Goal: Task Accomplishment & Management: Manage account settings

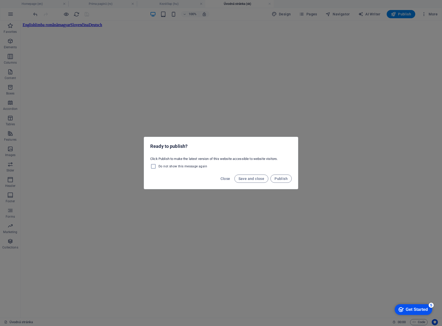
scroll to position [334, 0]
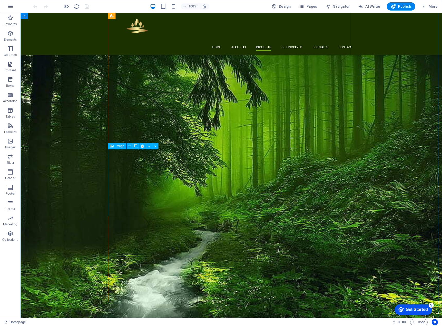
scroll to position [617, 0]
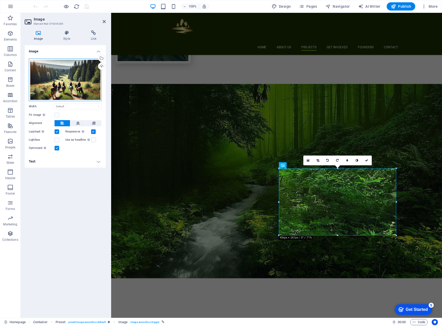
click at [66, 79] on div "Drag files here, click to choose files or select files from Files or our free s…" at bounding box center [65, 80] width 73 height 43
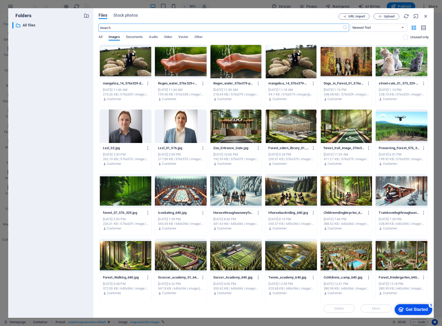
scroll to position [693, 0]
click at [298, 131] on div at bounding box center [291, 126] width 52 height 33
click at [298, 131] on div "1" at bounding box center [291, 126] width 52 height 33
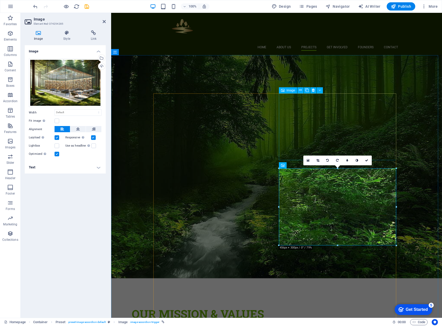
scroll to position [617, 0]
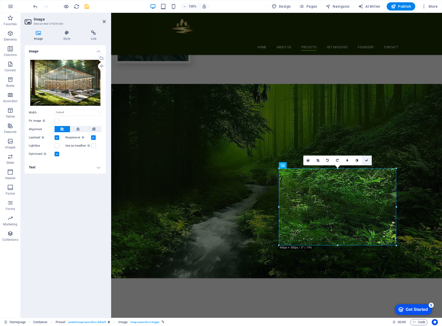
click at [368, 161] on icon at bounding box center [366, 160] width 3 height 3
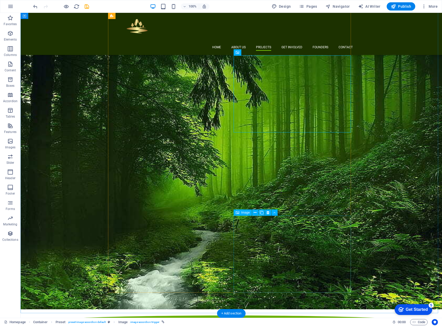
scroll to position [720, 0]
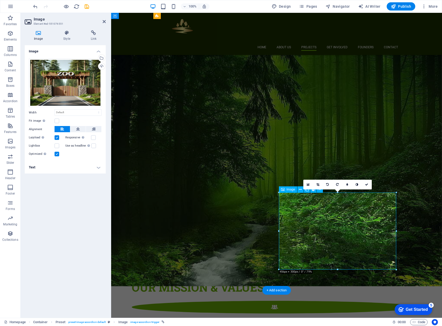
scroll to position [753, 0]
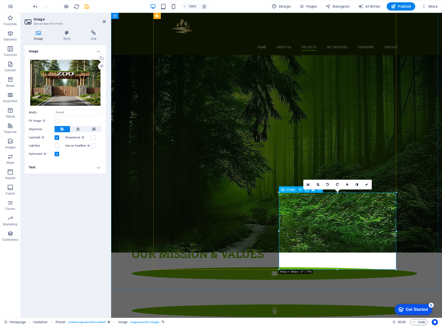
click at [73, 93] on div "Drag files here, click to choose files or select files from Files or our free s…" at bounding box center [65, 83] width 73 height 49
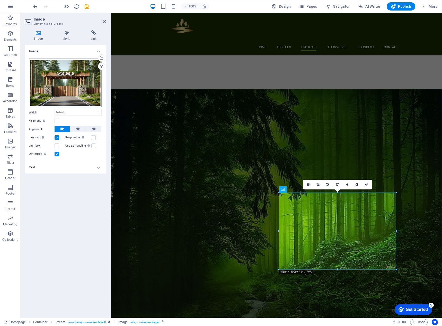
scroll to position [859, 0]
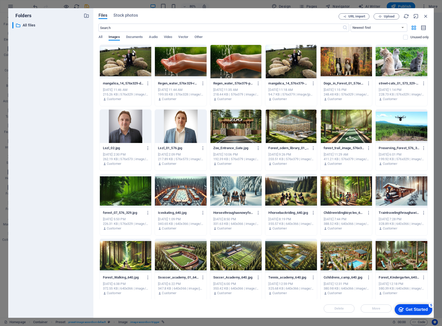
click at [185, 66] on div at bounding box center [181, 61] width 52 height 33
click at [185, 66] on div "1" at bounding box center [181, 61] width 52 height 33
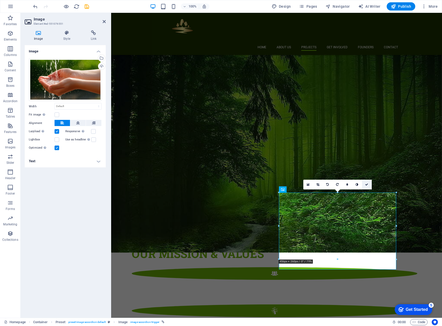
click at [367, 185] on icon at bounding box center [366, 184] width 3 height 3
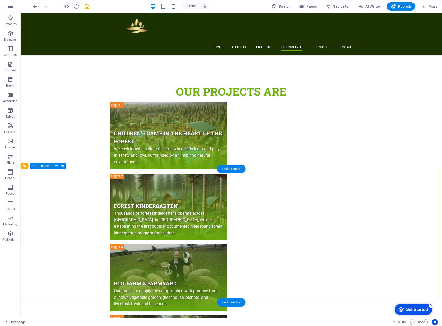
scroll to position [1054, 0]
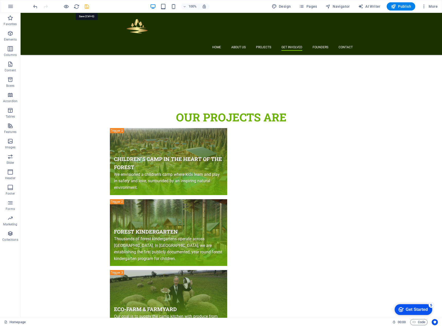
click at [93, 292] on icon "save" at bounding box center [147, 296] width 109 height 8
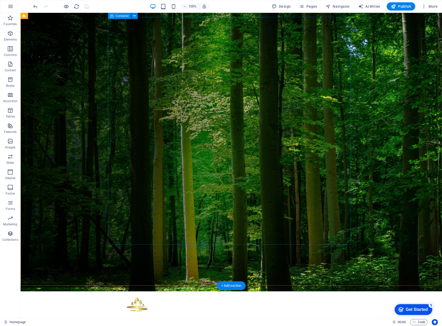
scroll to position [0, 0]
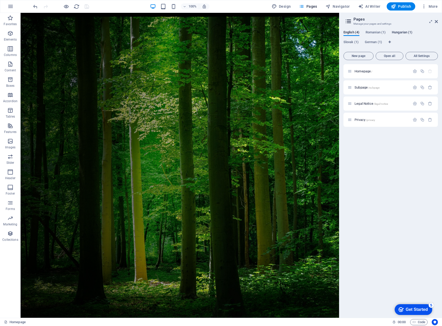
click at [402, 34] on span "Hungarian (1)" at bounding box center [401, 32] width 21 height 7
click at [360, 71] on span "Kezdőlap /" at bounding box center [361, 71] width 15 height 4
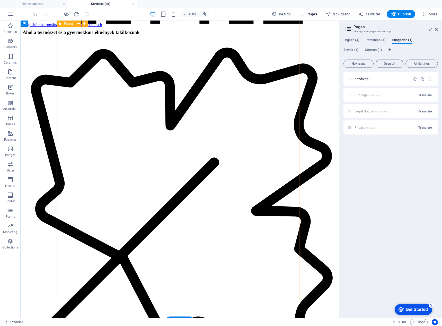
scroll to position [797, 0]
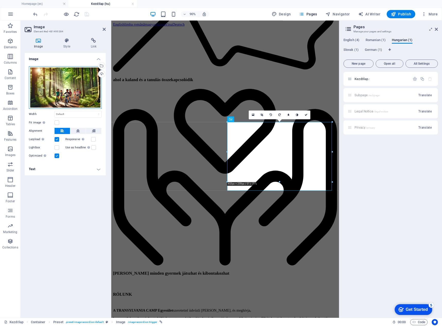
click at [59, 96] on div "Drag files here, click to choose files or select files from Files or our free s…" at bounding box center [65, 87] width 73 height 43
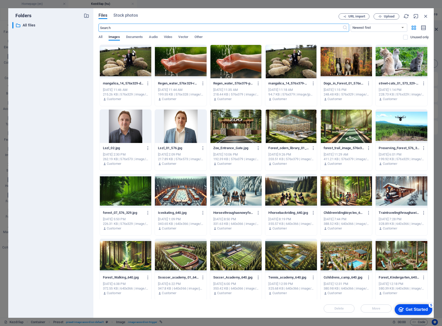
scroll to position [1290, 0]
click at [195, 66] on div at bounding box center [181, 61] width 52 height 33
click at [195, 66] on div "1" at bounding box center [181, 61] width 52 height 33
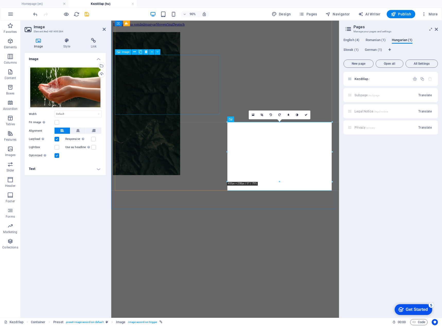
scroll to position [876, 0]
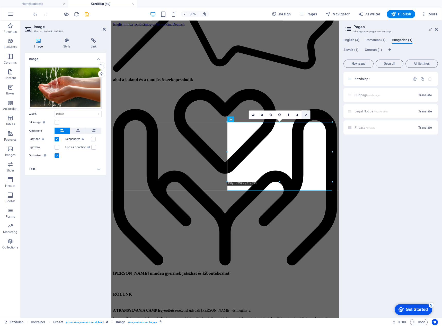
click at [305, 115] on icon at bounding box center [305, 114] width 3 height 3
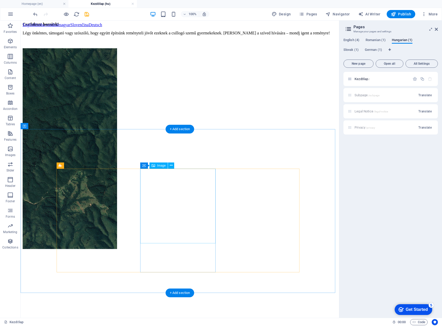
scroll to position [1491, 0]
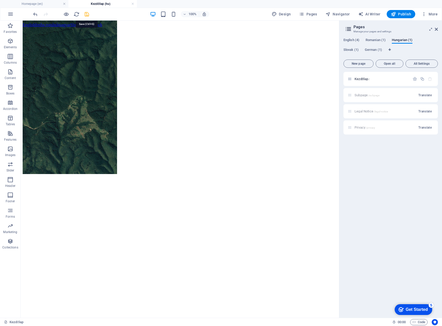
click at [86, 14] on icon "save" at bounding box center [87, 14] width 6 height 6
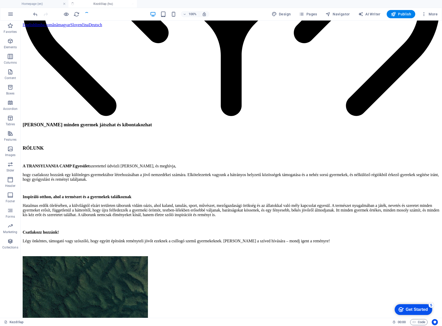
scroll to position [1456, 0]
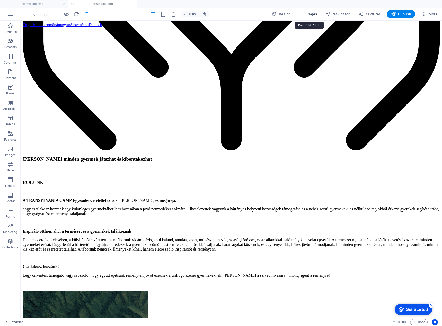
click at [308, 15] on span "Pages" at bounding box center [308, 14] width 18 height 5
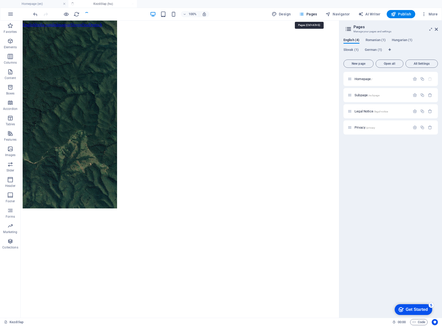
scroll to position [1491, 0]
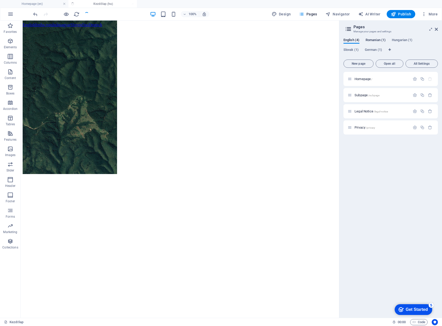
click at [376, 41] on span "Romanian (1)" at bounding box center [375, 40] width 20 height 7
click at [367, 79] on span "Prima pagină /" at bounding box center [364, 79] width 21 height 4
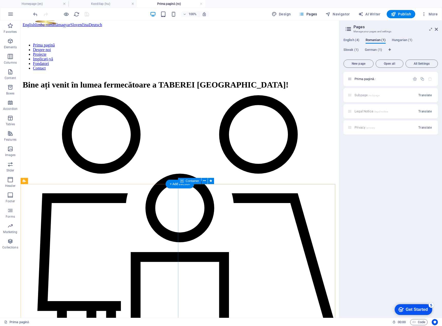
scroll to position [411, 0]
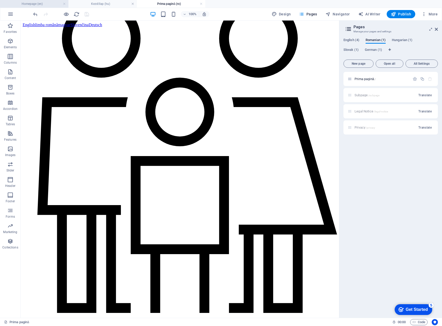
click at [49, 6] on h4 "Homepage (en)" at bounding box center [34, 4] width 68 height 6
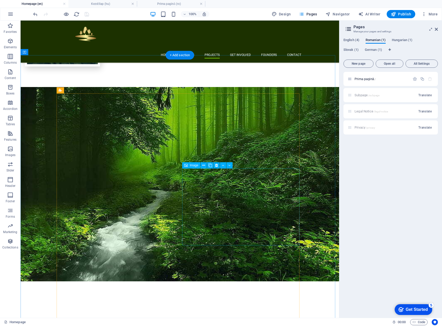
scroll to position [617, 0]
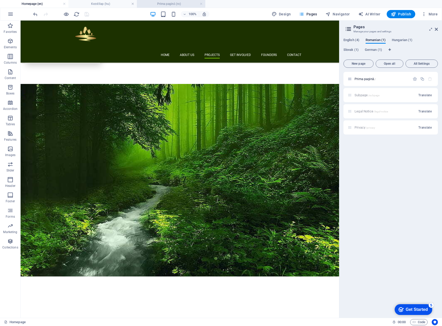
click at [169, 3] on h4 "Prima pagină (ro)" at bounding box center [171, 4] width 68 height 6
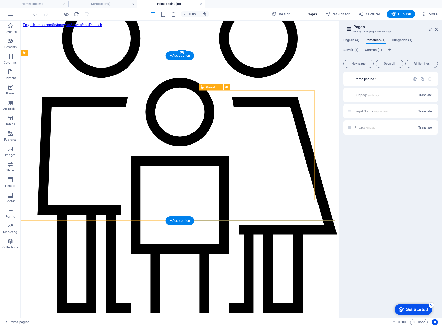
scroll to position [540, 0]
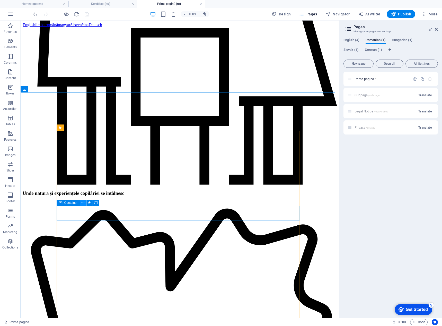
click at [81, 204] on icon at bounding box center [82, 202] width 3 height 5
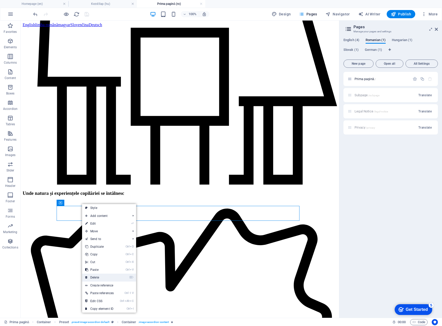
click at [104, 279] on link "⌦ Delete" at bounding box center [99, 278] width 35 height 8
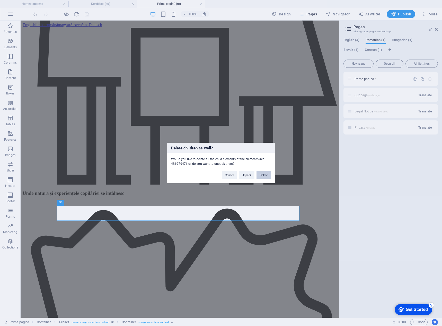
click at [261, 176] on button "Delete" at bounding box center [263, 175] width 14 height 8
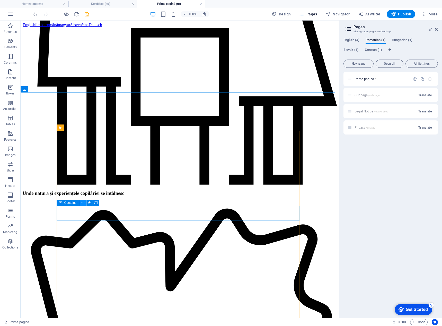
click at [81, 202] on icon at bounding box center [82, 202] width 3 height 5
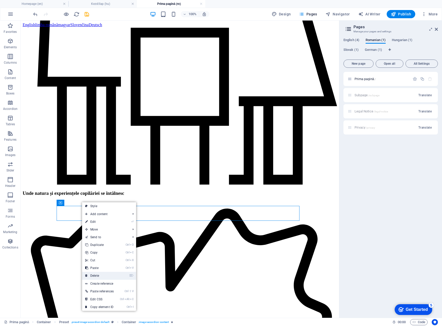
click at [100, 275] on link "⌦ Delete" at bounding box center [99, 276] width 35 height 8
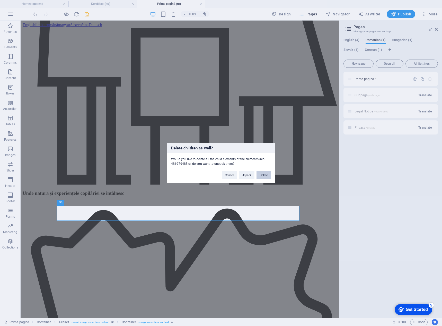
click at [261, 172] on button "Delete" at bounding box center [263, 175] width 14 height 8
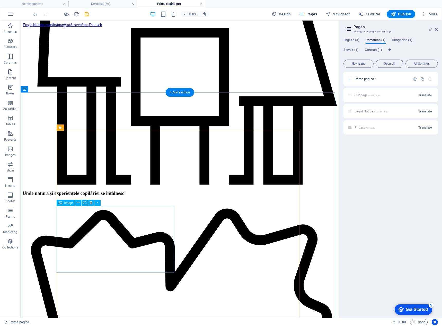
scroll to position [617, 0]
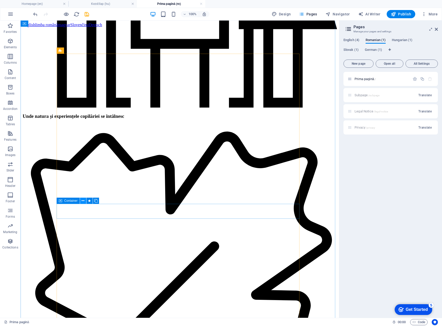
click at [83, 201] on icon at bounding box center [82, 200] width 3 height 5
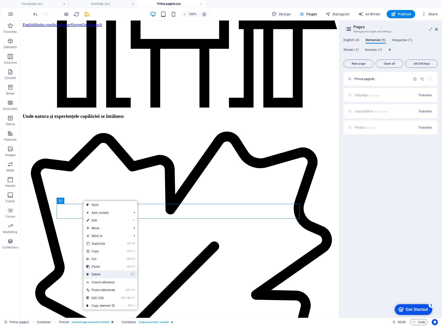
click at [102, 273] on link "⌦ Delete" at bounding box center [100, 275] width 35 height 8
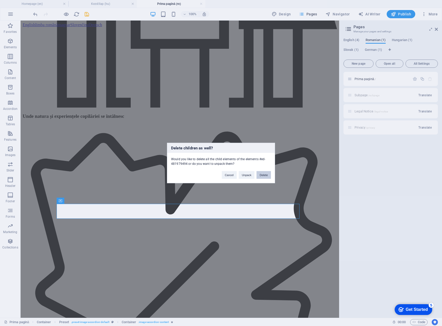
click at [262, 174] on button "Delete" at bounding box center [263, 175] width 14 height 8
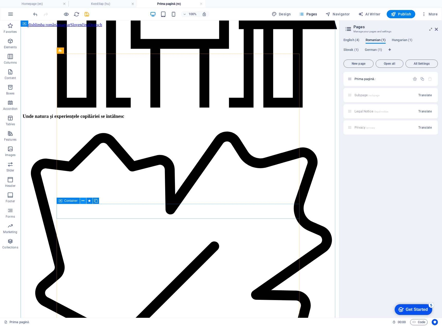
click at [83, 200] on icon at bounding box center [82, 200] width 3 height 5
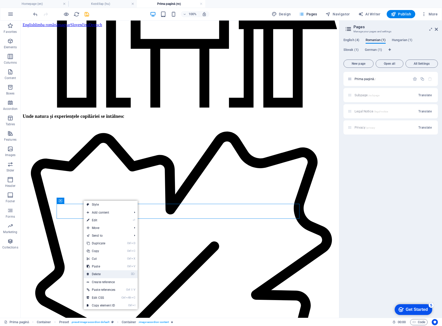
click at [98, 273] on link "⌦ Delete" at bounding box center [101, 275] width 35 height 8
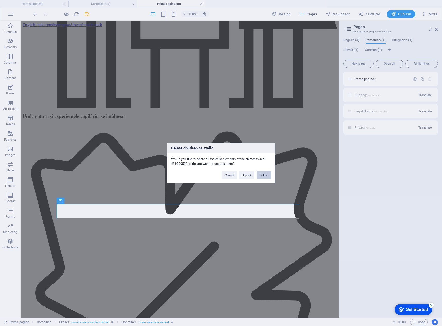
click at [262, 173] on button "Delete" at bounding box center [263, 175] width 14 height 8
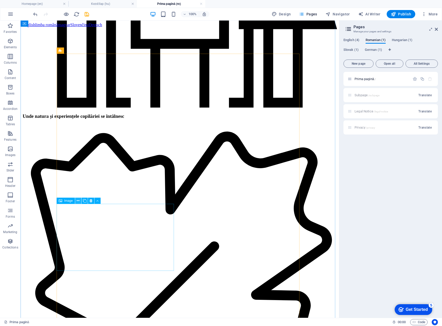
click at [78, 199] on icon at bounding box center [78, 200] width 3 height 5
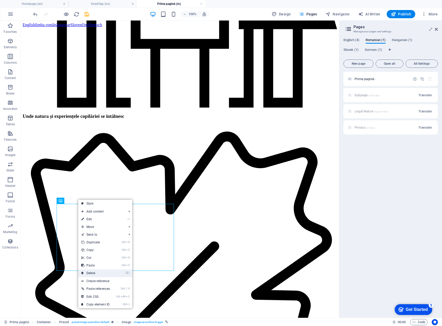
click at [98, 272] on link "⌦ Delete" at bounding box center [95, 274] width 35 height 8
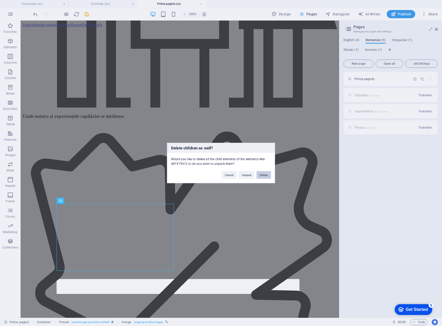
click at [263, 175] on button "Delete" at bounding box center [263, 175] width 14 height 8
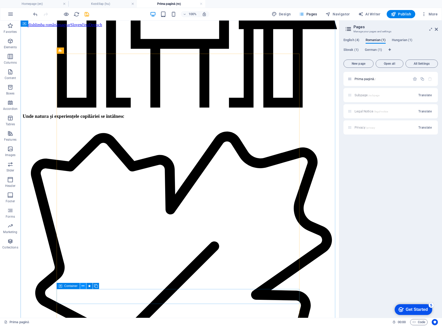
click at [83, 287] on icon at bounding box center [82, 286] width 3 height 5
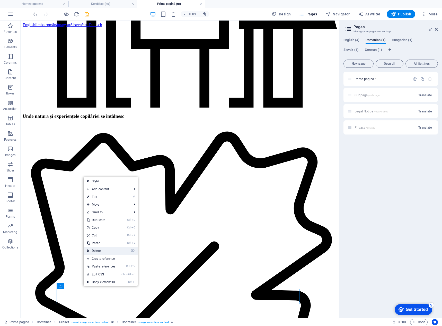
click at [112, 250] on link "⌦ Delete" at bounding box center [101, 251] width 35 height 8
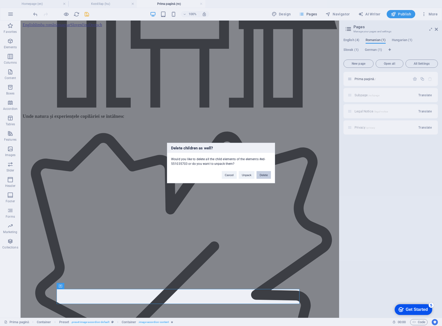
click at [264, 173] on button "Delete" at bounding box center [263, 175] width 14 height 8
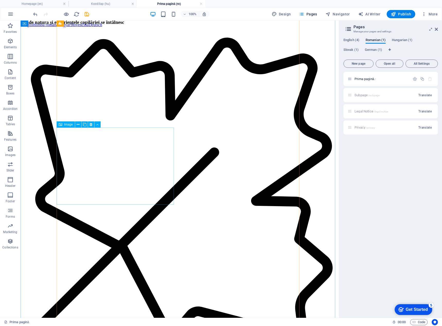
scroll to position [720, 0]
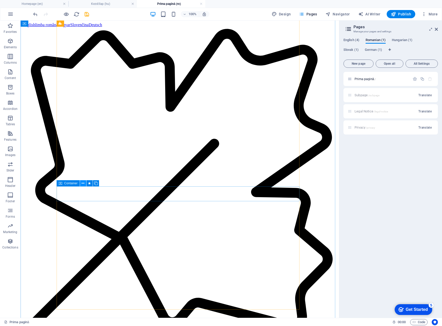
click at [81, 183] on icon at bounding box center [82, 183] width 3 height 5
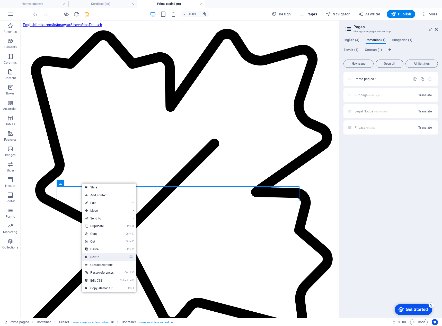
click at [105, 257] on link "⌦ Delete" at bounding box center [99, 257] width 35 height 8
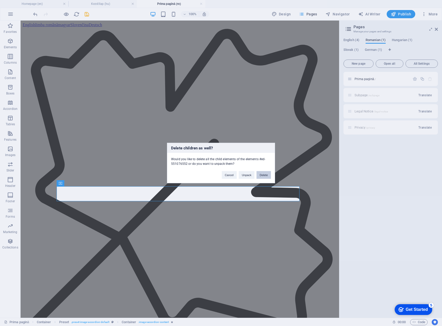
click at [263, 174] on button "Delete" at bounding box center [263, 175] width 14 height 8
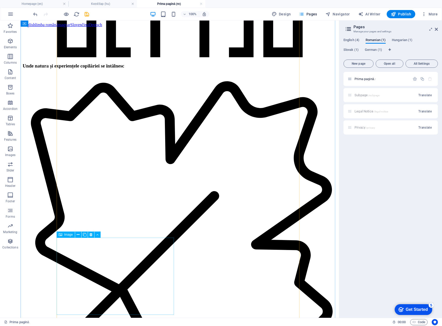
scroll to position [668, 0]
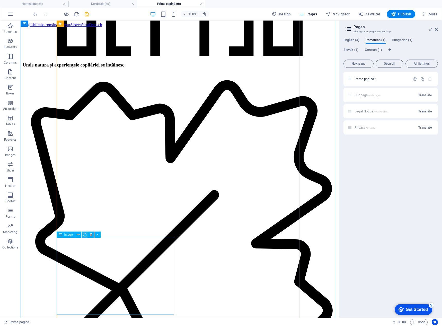
click at [85, 234] on icon at bounding box center [85, 234] width 4 height 5
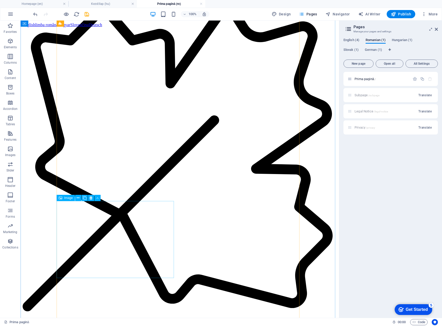
scroll to position [745, 0]
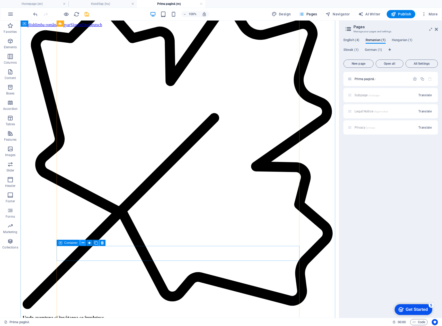
click at [83, 244] on icon at bounding box center [82, 243] width 3 height 5
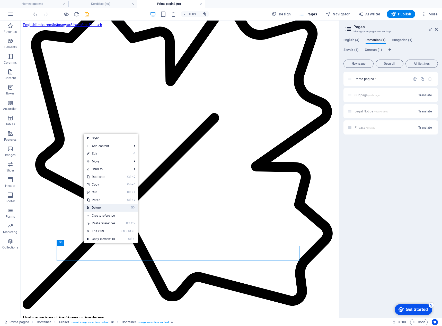
click at [101, 207] on link "⌦ Delete" at bounding box center [101, 208] width 35 height 8
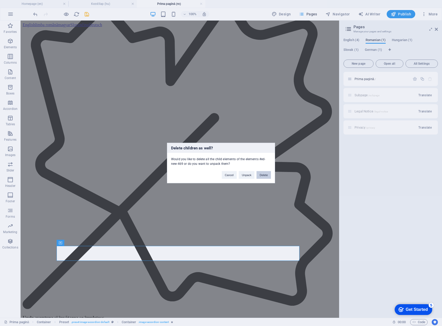
drag, startPoint x: 261, startPoint y: 174, endPoint x: 239, endPoint y: 154, distance: 30.2
click at [261, 174] on button "Delete" at bounding box center [263, 175] width 14 height 8
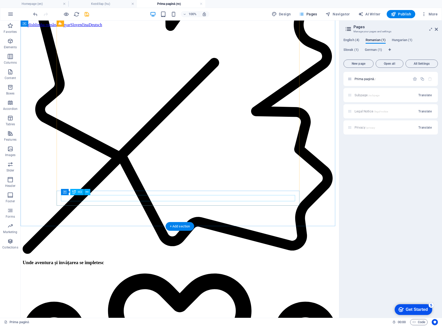
scroll to position [822, 0]
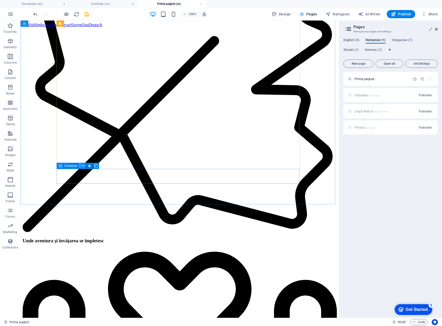
click at [84, 166] on icon at bounding box center [82, 165] width 3 height 5
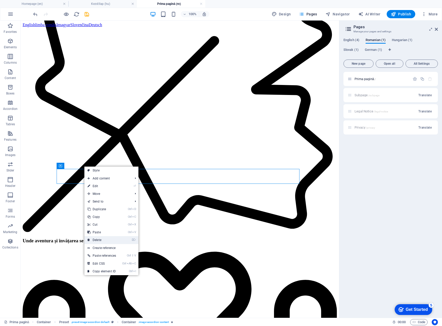
click at [102, 240] on link "⌦ Delete" at bounding box center [101, 240] width 35 height 8
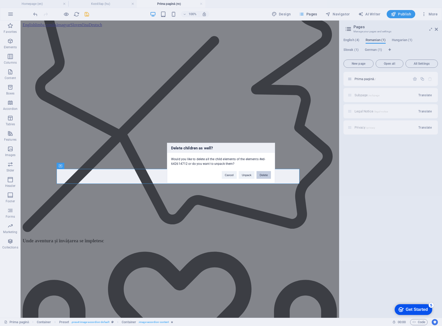
click at [262, 174] on button "Delete" at bounding box center [263, 175] width 14 height 8
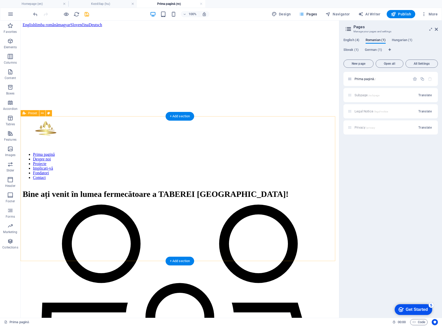
scroll to position [360, 0]
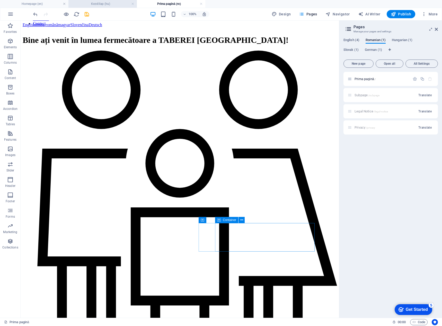
drag, startPoint x: 96, startPoint y: 2, endPoint x: 104, endPoint y: 6, distance: 9.0
click at [96, 2] on h4 "Kezdőlap (hu)" at bounding box center [102, 4] width 68 height 6
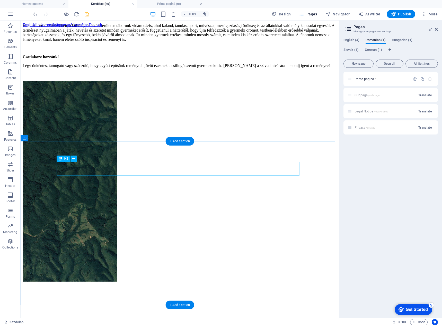
scroll to position [1177, 0]
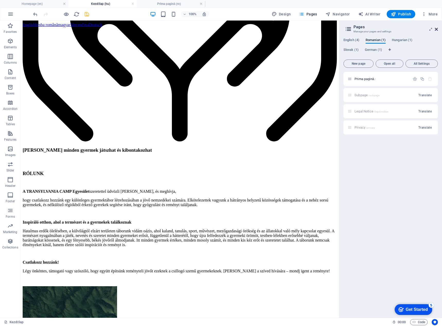
click at [435, 31] on icon at bounding box center [435, 29] width 3 height 4
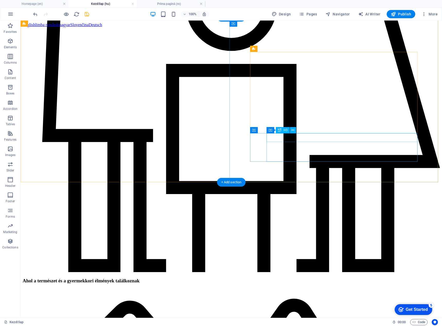
scroll to position [443, 0]
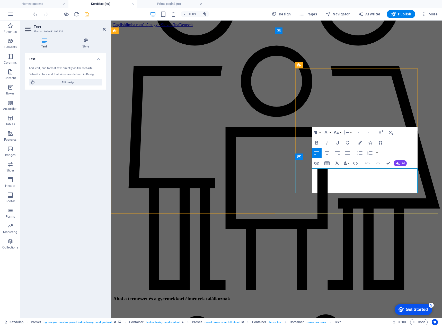
drag, startPoint x: 363, startPoint y: 191, endPoint x: 313, endPoint y: 169, distance: 54.8
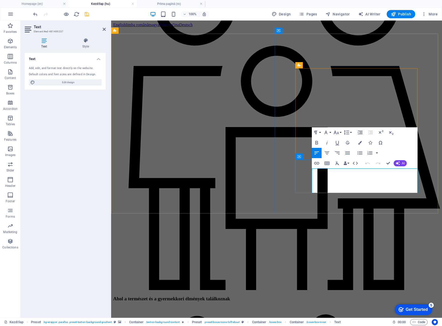
copy div "nkluzivitás, hozzáférhetőség és közösség Táborunkban mindenki helyet kap, és se…"
drag, startPoint x: 127, startPoint y: 160, endPoint x: 359, endPoint y: 181, distance: 233.0
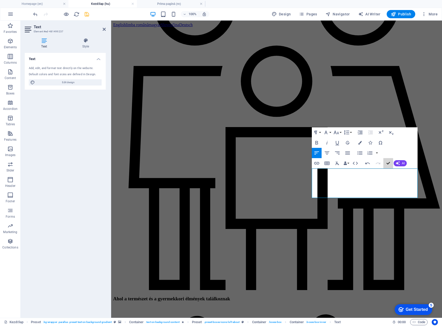
scroll to position [433, 0]
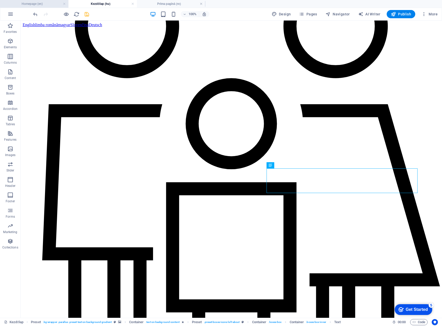
click at [26, 2] on h4 "Homepage (en)" at bounding box center [34, 4] width 68 height 6
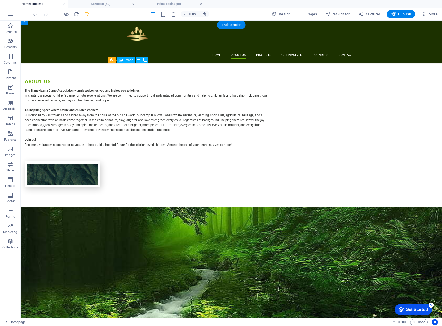
scroll to position [437, 0]
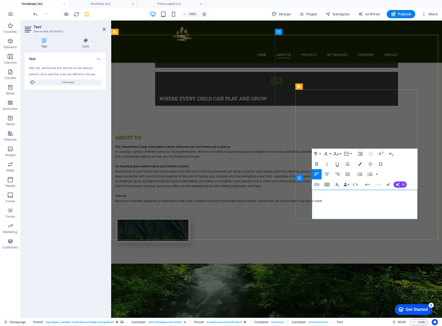
click at [317, 161] on icon "button" at bounding box center [316, 164] width 6 height 6
click at [326, 161] on icon "button" at bounding box center [327, 164] width 6 height 6
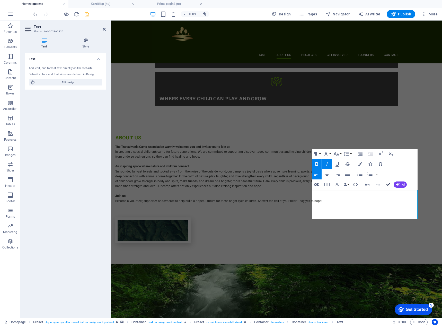
scroll to position [408, 0]
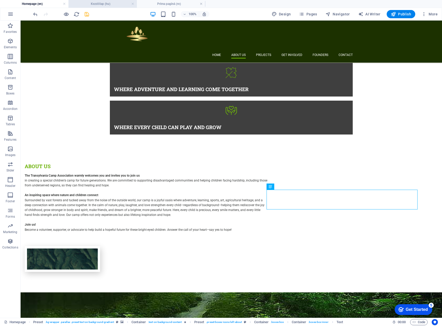
click at [103, 4] on h4 "Kezdőlap (hu)" at bounding box center [102, 4] width 68 height 6
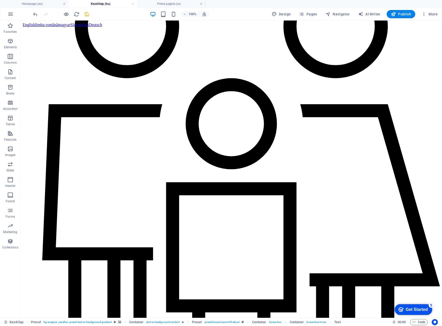
scroll to position [0, 0]
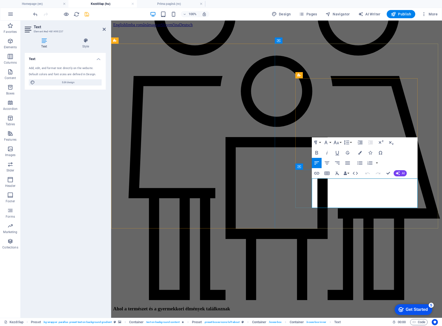
click at [318, 151] on icon "button" at bounding box center [316, 153] width 6 height 6
click at [327, 152] on icon "button" at bounding box center [327, 153] width 6 height 6
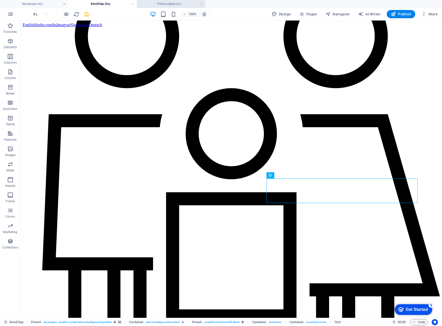
click at [165, 0] on li "Prima pagină (ro)" at bounding box center [171, 4] width 68 height 8
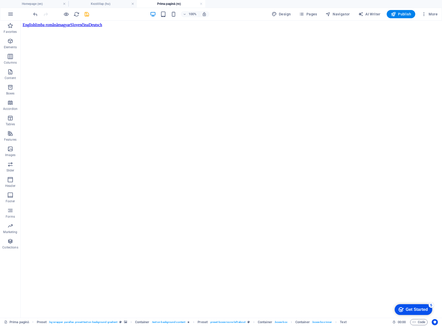
scroll to position [0, 0]
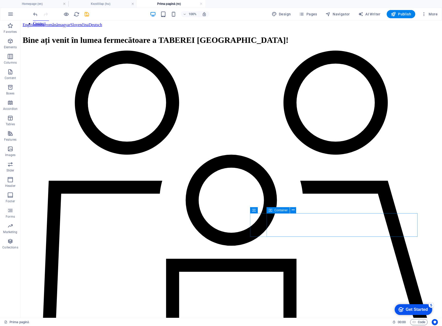
click at [165, 2] on h4 "Prima pagină (ro)" at bounding box center [171, 4] width 68 height 6
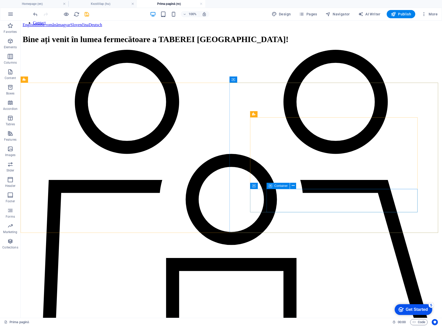
scroll to position [386, 0]
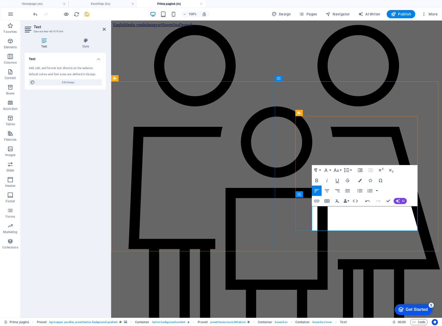
click at [317, 180] on icon "button" at bounding box center [316, 181] width 6 height 6
click at [326, 181] on icon "button" at bounding box center [327, 181] width 6 height 6
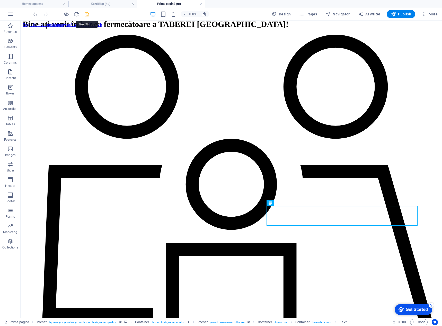
click at [85, 11] on icon "save" at bounding box center [87, 14] width 6 height 6
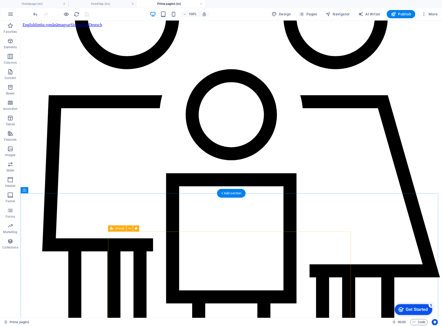
scroll to position [453, 0]
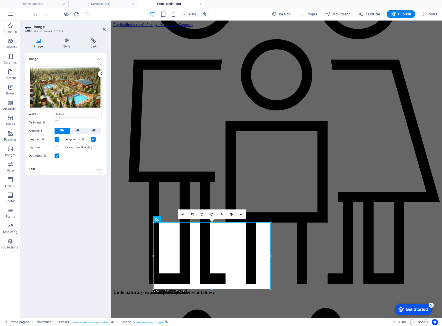
click at [79, 170] on h4 "Text" at bounding box center [65, 169] width 81 height 12
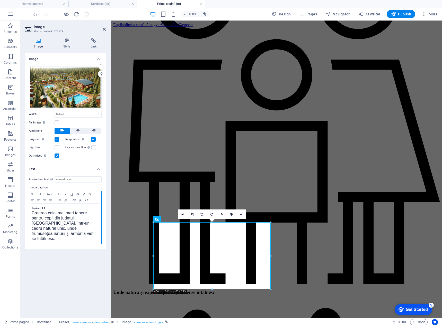
click at [32, 209] on strong "Proiectul 1" at bounding box center [39, 208] width 14 height 3
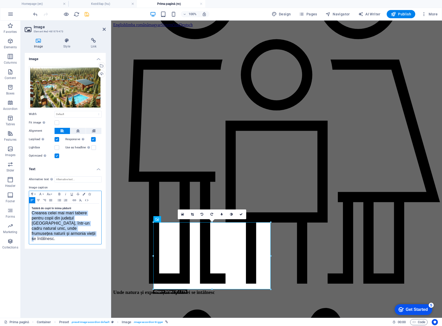
drag, startPoint x: 31, startPoint y: 215, endPoint x: 57, endPoint y: 234, distance: 32.5
click at [57, 234] on div "Tabără de copii în inima pădurii Crearea celei mai mari tabere pentru copii din…" at bounding box center [65, 224] width 72 height 41
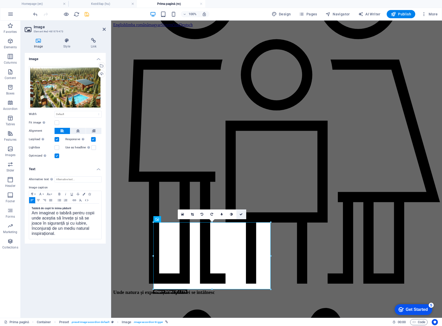
click at [240, 213] on icon at bounding box center [240, 214] width 3 height 3
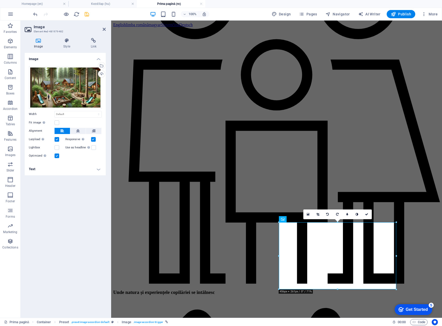
click at [49, 167] on h4 "Text" at bounding box center [65, 169] width 81 height 12
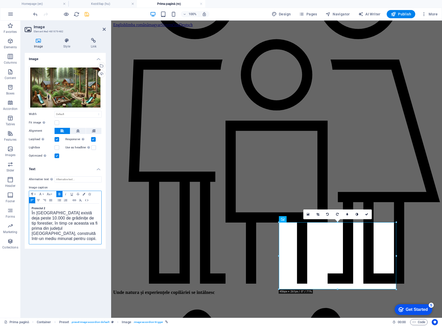
click at [32, 209] on strong "Proiectul 2" at bounding box center [39, 208] width 14 height 3
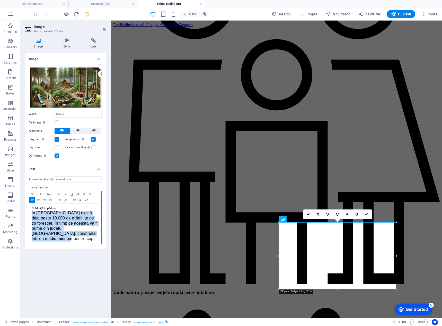
drag, startPoint x: 31, startPoint y: 212, endPoint x: 86, endPoint y: 234, distance: 59.2
click at [86, 234] on div "Grădiniță în pădure În Europa de Vest există deja peste 10.000 de grădinițe de …" at bounding box center [65, 224] width 72 height 41
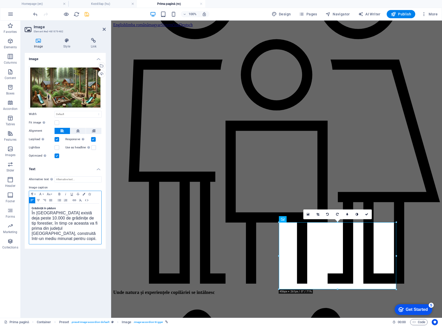
scroll to position [278, 0]
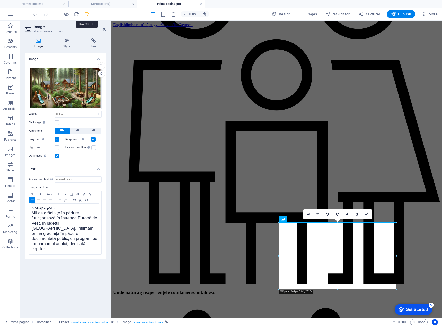
click at [86, 14] on icon "save" at bounding box center [87, 14] width 6 height 6
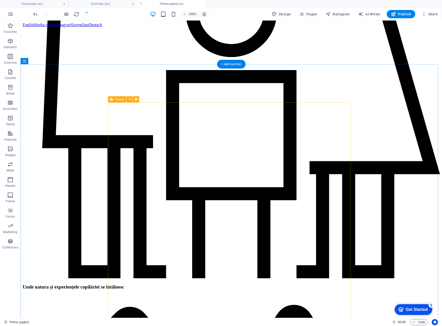
scroll to position [581, 0]
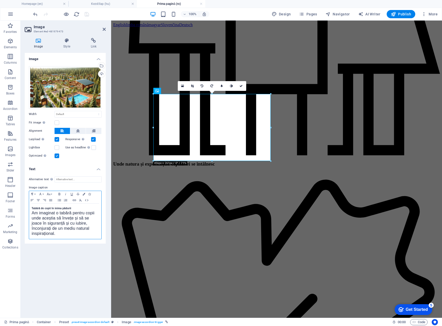
click at [58, 229] on span "Am imaginat o tabără pentru copii unde aceștia să învețe și să se joace în sigu…" at bounding box center [63, 223] width 63 height 25
copy span "Am imaginat o tabără pentru copii unde aceștia să învețe și să se joace în sigu…"
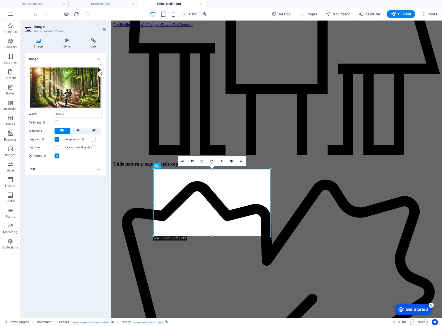
click at [81, 170] on h4 "Text" at bounding box center [65, 169] width 81 height 12
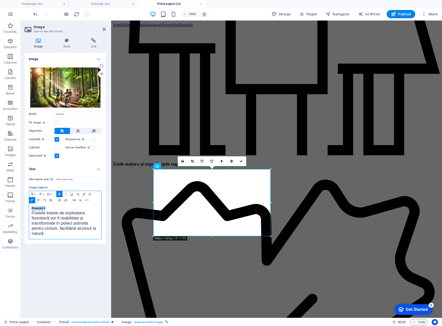
drag, startPoint x: 31, startPoint y: 207, endPoint x: 51, endPoint y: 207, distance: 20.3
click at [51, 207] on div "Proiectul 3 Fostele trasee de exploatare forestieră vor fi reabilitate și trans…" at bounding box center [65, 221] width 72 height 35
drag, startPoint x: 30, startPoint y: 212, endPoint x: 32, endPoint y: 213, distance: 2.6
click at [30, 212] on div "Eco-Fermă & Curte cu Animale Fostele trasee de exploatare forestieră vor fi rea…" at bounding box center [65, 221] width 72 height 35
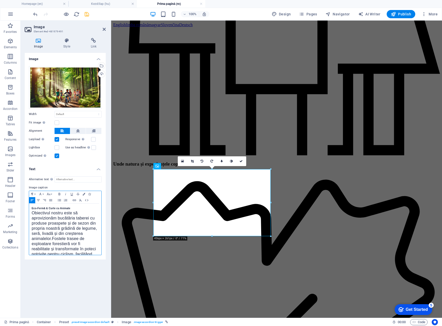
scroll to position [199, 0]
click at [52, 245] on span "Fostele trasee de exploatare forestieră vor fi reabilitate și transformate în p…" at bounding box center [64, 254] width 65 height 25
click at [241, 160] on icon at bounding box center [240, 161] width 3 height 3
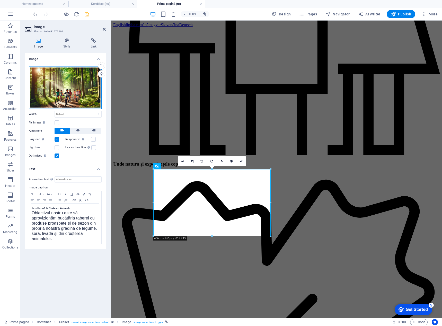
click at [39, 84] on div "Drag files here, click to choose files or select files from Files or our free s…" at bounding box center [65, 87] width 73 height 43
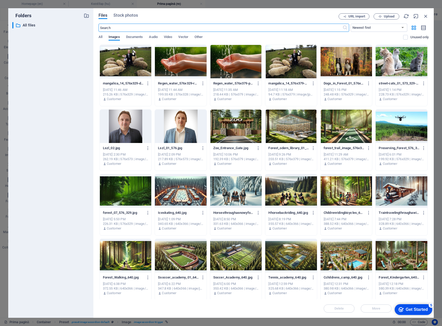
scroll to position [656, 0]
click at [135, 67] on div at bounding box center [126, 61] width 52 height 33
click at [135, 67] on div "1" at bounding box center [126, 61] width 52 height 33
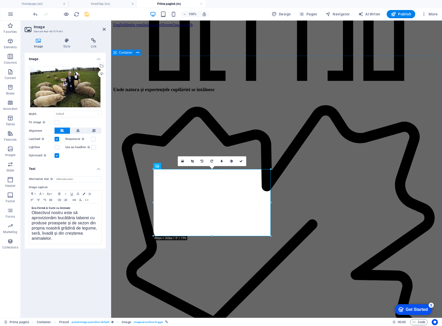
scroll to position [581, 0]
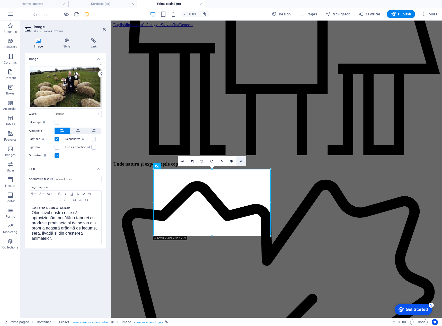
click at [241, 161] on icon at bounding box center [240, 161] width 3 height 3
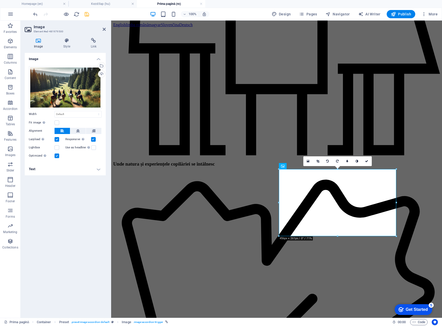
click at [74, 173] on h4 "Text" at bounding box center [65, 169] width 81 height 12
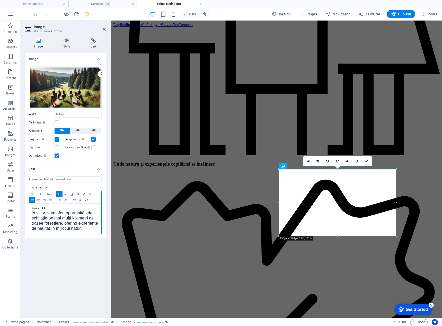
click at [31, 209] on div "Proiectul 4 În viitor, vom oferi oportunități de echitație pe mai mulți kilomet…" at bounding box center [65, 219] width 72 height 30
click at [30, 214] on div "Bibliotecă în pădure or, vom oferi oportunități de echitație pe mai mulți kilom…" at bounding box center [65, 219] width 72 height 30
click at [30, 212] on div "Bibliotecă în pădure În viitor, vom oferi oportunități de echitație pe mai mulț…" at bounding box center [65, 219] width 72 height 30
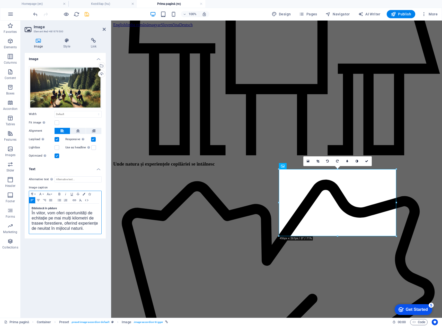
scroll to position [62, 0]
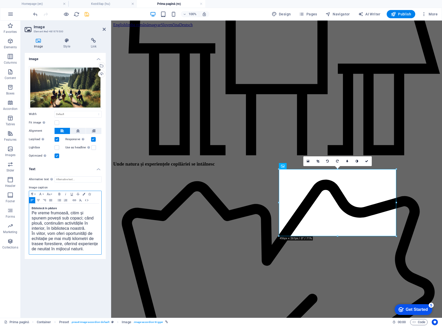
click at [53, 243] on span "În viitor, vom oferi oportunități de echitație pe mai mulți kilometri de trasee…" at bounding box center [65, 242] width 66 height 20
click at [368, 163] on icon at bounding box center [366, 161] width 3 height 3
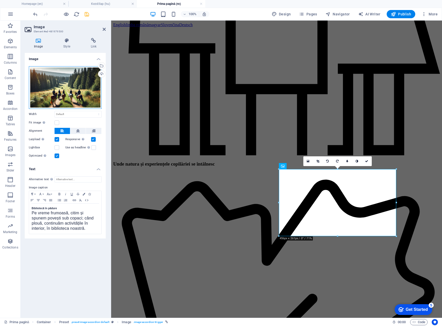
click at [67, 87] on div "Drag files here, click to choose files or select files from Files or our free s…" at bounding box center [65, 87] width 73 height 43
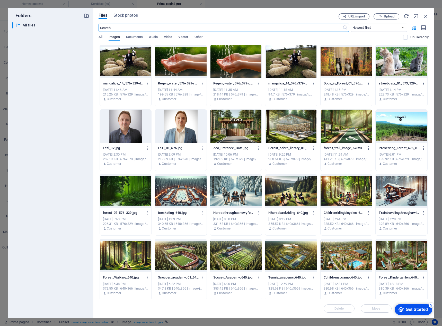
scroll to position [656, 0]
click at [305, 129] on div at bounding box center [291, 126] width 52 height 33
click at [305, 129] on div "1" at bounding box center [291, 126] width 52 height 33
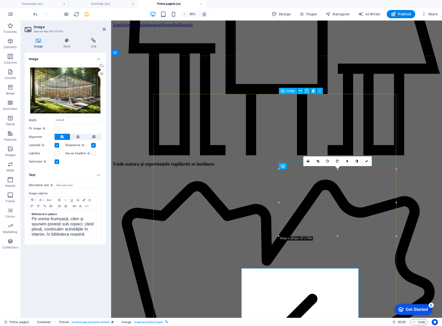
scroll to position [581, 0]
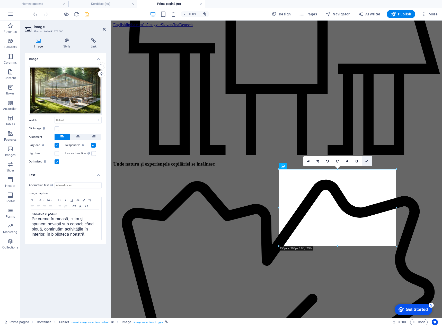
click at [368, 162] on icon at bounding box center [366, 161] width 3 height 3
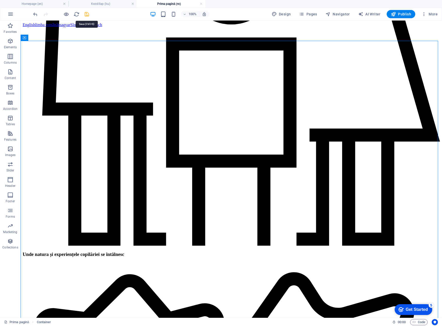
click at [85, 13] on icon "save" at bounding box center [87, 14] width 6 height 6
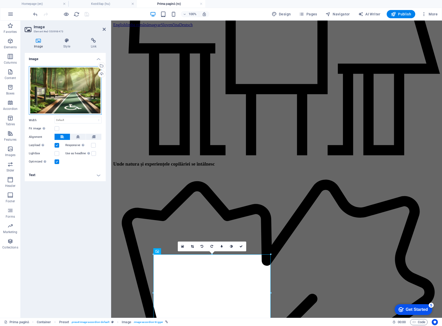
click at [54, 89] on div "Drag files here, click to choose files or select files from Files or our free s…" at bounding box center [65, 90] width 73 height 49
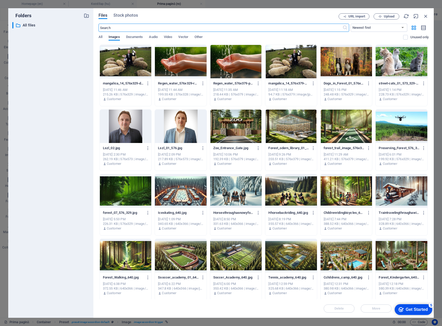
scroll to position [656, 0]
click at [346, 188] on div at bounding box center [346, 191] width 52 height 33
click at [346, 188] on div "1" at bounding box center [346, 191] width 52 height 33
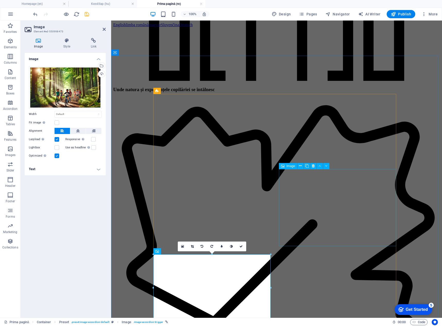
scroll to position [581, 0]
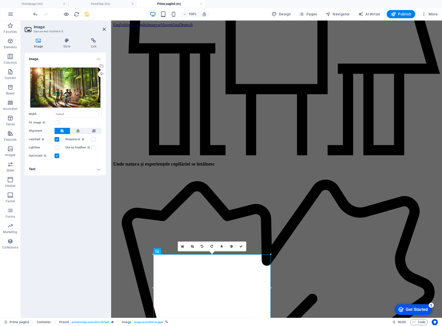
click at [51, 171] on h4 "Text" at bounding box center [65, 169] width 81 height 12
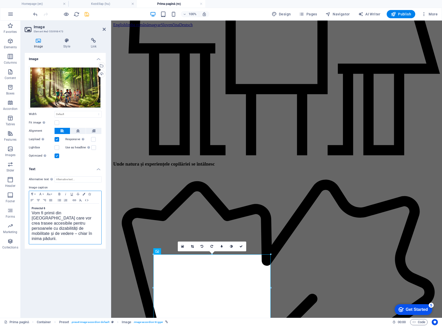
click at [31, 209] on div "Proiectul 6 Vom fi primii din Transilvania care vor crea trasee accesibile pent…" at bounding box center [65, 224] width 72 height 41
click at [30, 215] on div "O nouă viață pentru drumurile forestiere Vom fi primii din Transilvania care vo…" at bounding box center [65, 224] width 72 height 41
click at [31, 213] on div "O nouă viață pentru drumurile forestiere Vom fi primii din Transilvania care vo…" at bounding box center [65, 224] width 72 height 41
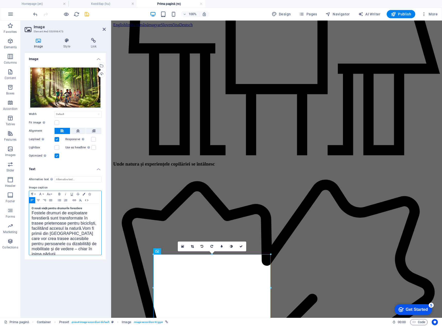
scroll to position [84, 0]
click at [76, 247] on span "Vom fi primii din Transilvania care vor crea trasee accesibile pentru persoanel…" at bounding box center [62, 247] width 60 height 30
click at [242, 246] on icon at bounding box center [240, 246] width 3 height 3
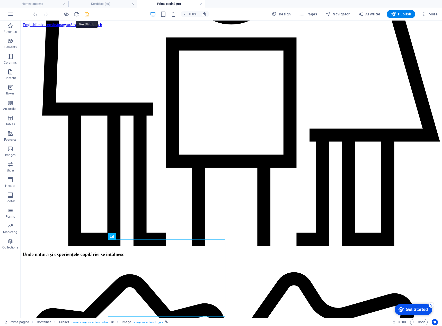
click at [88, 13] on icon "save" at bounding box center [87, 14] width 6 height 6
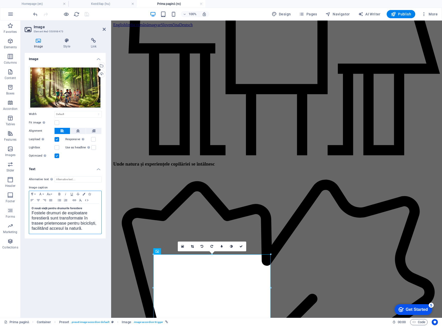
click at [31, 209] on div "O nouă viață pentru drumurile forestiere Fostele drumuri de exploatare forestie…" at bounding box center [65, 219] width 72 height 30
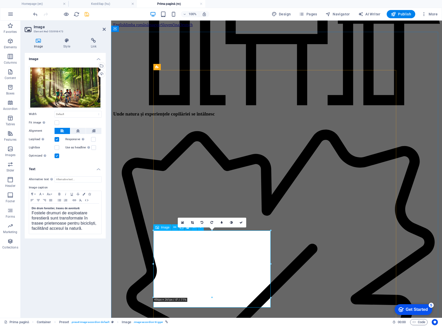
scroll to position [633, 0]
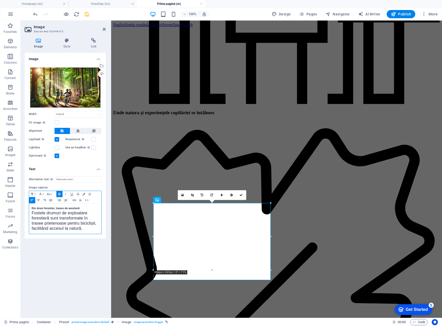
click at [31, 208] on div "Din drum forestier, traseu de aventură Fostele drumuri de exploatare forestieră…" at bounding box center [65, 219] width 72 height 30
click at [73, 226] on p "Fostele drumuri de exploatare forestieră sunt transformate în trasee prietenoas…" at bounding box center [65, 221] width 67 height 21
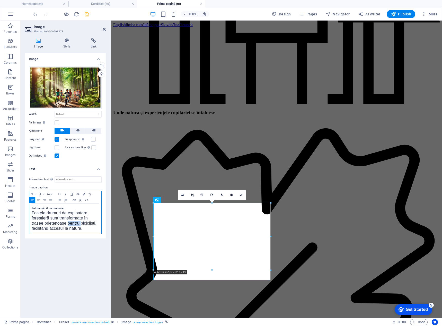
click at [73, 226] on p "Fostele drumuri de exploatare forestieră sunt transformate în trasee prietenoas…" at bounding box center [65, 221] width 67 height 21
copy span "Fostele drumuri de exploatare forestieră sunt transformate în trasee prietenoas…"
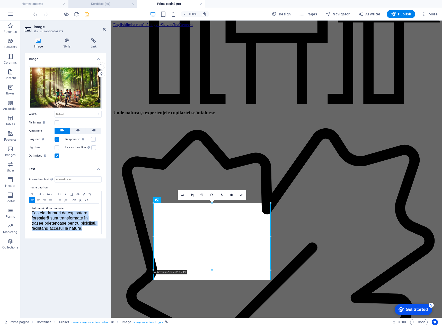
click at [112, 3] on h4 "Kezdőlap (hu)" at bounding box center [102, 4] width 68 height 6
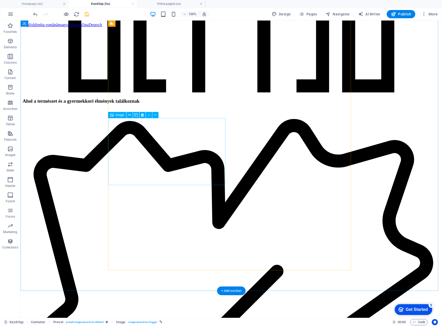
scroll to position [680, 0]
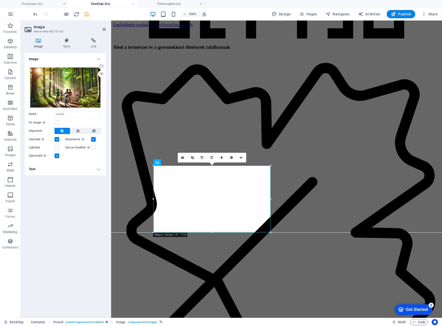
click at [75, 170] on h4 "Text" at bounding box center [65, 169] width 81 height 12
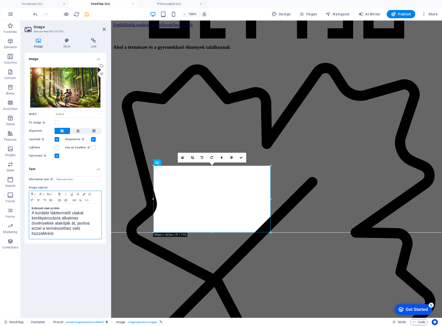
click at [31, 209] on div "Erdészeti utak új élete A korábbi fakitermelő utakat kerékpározásra alkalmas ös…" at bounding box center [65, 221] width 72 height 35
click at [32, 214] on span "A korábbi fakitermelő utakat kerékpározásra alkalmas ösvényekké alakítják át, j…" at bounding box center [61, 223] width 58 height 25
click at [54, 242] on span "A korábbi fakitermelő utakat kerékpározásra alkalmas ösvényekké alakítják át, j…" at bounding box center [61, 249] width 58 height 25
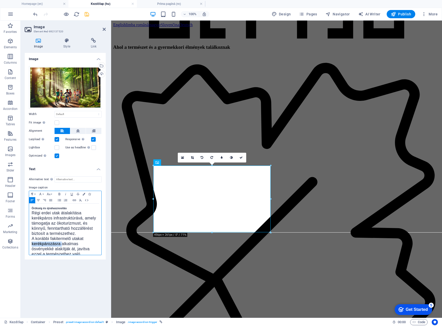
click at [54, 242] on span "A korábbi fakitermelő utakat kerékpározásra alkalmas ösvényekké alakítják át, j…" at bounding box center [61, 249] width 58 height 25
click at [241, 158] on icon at bounding box center [240, 157] width 3 height 3
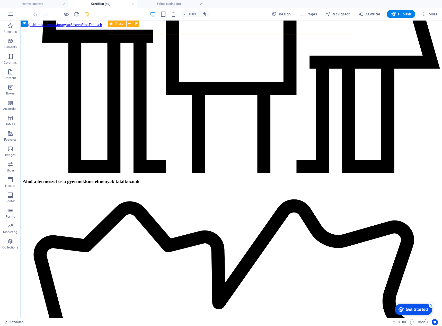
scroll to position [643, 0]
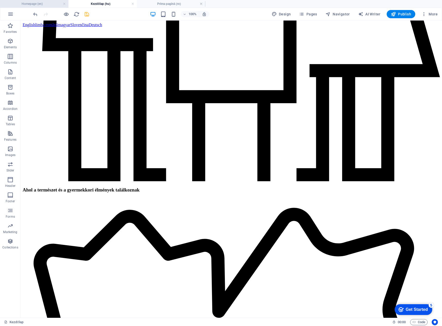
click at [42, 5] on h4 "Homepage (en)" at bounding box center [34, 4] width 68 height 6
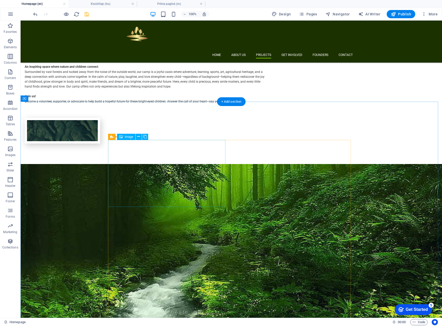
scroll to position [665, 0]
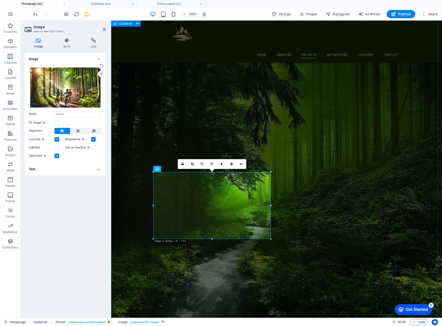
scroll to position [704, 0]
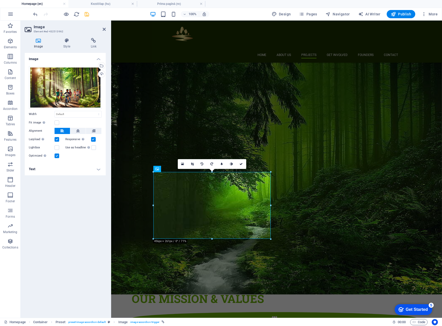
click at [50, 173] on h4 "Text" at bounding box center [65, 169] width 81 height 12
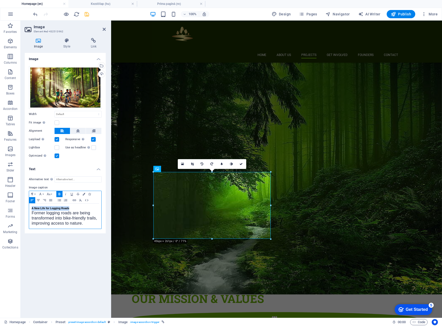
drag, startPoint x: 32, startPoint y: 207, endPoint x: 69, endPoint y: 206, distance: 37.3
click at [69, 206] on p "A New Life for Logging Roads" at bounding box center [65, 208] width 67 height 5
click at [29, 214] on div "Heritage & Redevelopment Former logging roads are being transformed into bike-f…" at bounding box center [65, 216] width 72 height 25
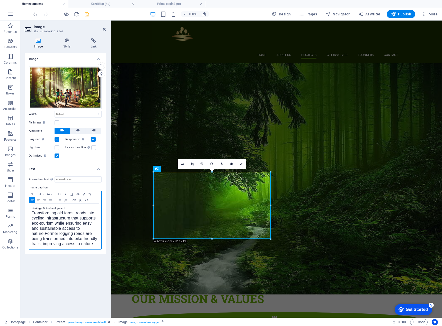
scroll to position [105, 0]
click at [62, 235] on span "Former logging roads are being transformed into bike-friendly trails, improving…" at bounding box center [64, 239] width 65 height 15
click at [241, 162] on link at bounding box center [241, 164] width 10 height 10
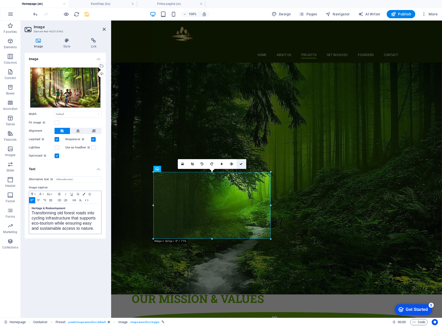
scroll to position [665, 0]
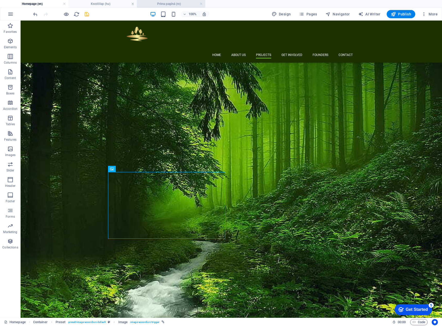
click at [155, 6] on h4 "Prima pagină (ro)" at bounding box center [171, 4] width 68 height 6
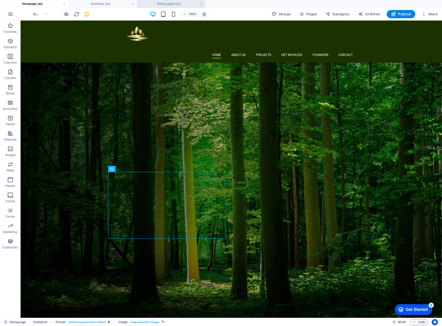
scroll to position [633, 0]
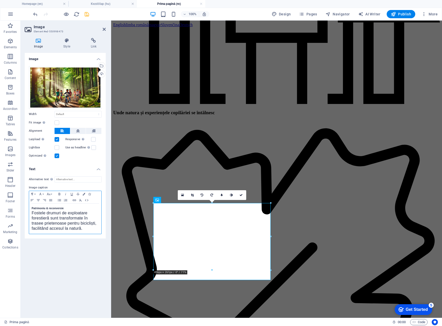
click at [31, 215] on div "Patrimoniu & reconversie Fostele drumuri de exploatare forestieră sunt transfor…" at bounding box center [65, 219] width 72 height 30
click at [32, 213] on span "Fostele drumuri de exploatare forestieră sunt transformate în trasee prietenoas…" at bounding box center [64, 221] width 65 height 20
click at [45, 239] on span "Fostele drumuri de exploatare forestieră sunt transformate în trasee prietenoas…" at bounding box center [64, 247] width 65 height 20
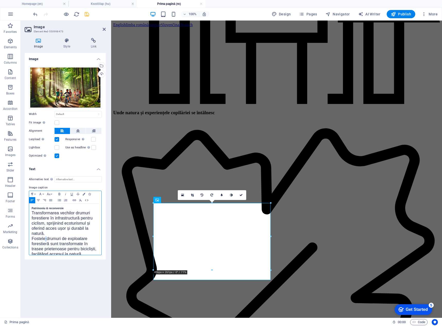
click at [45, 239] on span "Fostele drumuri de exploatare forestieră sunt transformate în trasee prietenoas…" at bounding box center [64, 247] width 65 height 20
click at [242, 195] on icon at bounding box center [240, 195] width 3 height 3
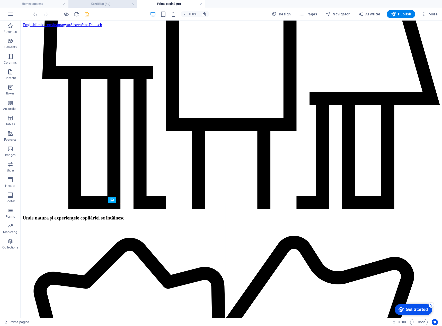
click at [105, 5] on h4 "Kezdőlap (hu)" at bounding box center [102, 4] width 68 height 6
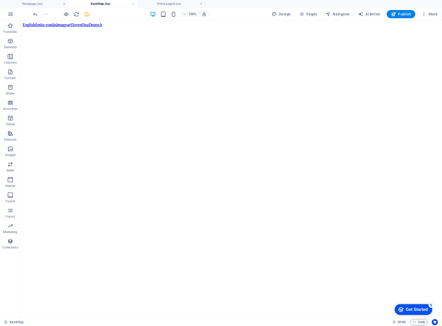
scroll to position [643, 0]
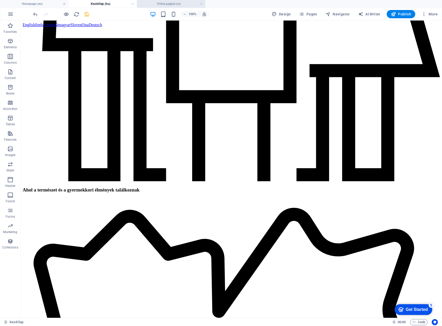
click at [160, 3] on h4 "Prima pagină (ro)" at bounding box center [171, 4] width 68 height 6
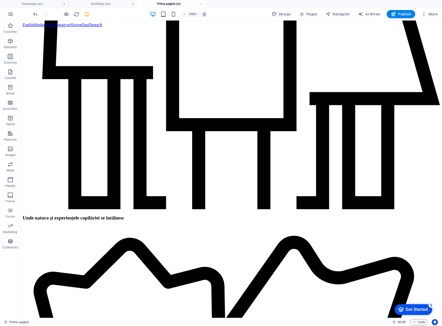
scroll to position [0, 0]
click at [116, 4] on h4 "Kezdőlap (hu)" at bounding box center [102, 4] width 68 height 6
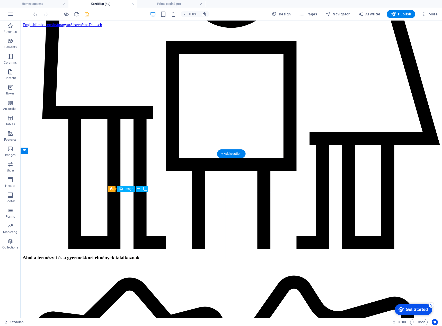
scroll to position [488, 0]
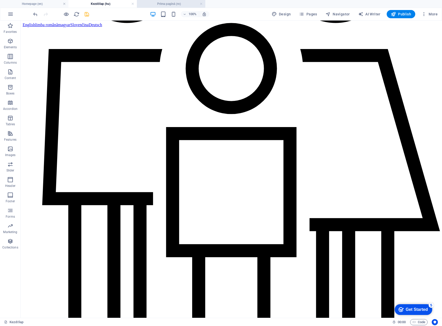
click at [162, 3] on h4 "Prima pagină (ro)" at bounding box center [171, 4] width 68 height 6
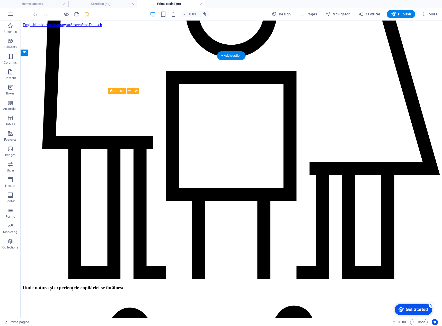
scroll to position [541, 0]
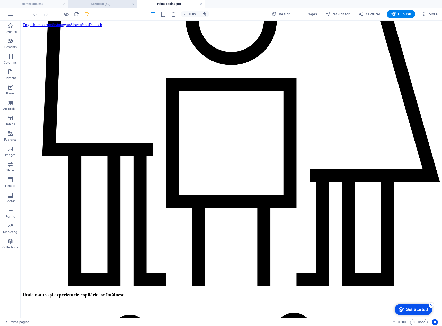
click at [111, 3] on h4 "Kezdőlap (hu)" at bounding box center [102, 4] width 68 height 6
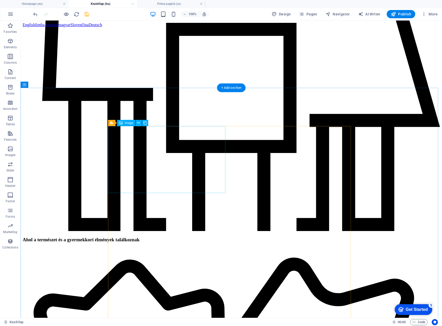
scroll to position [617, 0]
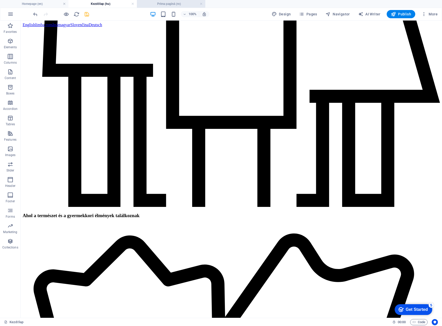
click at [178, 6] on h4 "Prima pagină (ro)" at bounding box center [171, 4] width 68 height 6
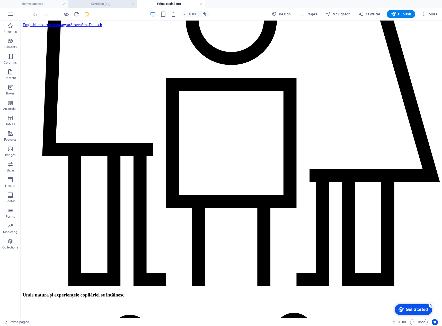
click at [105, 4] on h4 "Kezdőlap (hu)" at bounding box center [102, 4] width 68 height 6
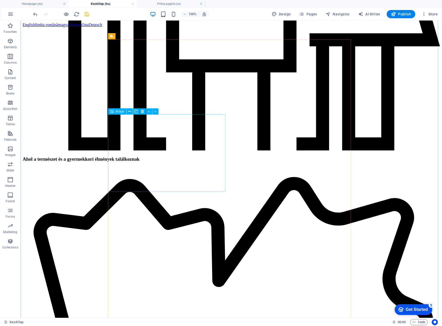
scroll to position [745, 0]
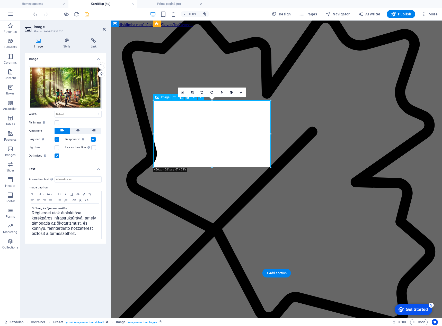
scroll to position [760, 0]
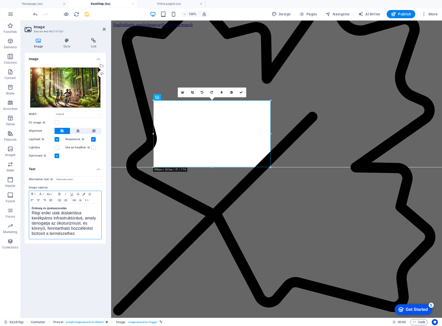
click at [87, 234] on p "Régi erdei utak átalakítása kerékpáros infrastruktúrává, amely támogatja az öko…" at bounding box center [65, 224] width 67 height 26
click at [241, 93] on icon at bounding box center [240, 92] width 3 height 3
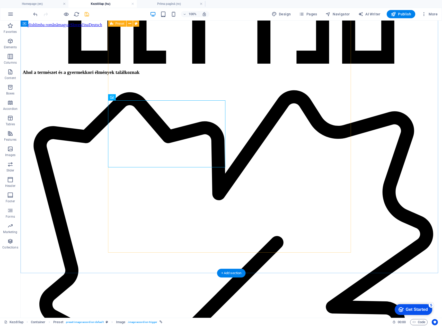
scroll to position [745, 0]
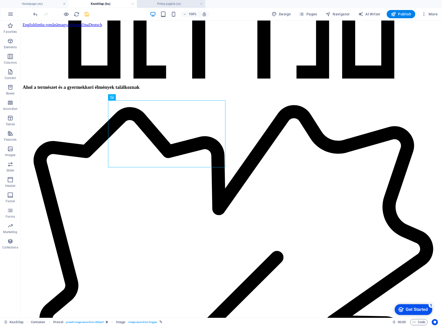
click at [169, 3] on h4 "Prima pagină (ro)" at bounding box center [171, 4] width 68 height 6
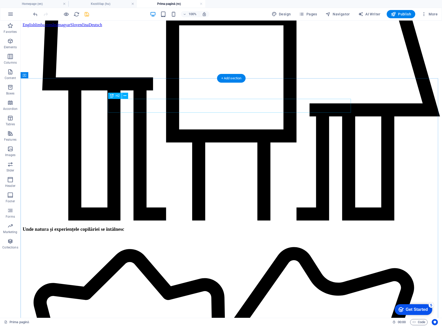
scroll to position [644, 0]
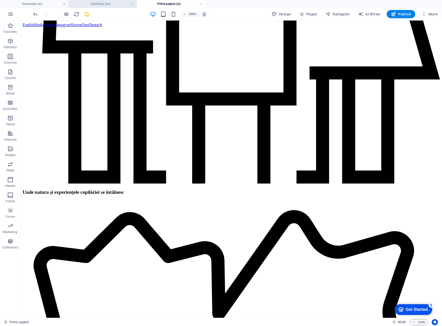
click at [93, 4] on h4 "Kezdőlap (hu)" at bounding box center [102, 4] width 68 height 6
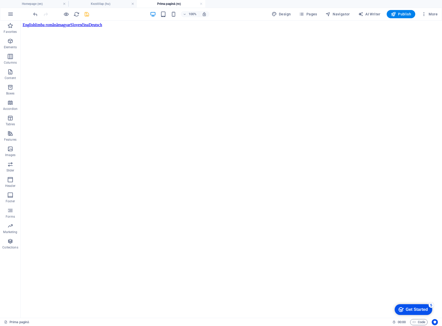
scroll to position [745, 0]
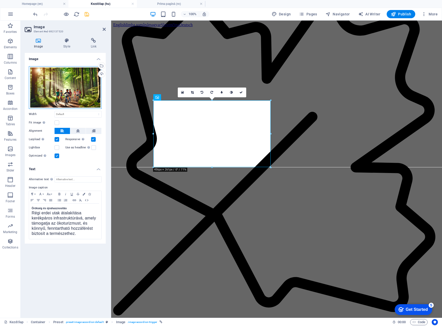
click at [70, 95] on div "Drag files here, click to choose files or select files from Files or our free s…" at bounding box center [65, 87] width 73 height 43
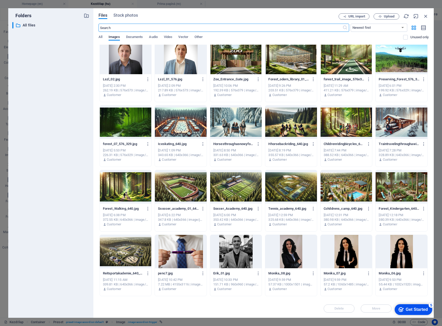
scroll to position [0, 0]
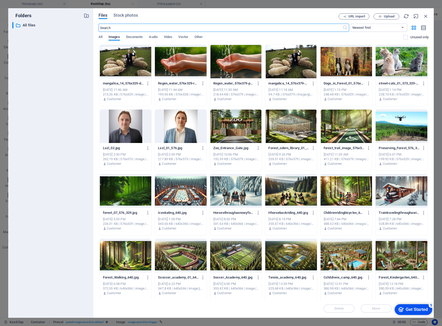
click at [341, 194] on div at bounding box center [346, 191] width 52 height 33
click at [341, 194] on div "1" at bounding box center [346, 191] width 52 height 33
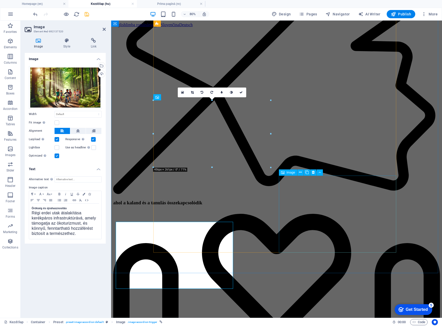
scroll to position [760, 0]
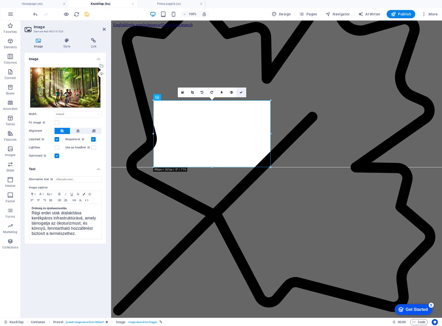
click at [240, 93] on icon at bounding box center [240, 92] width 3 height 3
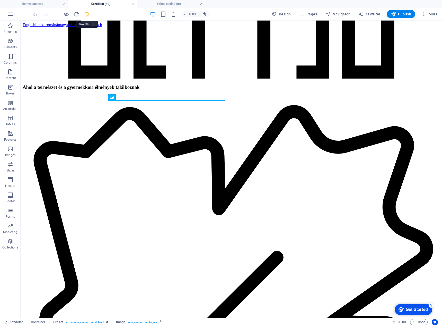
click at [88, 14] on icon "save" at bounding box center [87, 14] width 6 height 6
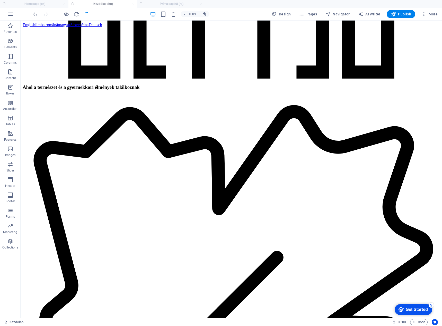
click at [168, 5] on ul "Homepage (en) Kezdőlap (hu) Prima pagină (ro)" at bounding box center [221, 4] width 442 height 8
click at [168, 3] on h4 "Prima pagină (ro)" at bounding box center [171, 4] width 68 height 6
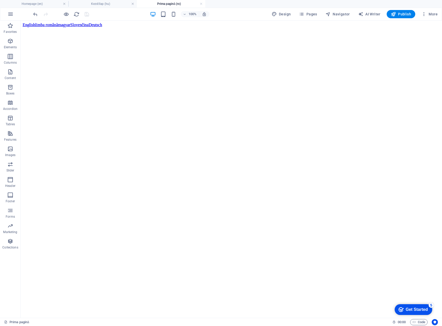
scroll to position [644, 0]
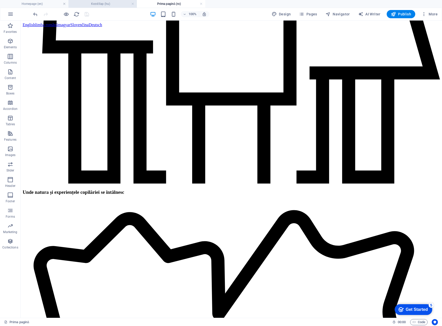
click at [106, 4] on h4 "Kezdőlap (hu)" at bounding box center [102, 4] width 68 height 6
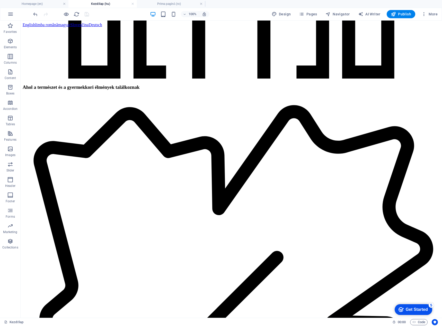
scroll to position [0, 0]
click at [164, 4] on h4 "Prima pagină (ro)" at bounding box center [171, 4] width 68 height 6
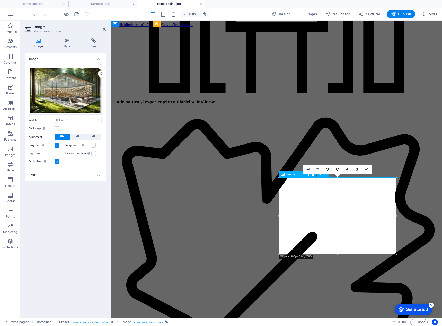
scroll to position [658, 0]
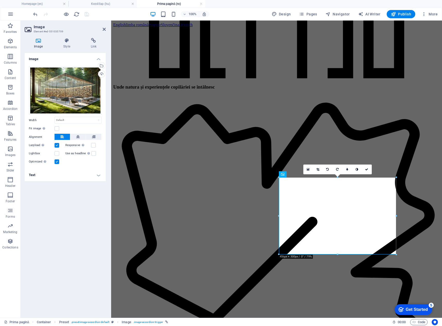
click at [80, 171] on h4 "Text" at bounding box center [65, 175] width 81 height 12
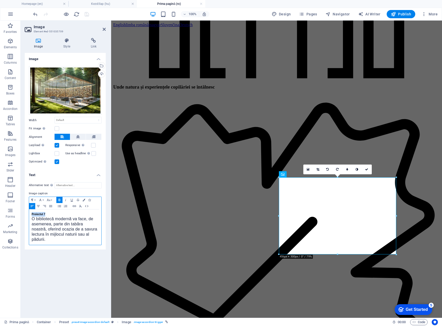
drag, startPoint x: 49, startPoint y: 212, endPoint x: 26, endPoint y: 213, distance: 22.6
click at [26, 213] on div "Alternative text The alternative text is used by devices that cannot display im…" at bounding box center [65, 213] width 81 height 71
drag, startPoint x: 31, startPoint y: 219, endPoint x: 46, endPoint y: 238, distance: 24.0
click at [46, 238] on div "Trasee ecvestre O bibliotecă modernă va face, de asemenea, parte din tabăra noa…" at bounding box center [65, 227] width 72 height 35
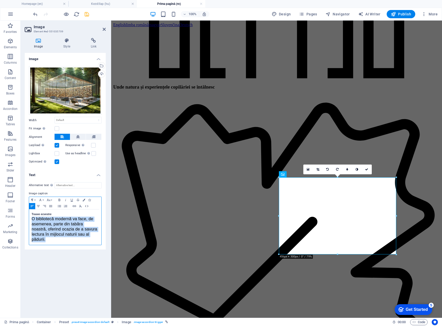
scroll to position [59, 0]
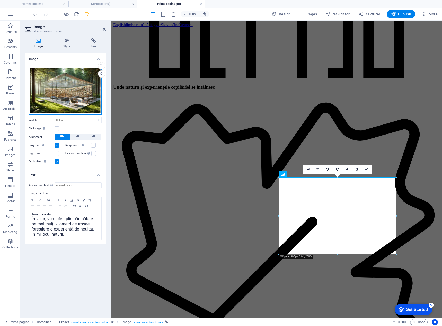
click at [56, 92] on div "Drag files here, click to choose files or select files from Files or our free s…" at bounding box center [65, 90] width 73 height 49
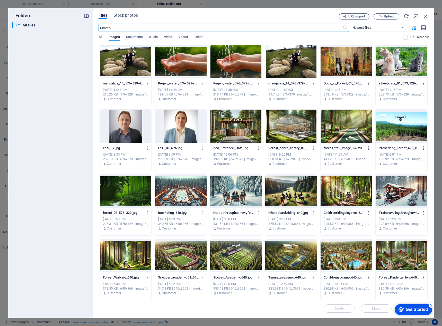
scroll to position [758, 0]
click at [280, 74] on div at bounding box center [291, 61] width 52 height 33
click at [280, 74] on div "1" at bounding box center [291, 61] width 52 height 33
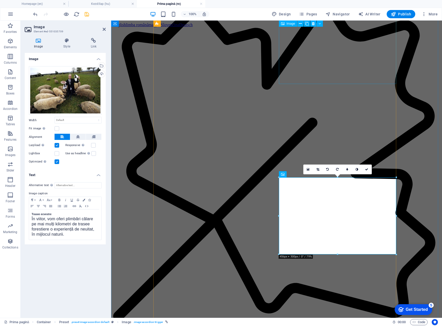
scroll to position [658, 0]
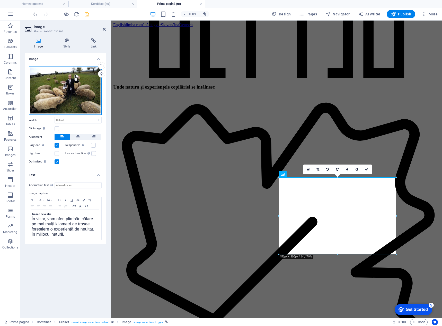
click at [69, 94] on div "Drag files here, click to choose files or select files from Files or our free s…" at bounding box center [65, 90] width 73 height 49
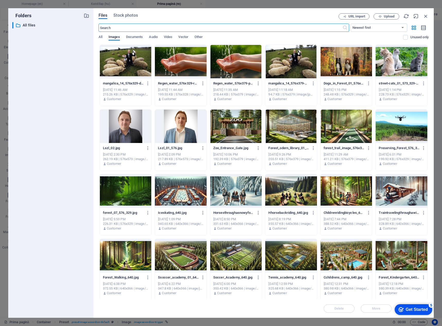
scroll to position [758, 0]
click at [118, 70] on div at bounding box center [126, 61] width 52 height 33
click at [118, 70] on div "1" at bounding box center [126, 61] width 52 height 33
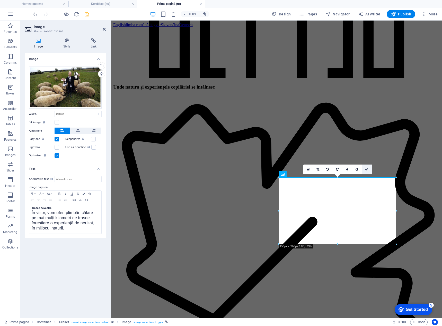
click at [367, 171] on icon at bounding box center [366, 169] width 3 height 3
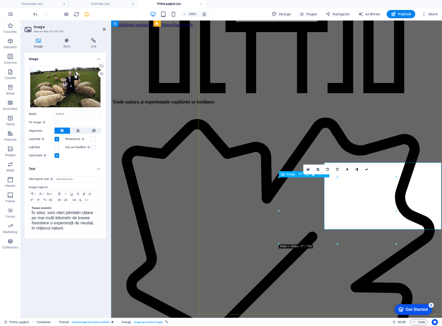
scroll to position [658, 0]
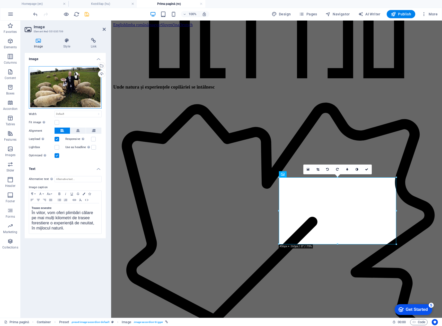
click at [62, 102] on div "Drag files here, click to choose files or select files from Files or our free s…" at bounding box center [65, 87] width 73 height 43
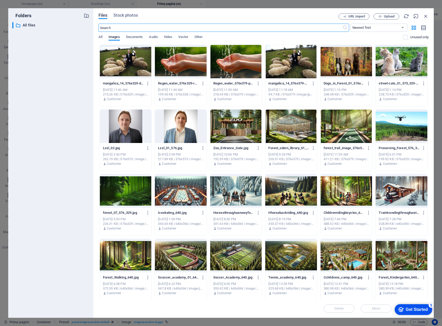
scroll to position [758, 0]
click at [293, 196] on div at bounding box center [291, 191] width 52 height 33
click at [293, 196] on div "1" at bounding box center [291, 191] width 52 height 33
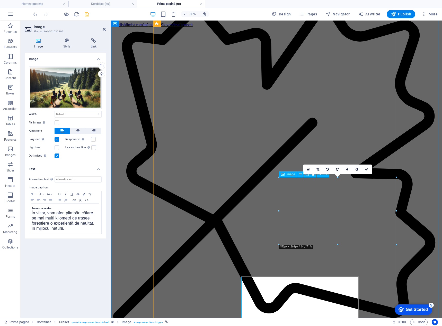
scroll to position [658, 0]
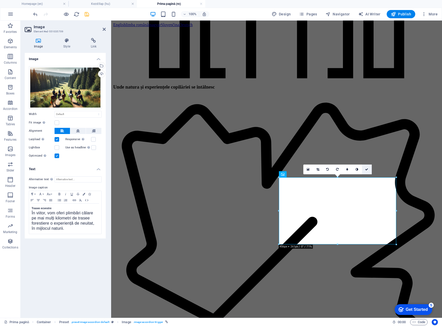
click at [366, 169] on icon at bounding box center [366, 169] width 3 height 3
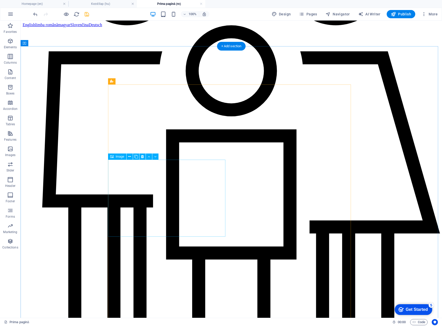
scroll to position [592, 0]
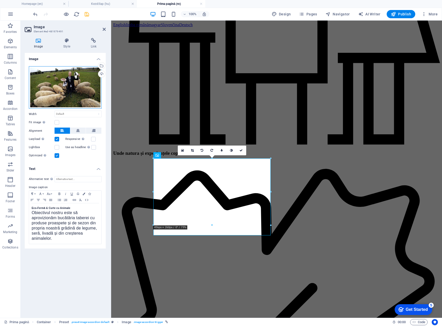
click at [69, 84] on div "Drag files here, click to choose files or select files from Files or our free s…" at bounding box center [65, 87] width 73 height 43
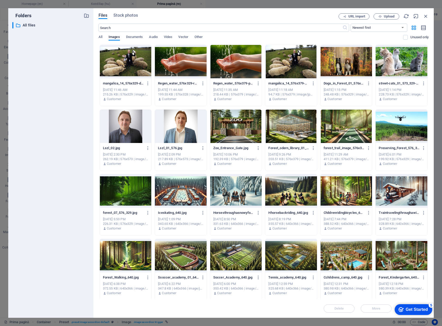
click at [118, 67] on div at bounding box center [126, 61] width 52 height 33
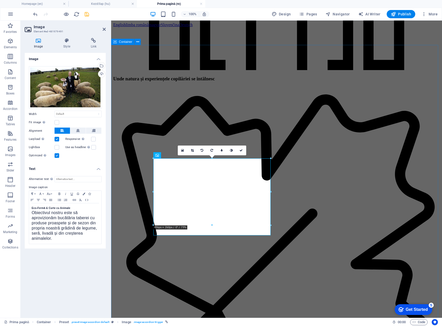
scroll to position [592, 0]
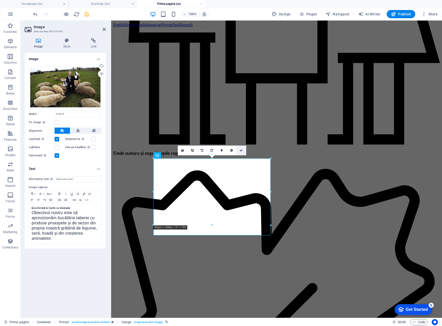
click at [241, 151] on icon at bounding box center [240, 150] width 3 height 3
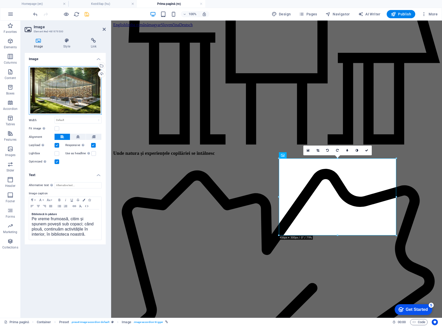
click at [57, 83] on div "Drag files here, click to choose files or select files from Files or our free s…" at bounding box center [65, 90] width 73 height 49
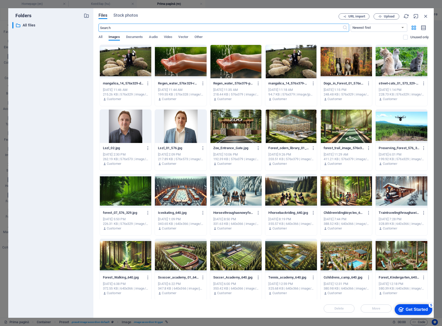
scroll to position [667, 0]
click at [297, 133] on div at bounding box center [291, 126] width 52 height 33
click at [297, 133] on div "1" at bounding box center [291, 126] width 52 height 33
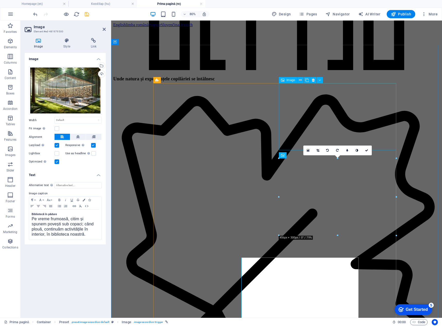
scroll to position [592, 0]
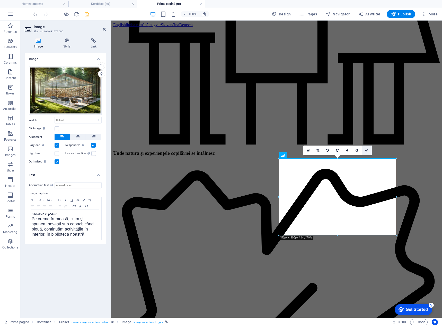
click at [367, 151] on icon at bounding box center [366, 150] width 3 height 3
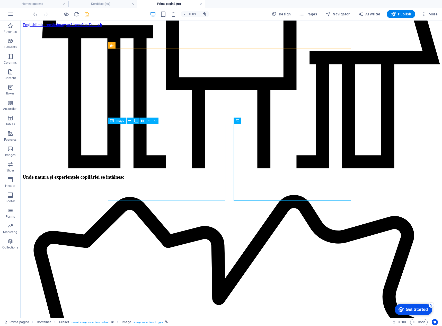
scroll to position [746, 0]
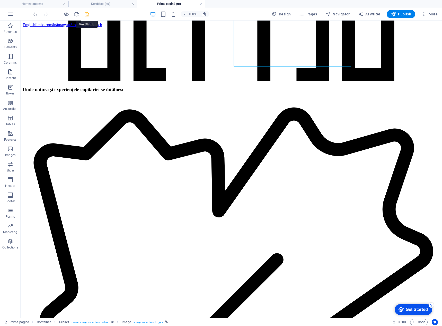
click at [88, 14] on icon "save" at bounding box center [87, 14] width 6 height 6
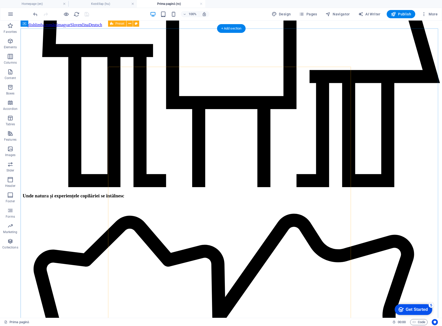
scroll to position [592, 0]
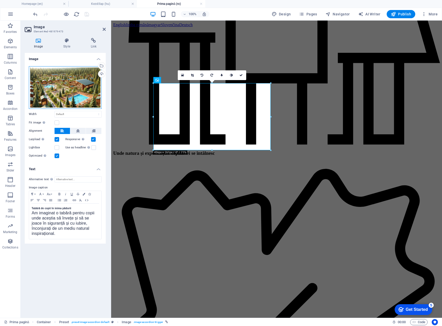
click at [84, 80] on div "Drag files here, click to choose files or select files from Files or our free s…" at bounding box center [65, 87] width 73 height 43
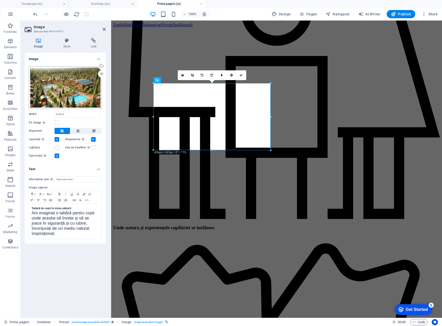
scroll to position [667, 0]
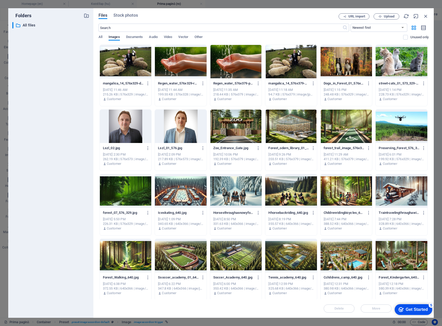
click at [303, 134] on div at bounding box center [291, 126] width 52 height 33
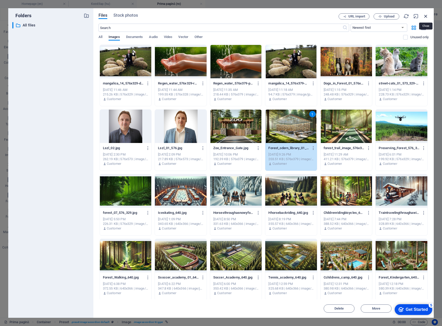
click at [425, 15] on icon "button" at bounding box center [426, 16] width 6 height 6
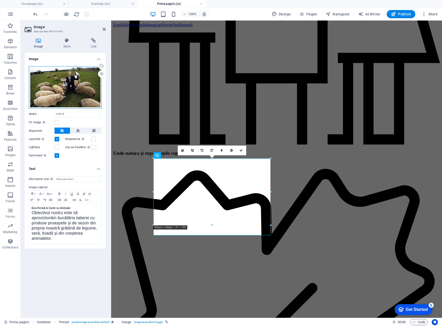
click at [76, 98] on div "Drag files here, click to choose files or select files from Files or our free s…" at bounding box center [65, 87] width 73 height 43
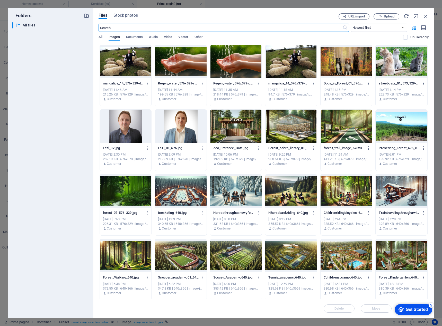
scroll to position [667, 0]
click at [294, 63] on div at bounding box center [291, 61] width 52 height 33
click at [294, 63] on div "1" at bounding box center [291, 61] width 52 height 33
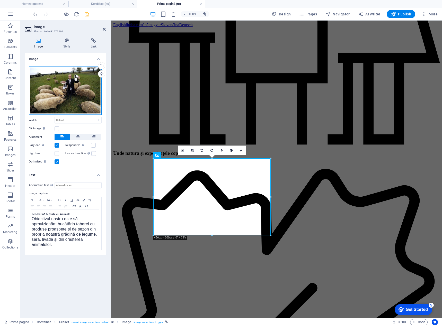
click at [86, 95] on div "Drag files here, click to choose files or select files from Files or our free s…" at bounding box center [65, 90] width 73 height 49
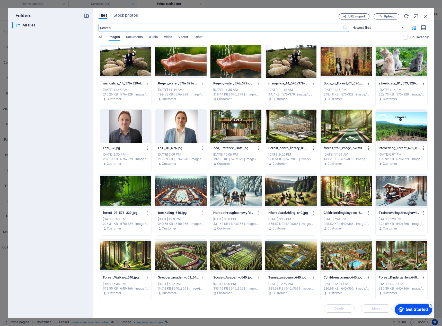
scroll to position [667, 0]
click at [126, 59] on div at bounding box center [126, 61] width 52 height 33
click at [126, 59] on div "1" at bounding box center [126, 61] width 52 height 33
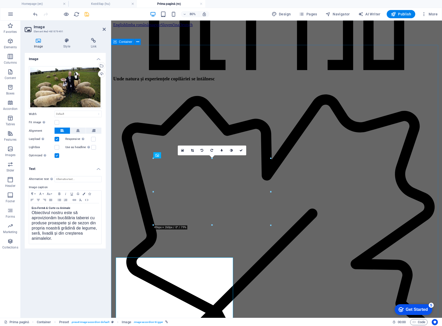
scroll to position [592, 0]
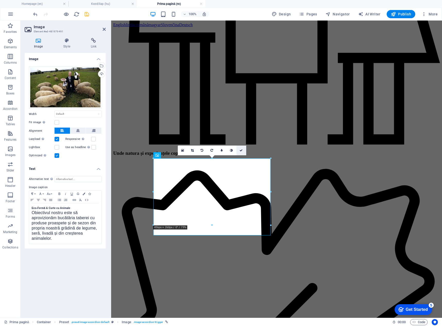
click at [241, 150] on icon at bounding box center [240, 150] width 3 height 3
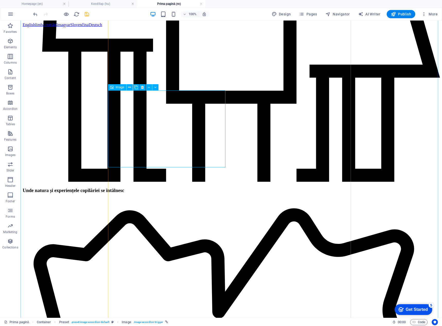
scroll to position [746, 0]
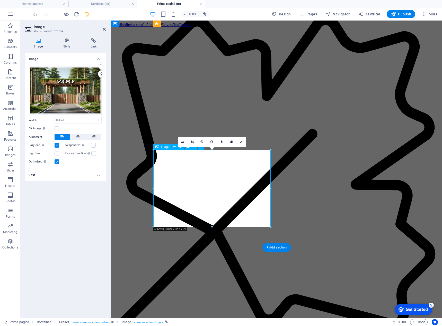
scroll to position [761, 0]
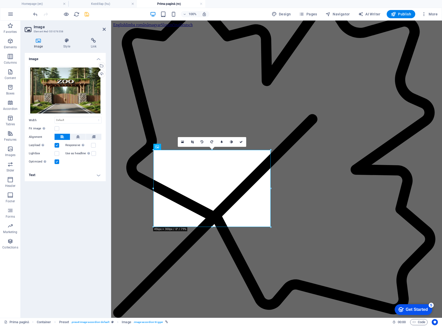
click at [69, 177] on h4 "Text" at bounding box center [65, 175] width 81 height 12
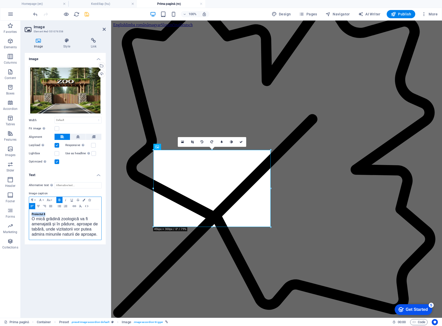
drag, startPoint x: 48, startPoint y: 215, endPoint x: 26, endPoint y: 215, distance: 22.1
click at [26, 215] on div "Alternative text The alternative text is used by devices that cannot display im…" at bounding box center [65, 211] width 81 height 66
click at [33, 220] on span "O mică grădină zoologică va fi amenajată și în pădure, aproape de tabără, unde …" at bounding box center [65, 227] width 66 height 20
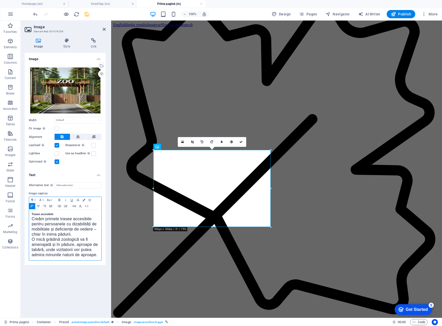
click at [42, 246] on span "O mică grădină zoologică va fi amenajată și în pădure, aproape de tabără, unde …" at bounding box center [65, 247] width 66 height 20
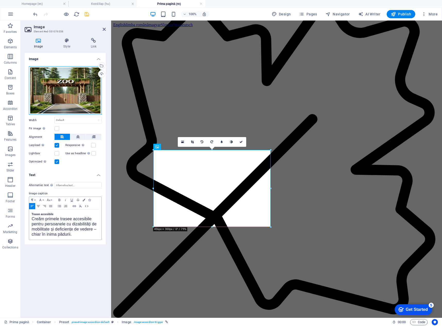
click at [51, 95] on div "Drag files here, click to choose files or select files from Files or our free s…" at bounding box center [65, 90] width 73 height 49
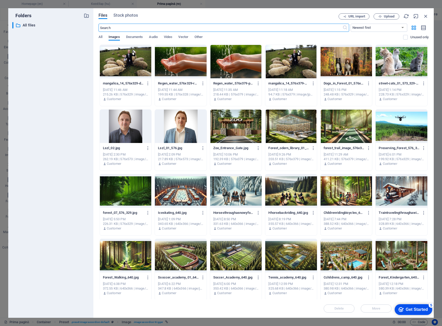
scroll to position [860, 0]
click at [356, 127] on div at bounding box center [346, 126] width 52 height 33
click at [356, 127] on div "1" at bounding box center [346, 126] width 52 height 33
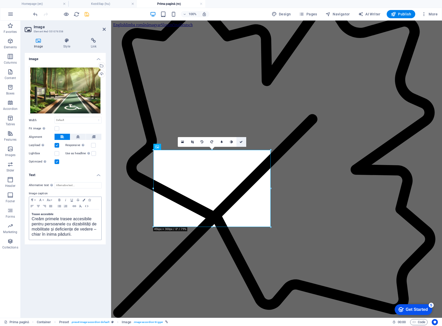
click at [241, 143] on icon at bounding box center [240, 142] width 3 height 3
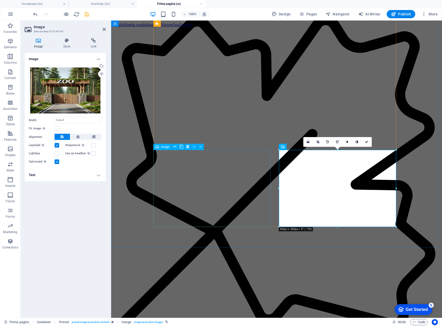
scroll to position [761, 0]
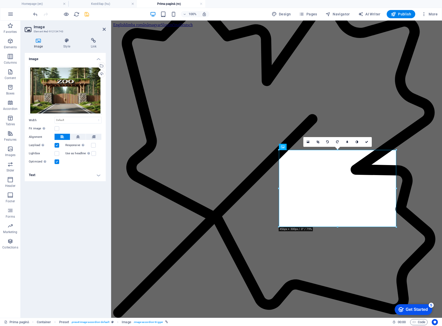
click at [76, 175] on h4 "Text" at bounding box center [65, 175] width 81 height 12
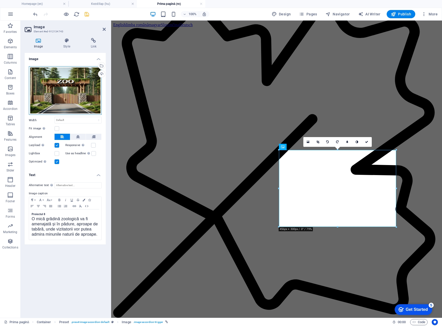
click at [50, 97] on div "Drag files here, click to choose files or select files from Files or our free s…" at bounding box center [65, 90] width 73 height 49
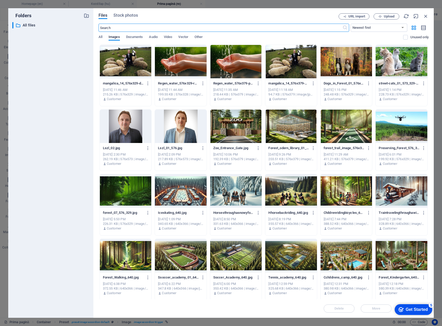
scroll to position [860, 0]
click at [200, 61] on div at bounding box center [181, 61] width 52 height 33
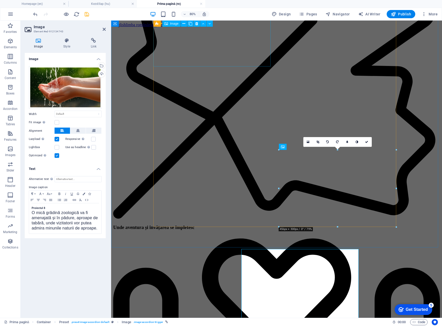
scroll to position [761, 0]
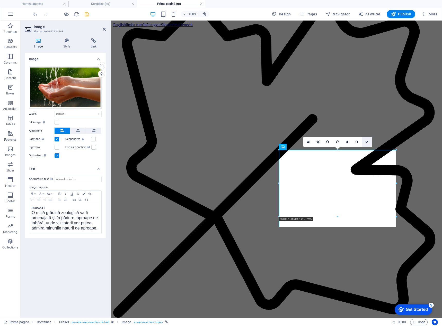
click at [367, 140] on link at bounding box center [367, 142] width 10 height 10
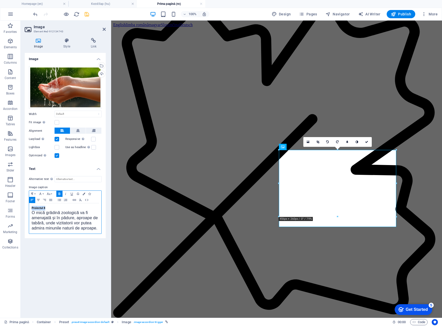
drag, startPoint x: 48, startPoint y: 208, endPoint x: 26, endPoint y: 206, distance: 21.7
click at [24, 208] on div "Image Style Link Image Drag files here, click to choose files or select files f…" at bounding box center [65, 176] width 89 height 284
drag, startPoint x: 32, startPoint y: 212, endPoint x: 101, endPoint y: 227, distance: 70.5
click at [101, 227] on div "Centrul de Apă și Energie O mică grădină zoologică va fi amenajată și în pădure…" at bounding box center [65, 219] width 72 height 30
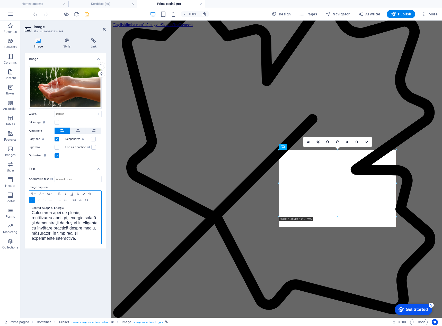
scroll to position [267, 0]
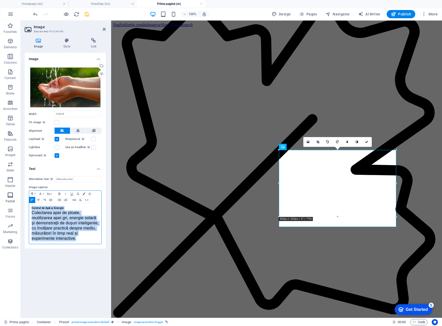
drag, startPoint x: 78, startPoint y: 237, endPoint x: 10, endPoint y: 205, distance: 75.7
click at [10, 205] on section "Favorites Elements Columns Content Boxes Accordion Tables Features Images Slide…" at bounding box center [221, 170] width 442 height 298
copy div "Centrul de Apă și Energie Colectarea apei de ploaie, reutilizarea apei gri, ene…"
drag, startPoint x: 88, startPoint y: 13, endPoint x: 58, endPoint y: 0, distance: 32.5
click at [88, 13] on icon "save" at bounding box center [87, 14] width 6 height 6
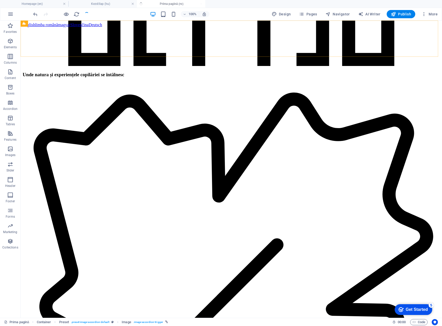
scroll to position [746, 0]
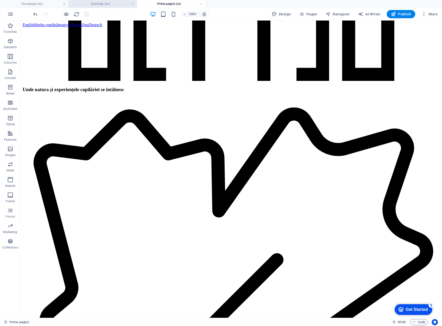
click at [94, 3] on h4 "Kezdőlap (hu)" at bounding box center [102, 4] width 68 height 6
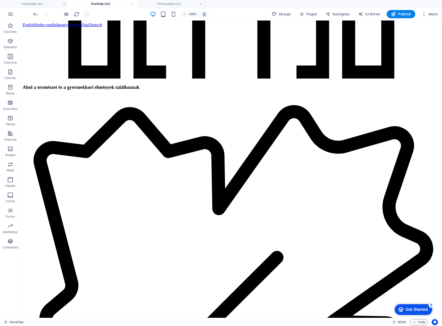
scroll to position [0, 0]
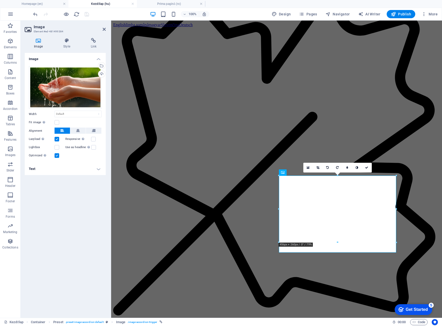
click at [77, 172] on h4 "Text" at bounding box center [65, 169] width 81 height 12
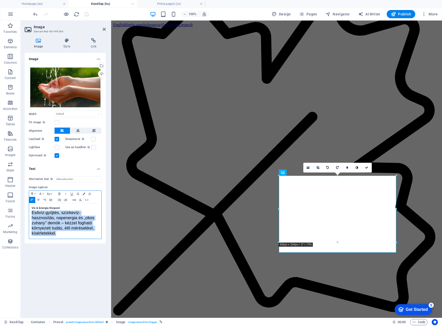
drag, startPoint x: 32, startPoint y: 214, endPoint x: 62, endPoint y: 240, distance: 39.2
click at [62, 240] on div "Alternative text The alternative text is used by devices that cannot display im…" at bounding box center [65, 207] width 81 height 71
copy span "Esővíz-gyűjtés, szürkevíz-hasznosítás, napenergia és „okos zuhany” demók – kézz…"
drag, startPoint x: 31, startPoint y: 209, endPoint x: 39, endPoint y: 210, distance: 8.0
click at [31, 209] on div "Víz & Energia Központ Esővíz-gyűjtés, szürkevíz-hasznosítás, napenergia és „oko…" at bounding box center [65, 221] width 72 height 35
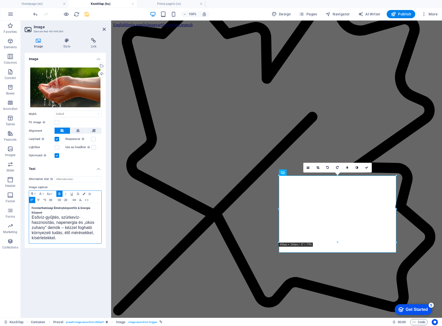
scroll to position [0, 1]
click at [366, 166] on icon at bounding box center [366, 167] width 3 height 3
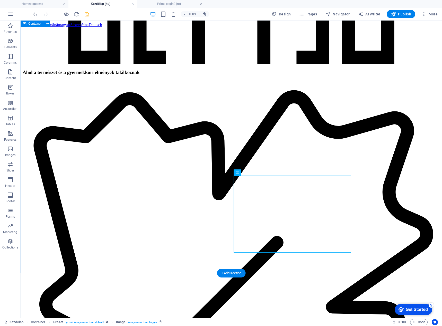
scroll to position [745, 0]
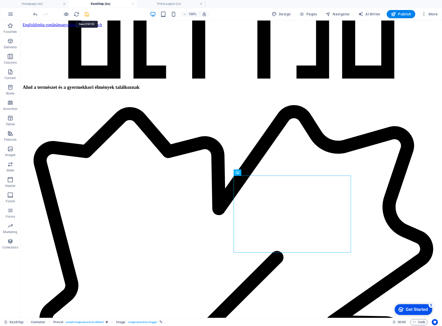
click at [87, 13] on icon "save" at bounding box center [87, 14] width 6 height 6
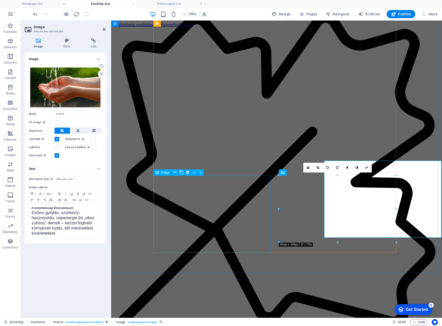
scroll to position [760, 0]
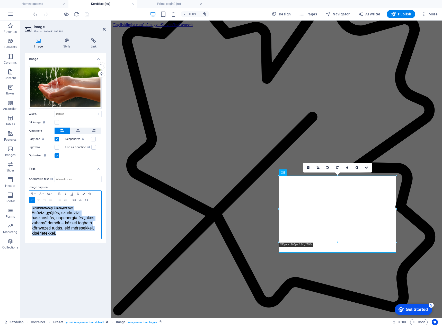
drag, startPoint x: 57, startPoint y: 232, endPoint x: 25, endPoint y: 209, distance: 39.0
click at [25, 209] on div "Alternative text The alternative text is used by devices that cannot display im…" at bounding box center [65, 207] width 81 height 71
copy div "Fenntarthatósági Élményközpont Esővíz-gyűjtés, szürkevíz-hasznosítás, napenergi…"
click at [63, 224] on span "Esővíz-gyűjtés, szürkevíz-hasznosítás, napenergia és „okos zuhany” demók – kézz…" at bounding box center [63, 223] width 63 height 25
drag, startPoint x: 58, startPoint y: 232, endPoint x: 25, endPoint y: 206, distance: 41.9
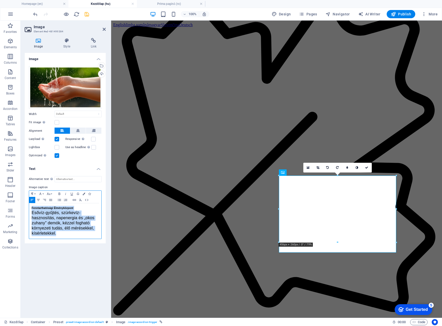
click at [25, 206] on div "Alternative text The alternative text is used by devices that cannot display im…" at bounding box center [65, 207] width 81 height 71
copy div "Fenntarthatósági Élményközpont Esővíz-gyűjtés, szürkevíz-hasznosítás, napenergi…"
click at [31, 216] on div "Fenntarthatósági Élményközpont Esővíz-gyűjtés, szürkevíz-hasznosítás, napenergi…" at bounding box center [65, 221] width 72 height 35
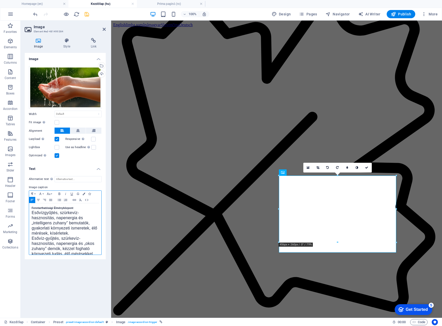
click at [51, 242] on span "Esővíz-gyűjtés, szürkevíz-hasznosítás, napenergia és „okos zuhany” demók, kézze…" at bounding box center [63, 248] width 63 height 25
click at [365, 166] on link at bounding box center [367, 168] width 10 height 10
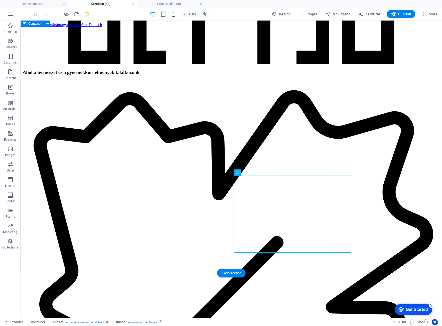
scroll to position [745, 0]
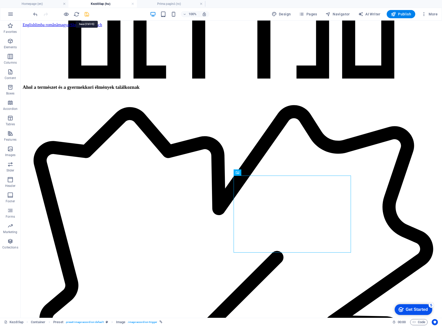
click at [88, 11] on icon "save" at bounding box center [87, 14] width 6 height 6
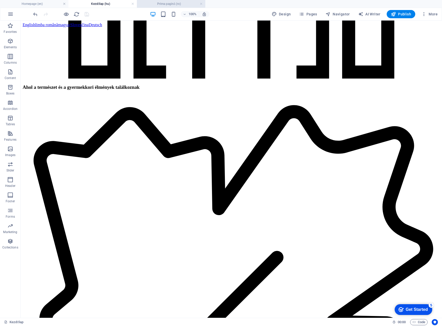
click at [176, 4] on h4 "Prima pagină (ro)" at bounding box center [171, 4] width 68 height 6
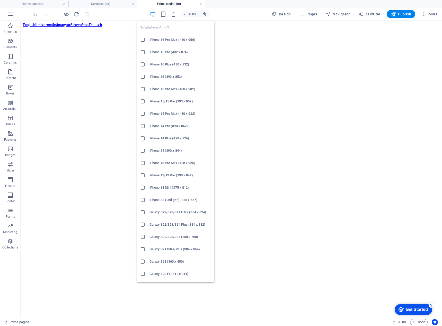
scroll to position [746, 0]
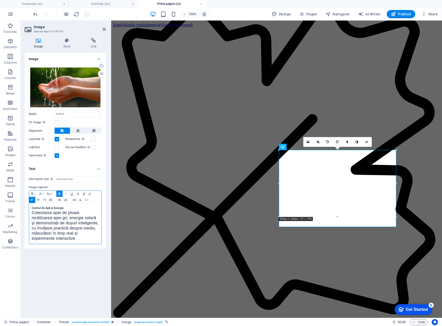
click at [30, 208] on div "Centrul de Apă și Energie Colectarea apei de ploaie, reutilizarea apei gri, ene…" at bounding box center [65, 224] width 72 height 41
click at [31, 214] on div "Centrul de Experiență pentru Sustenabilitate Colectarea apei de ploaie, reutili…" at bounding box center [65, 224] width 72 height 41
click at [44, 237] on span "Demonstrații privind colectarea apei de ploaie, utilizarea apei gri, energia so…" at bounding box center [65, 226] width 67 height 30
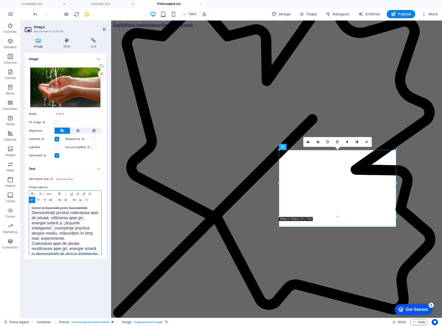
click at [46, 244] on span "Colectarea apei de ploaie, reutilizarea apei gri, energie solară și demonstrați…" at bounding box center [65, 257] width 67 height 30
click at [365, 142] on icon at bounding box center [366, 142] width 3 height 3
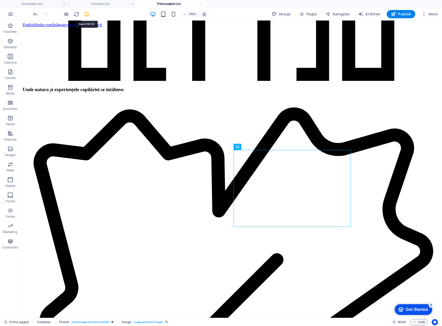
drag, startPoint x: 87, startPoint y: 14, endPoint x: 102, endPoint y: 19, distance: 16.7
click at [87, 14] on icon "save" at bounding box center [87, 14] width 6 height 6
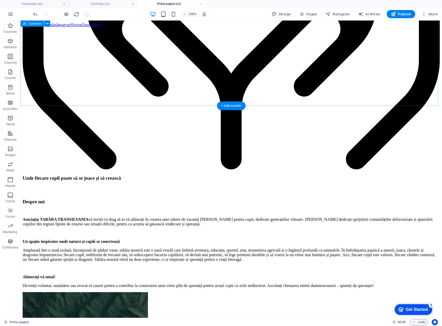
scroll to position [1440, 0]
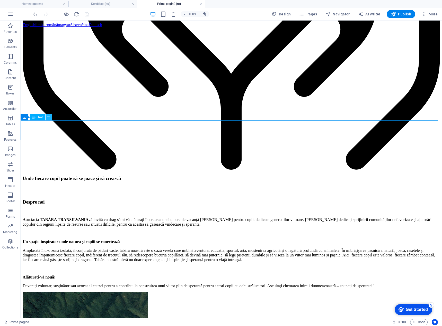
click at [49, 117] on icon at bounding box center [48, 117] width 3 height 5
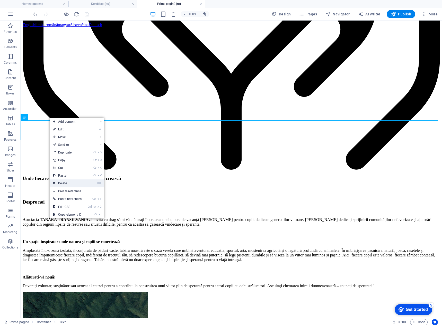
click at [65, 182] on link "⌦ Delete" at bounding box center [67, 184] width 35 height 8
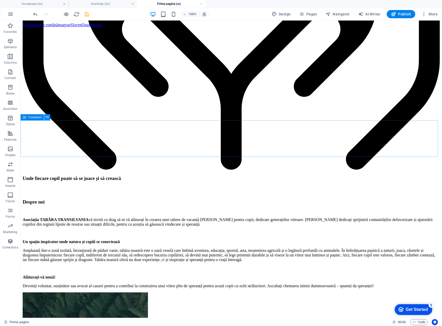
click at [48, 118] on icon at bounding box center [47, 117] width 3 height 5
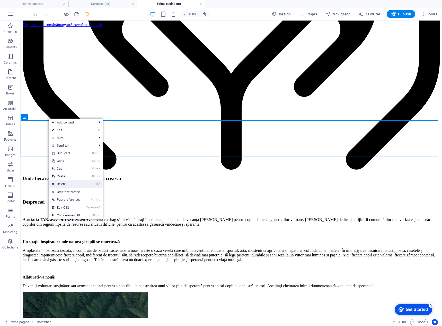
click at [66, 185] on link "⌦ Delete" at bounding box center [66, 184] width 35 height 8
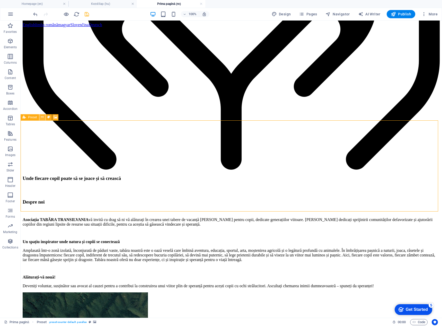
click at [41, 117] on icon at bounding box center [42, 117] width 3 height 5
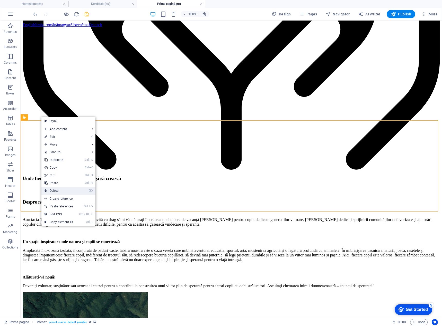
click at [54, 189] on link "⌦ Delete" at bounding box center [58, 191] width 35 height 8
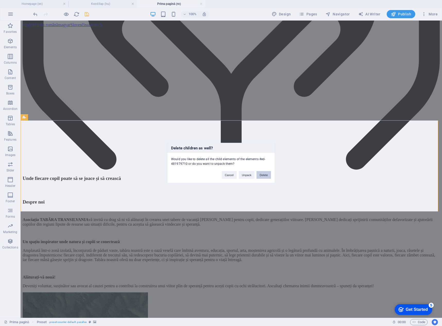
click at [267, 174] on button "Delete" at bounding box center [263, 175] width 14 height 8
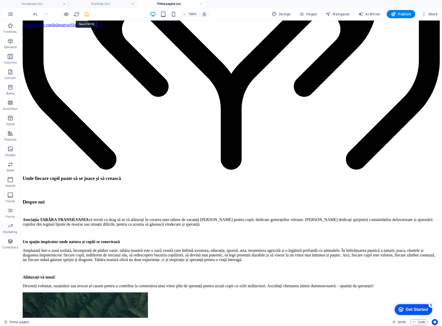
click at [88, 13] on icon "save" at bounding box center [87, 14] width 6 height 6
click at [93, 4] on h4 "Kezdőlap (hu)" at bounding box center [102, 4] width 68 height 6
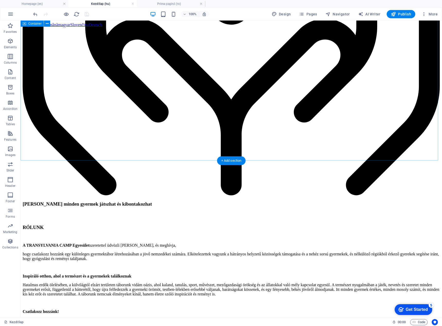
scroll to position [1414, 0]
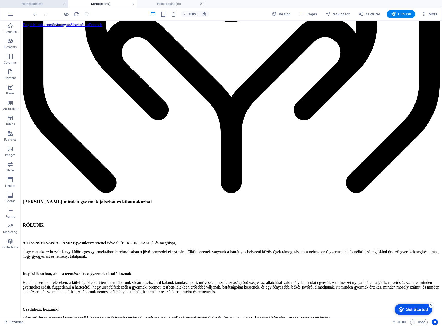
click at [48, 4] on h4 "Homepage (en)" at bounding box center [34, 4] width 68 height 6
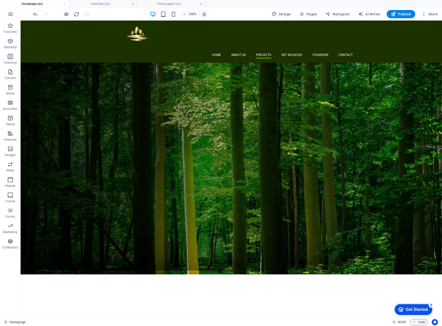
scroll to position [0, 0]
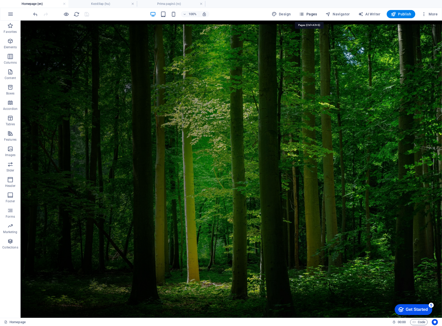
click at [317, 14] on span "Pages" at bounding box center [308, 14] width 18 height 5
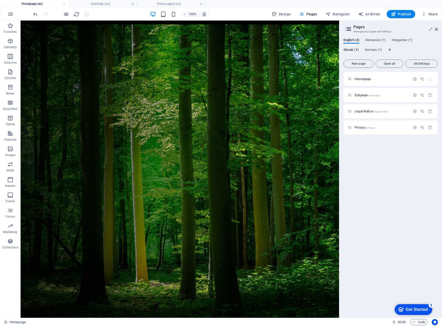
click at [348, 50] on span "Slovak (1)" at bounding box center [350, 50] width 15 height 7
click at [362, 79] on span "Úvodná stránka /" at bounding box center [366, 79] width 25 height 4
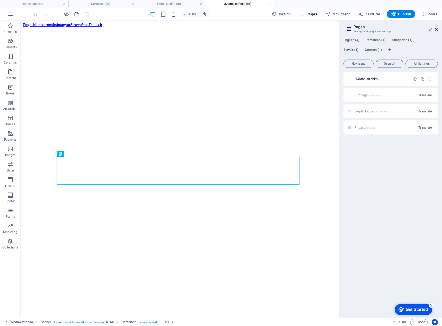
click at [435, 30] on icon at bounding box center [435, 29] width 3 height 4
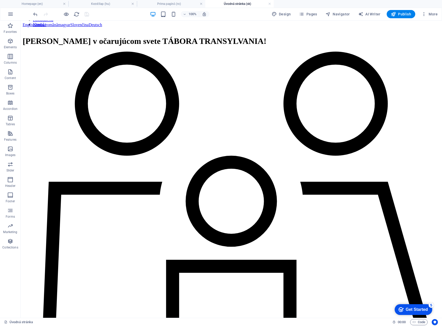
scroll to position [360, 0]
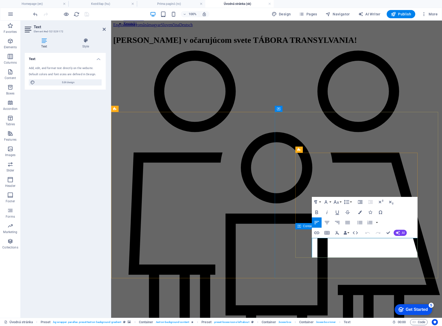
drag, startPoint x: 350, startPoint y: 239, endPoint x: 311, endPoint y: 239, distance: 38.8
drag, startPoint x: 354, startPoint y: 255, endPoint x: 309, endPoint y: 245, distance: 46.4
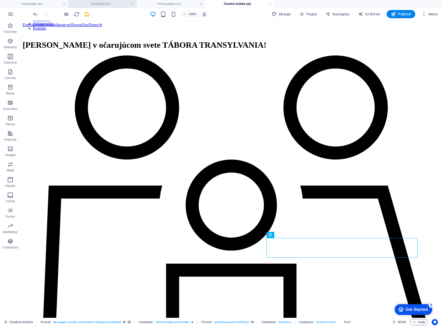
click at [101, 3] on h4 "Kezdőlap (hu)" at bounding box center [102, 4] width 68 height 6
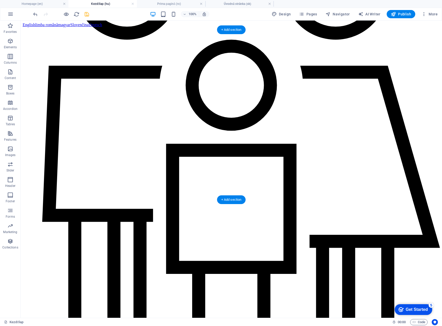
scroll to position [437, 0]
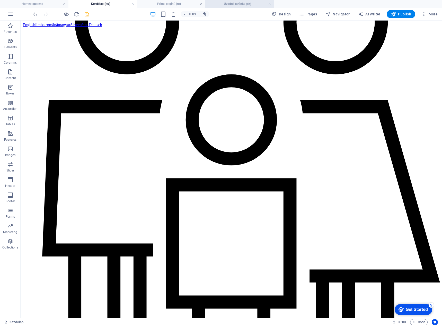
click at [245, 2] on h4 "Úvodná stránka (sk)" at bounding box center [239, 4] width 68 height 6
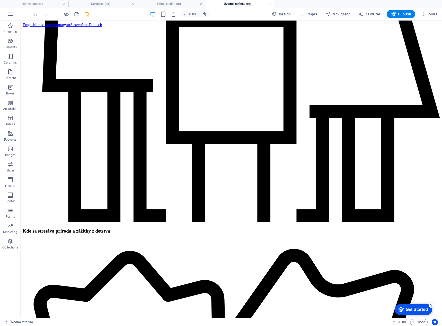
scroll to position [601, 0]
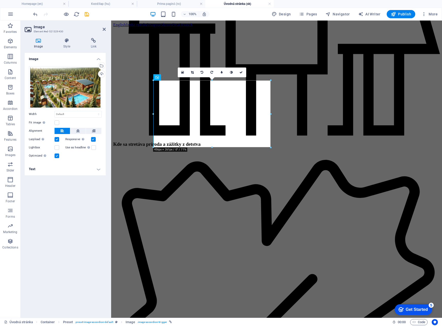
click at [44, 170] on h4 "Text" at bounding box center [65, 169] width 81 height 12
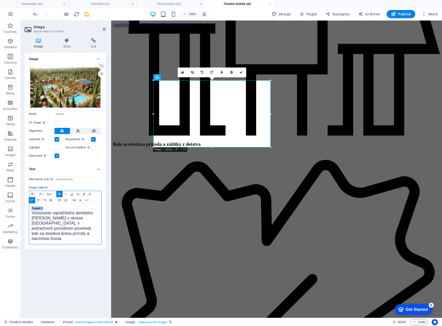
drag, startPoint x: 43, startPoint y: 208, endPoint x: 30, endPoint y: 208, distance: 13.6
click at [30, 208] on div "Projekt 1 Vytvorenie najväčšieho detského tábora v okrese Sălaj, v jedinečnom p…" at bounding box center [65, 224] width 72 height 41
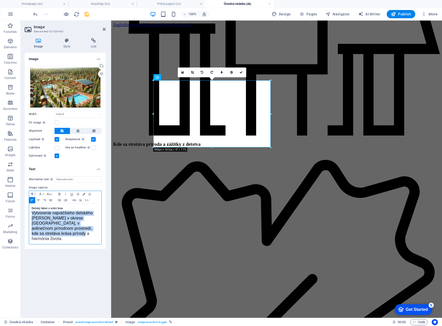
drag, startPoint x: 45, startPoint y: 233, endPoint x: 30, endPoint y: 215, distance: 22.6
click at [30, 215] on div "Detský tábor v srdci lesa Vytvorenie najväčšieho detského tábora v okrese Sălaj…" at bounding box center [65, 224] width 72 height 41
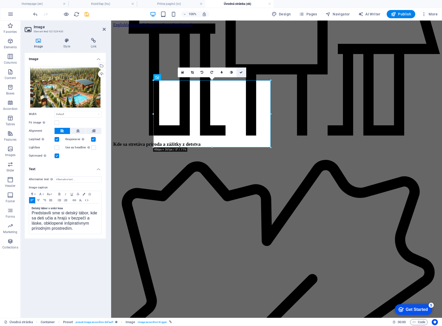
click at [242, 73] on icon at bounding box center [240, 72] width 3 height 3
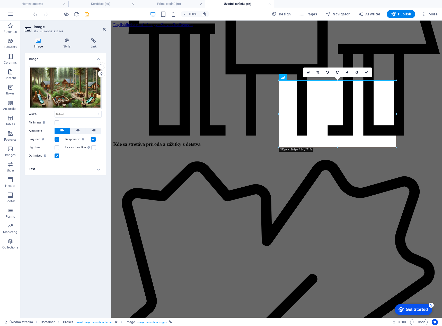
click at [89, 171] on h4 "Text" at bounding box center [65, 169] width 81 height 12
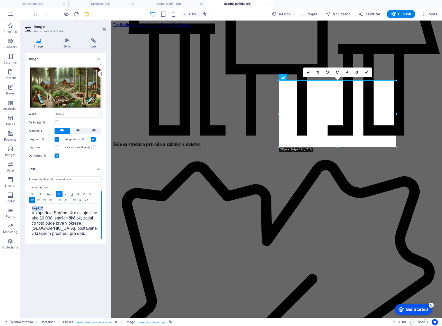
drag, startPoint x: 45, startPoint y: 208, endPoint x: 25, endPoint y: 208, distance: 20.8
click at [24, 209] on div "Image Style Link Image Drag files here, click to choose files or select files f…" at bounding box center [65, 176] width 89 height 284
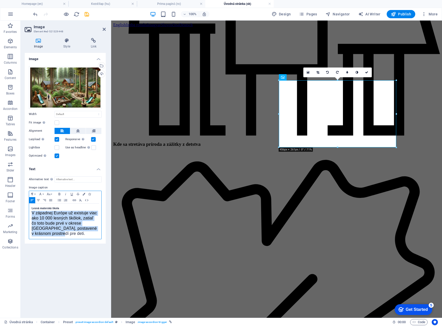
drag, startPoint x: 31, startPoint y: 214, endPoint x: 45, endPoint y: 233, distance: 23.4
click at [45, 233] on div "Lesná materská škola V západnej Európe už existuje viac ako 10 000 lesných škôl…" at bounding box center [65, 221] width 72 height 35
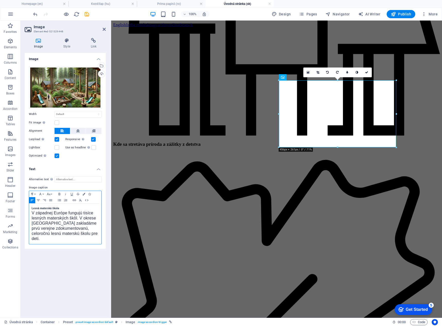
scroll to position [148, 0]
drag, startPoint x: 366, startPoint y: 72, endPoint x: 344, endPoint y: 53, distance: 29.7
click at [366, 72] on icon at bounding box center [366, 72] width 3 height 3
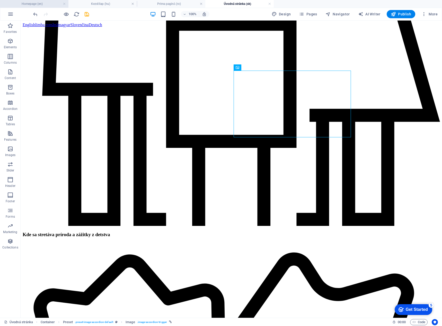
click at [48, 4] on h4 "Homepage (en)" at bounding box center [34, 4] width 68 height 6
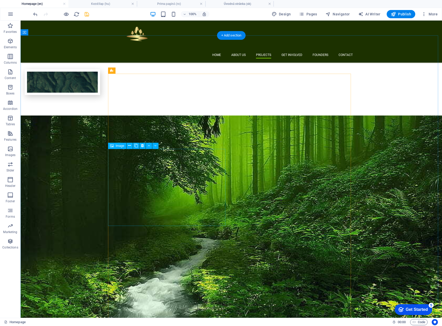
scroll to position [617, 0]
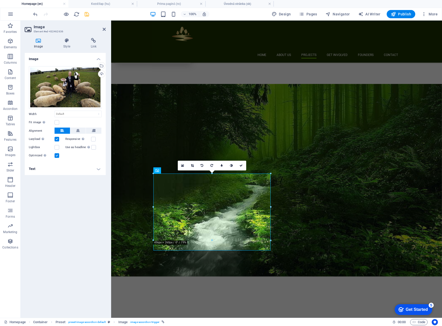
click at [81, 167] on h4 "Text" at bounding box center [65, 169] width 81 height 12
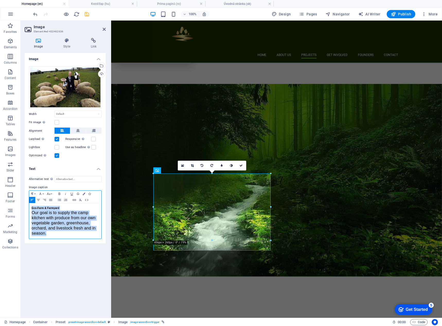
drag, startPoint x: 49, startPoint y: 235, endPoint x: 22, endPoint y: 205, distance: 40.4
click at [23, 209] on div "Image Style Link Image Drag files here, click to choose files or select files f…" at bounding box center [65, 176] width 89 height 284
copy div "Eco-Farm & Farmyard Our goal is to supply the camp kitchen with produce from ou…"
click at [30, 206] on div "Eco-Farm & Farmyard Our goal is to supply the camp kitchen with produce from ou…" at bounding box center [65, 221] width 72 height 35
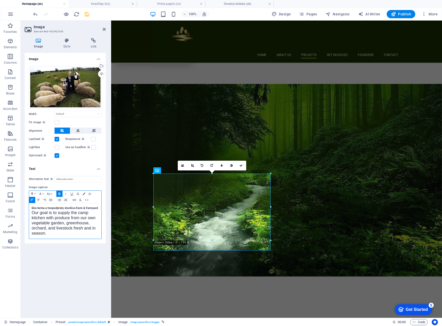
scroll to position [0, 1]
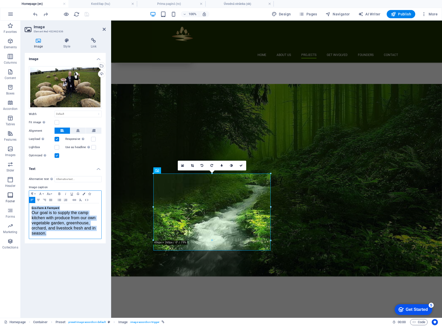
drag, startPoint x: 51, startPoint y: 233, endPoint x: 18, endPoint y: 205, distance: 43.2
click at [18, 205] on section "Favorites Elements Columns Content Boxes Accordion Tables Features Images Slide…" at bounding box center [221, 170] width 442 height 298
copy div "Eco-Farm & Farmyard Our goal is to supply the camp kitchen with produce from ou…"
click at [51, 207] on strong "Eco-Farm & Farmyard" at bounding box center [46, 208] width 28 height 3
drag, startPoint x: 60, startPoint y: 208, endPoint x: 10, endPoint y: 208, distance: 50.1
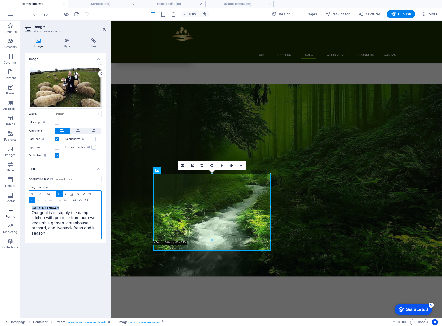
click at [10, 208] on section "Favorites Elements Columns Content Boxes Accordion Tables Features Images Slide…" at bounding box center [221, 170] width 442 height 298
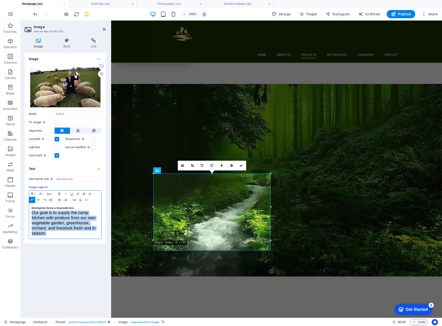
drag, startPoint x: 51, startPoint y: 233, endPoint x: 31, endPoint y: 214, distance: 27.6
click at [31, 214] on div "Ekologická farma a hospodárstvo Our goal is to supply the camp kitchen with pro…" at bounding box center [65, 221] width 72 height 35
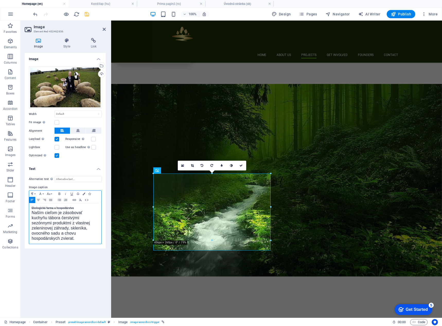
scroll to position [170, 0]
click at [243, 166] on link at bounding box center [241, 166] width 10 height 10
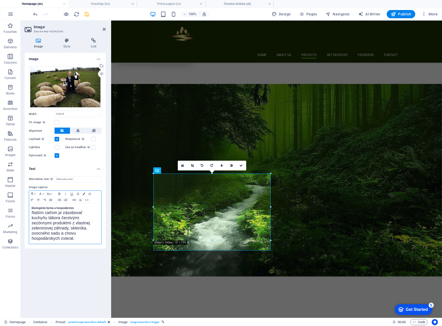
click at [84, 209] on p "Ekologická farma a hospodárstvo" at bounding box center [65, 208] width 67 height 5
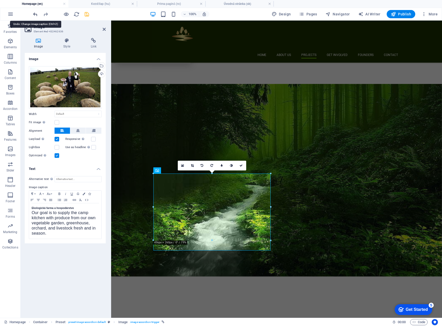
click at [226, 5] on h4 "Úvodná stránka (sk)" at bounding box center [239, 4] width 68 height 6
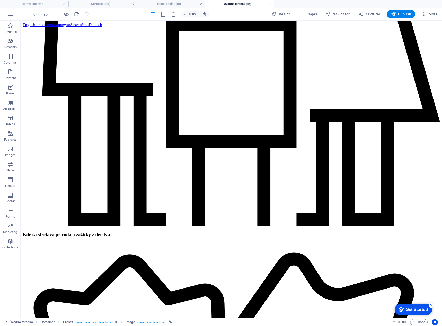
scroll to position [0, 0]
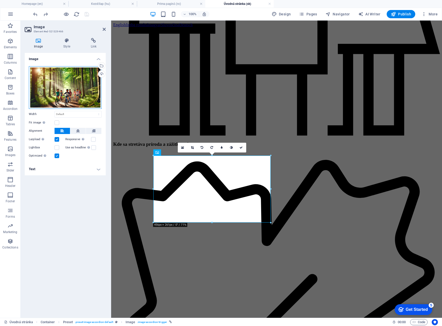
click at [57, 96] on div "Drag files here, click to choose files or select files from Files or our free s…" at bounding box center [65, 87] width 73 height 43
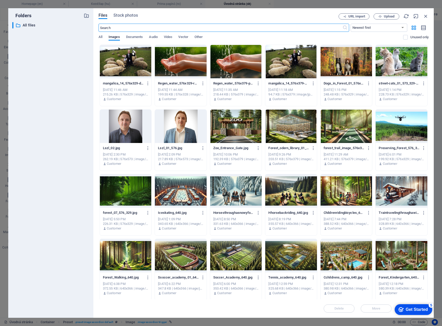
click at [116, 69] on div at bounding box center [126, 61] width 52 height 33
click at [116, 69] on div "1" at bounding box center [126, 61] width 52 height 33
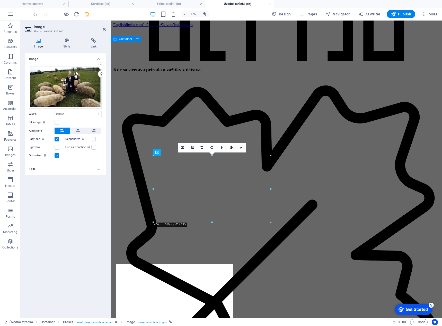
scroll to position [601, 0]
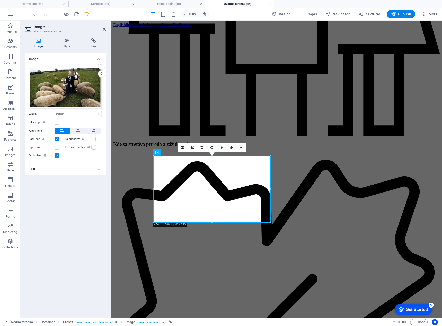
click at [54, 170] on h4 "Text" at bounding box center [65, 169] width 81 height 12
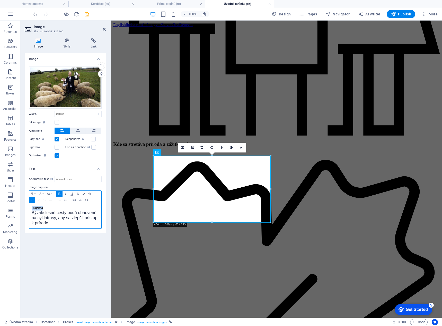
drag, startPoint x: 52, startPoint y: 207, endPoint x: 28, endPoint y: 207, distance: 23.9
click at [28, 207] on div "Alternative text The alternative text is used by devices that cannot display im…" at bounding box center [65, 202] width 81 height 61
drag, startPoint x: 54, startPoint y: 226, endPoint x: 29, endPoint y: 213, distance: 28.5
click at [29, 213] on div "Ekologická farma a hospodárstvo Bývalé lesné cesty budú obnovené na cyklotrasy,…" at bounding box center [65, 216] width 72 height 25
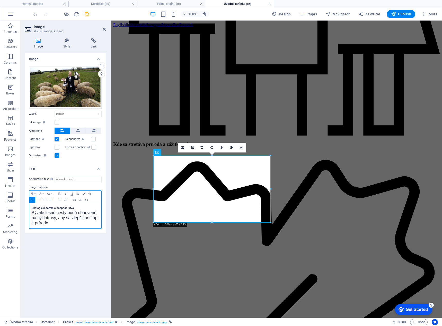
scroll to position [170, 0]
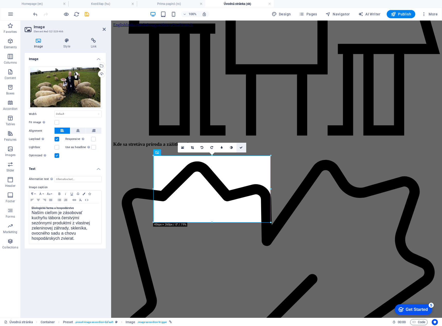
click at [240, 147] on icon at bounding box center [240, 147] width 3 height 3
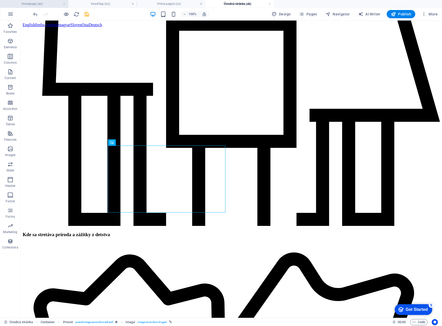
click at [41, 3] on h4 "Homepage (en)" at bounding box center [34, 4] width 68 height 6
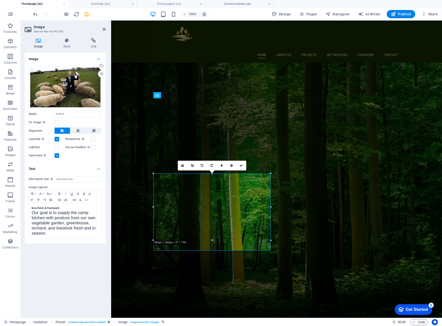
scroll to position [0, 0]
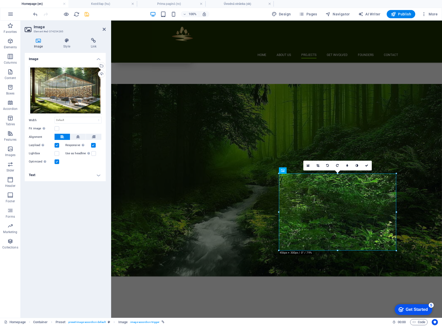
click at [51, 178] on h4 "Text" at bounding box center [65, 175] width 81 height 12
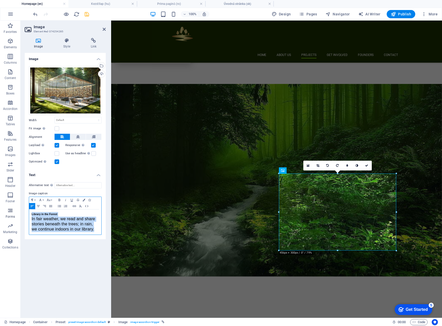
drag, startPoint x: 98, startPoint y: 231, endPoint x: 12, endPoint y: 213, distance: 88.4
click at [12, 213] on section "Favorites Elements Columns Content Boxes Accordion Tables Features Images Slide…" at bounding box center [221, 170] width 442 height 298
copy div "Library in the Forest In fair weather, we read and share stories beneath the tr…"
click at [227, 5] on h4 "Úvodná stránka (sk)" at bounding box center [239, 4] width 68 height 6
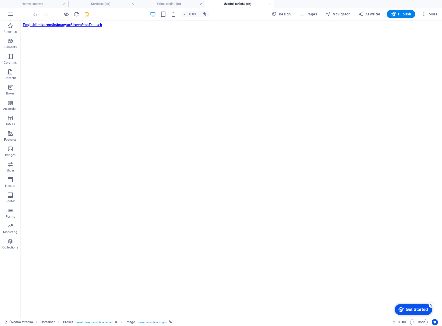
scroll to position [601, 0]
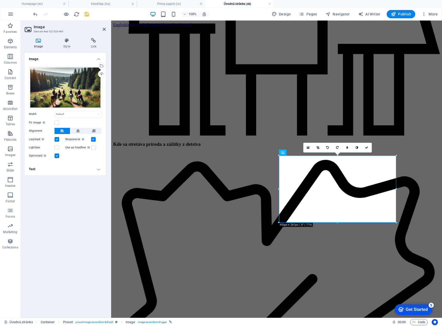
click at [90, 174] on h4 "Text" at bounding box center [65, 169] width 81 height 12
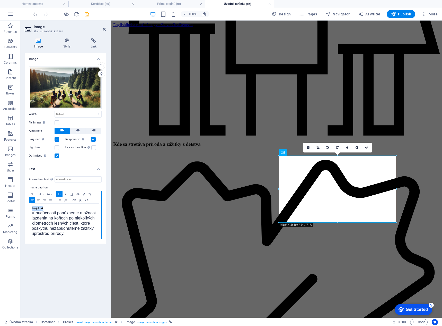
drag, startPoint x: 48, startPoint y: 208, endPoint x: 29, endPoint y: 208, distance: 19.5
click at [29, 208] on div "Alternative text The alternative text is used by devices that cannot display im…" at bounding box center [65, 207] width 81 height 71
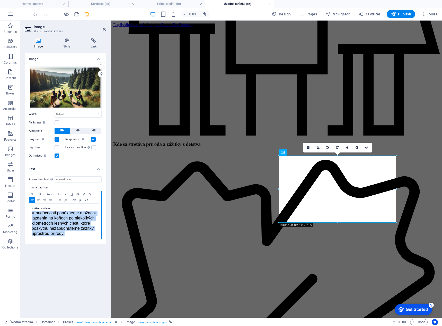
drag, startPoint x: 65, startPoint y: 235, endPoint x: 27, endPoint y: 214, distance: 42.9
click at [27, 214] on div "Alternative text The alternative text is used by devices that cannot display im…" at bounding box center [65, 207] width 81 height 71
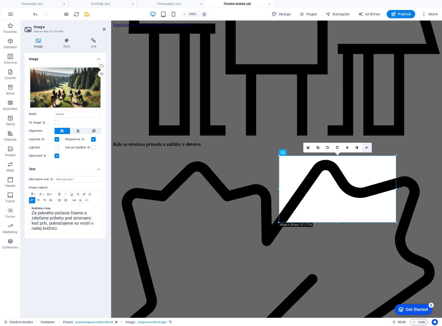
click at [366, 149] on icon at bounding box center [366, 147] width 3 height 3
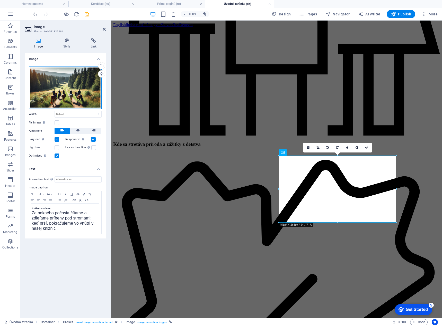
click at [49, 91] on div "Drag files here, click to choose files or select files from Files or our free s…" at bounding box center [65, 87] width 73 height 43
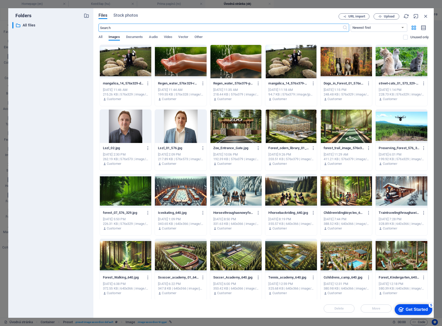
scroll to position [676, 0]
click at [278, 125] on div at bounding box center [291, 126] width 52 height 33
click at [278, 125] on div "1" at bounding box center [291, 126] width 52 height 33
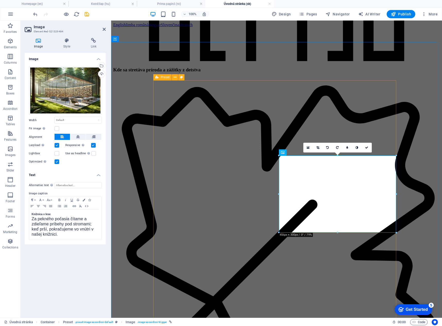
scroll to position [601, 0]
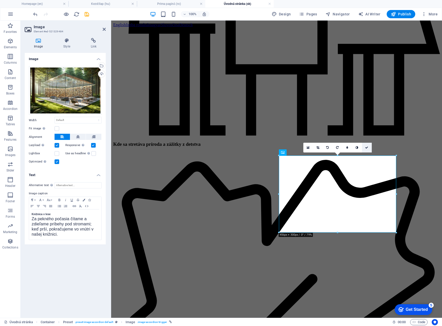
click at [368, 149] on icon at bounding box center [366, 147] width 3 height 3
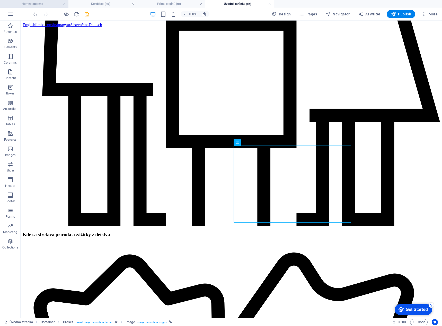
click at [41, 6] on h4 "Homepage (en)" at bounding box center [34, 4] width 68 height 6
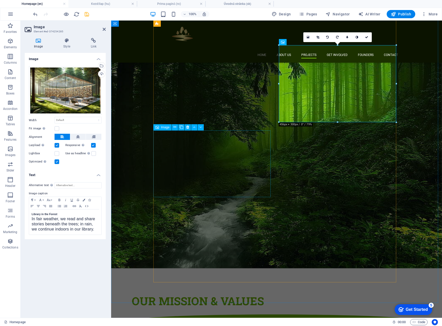
scroll to position [745, 0]
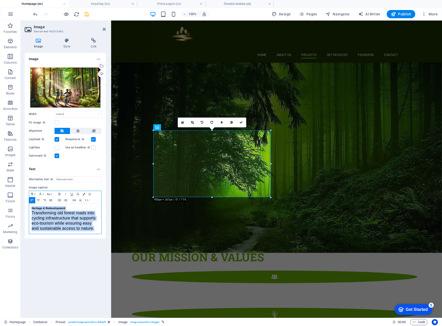
drag, startPoint x: 96, startPoint y: 230, endPoint x: 29, endPoint y: 210, distance: 70.4
click at [29, 210] on div "Paragraph Format Normal Heading 1 Heading 2 Heading 3 Heading 4 Heading 5 Headi…" at bounding box center [65, 212] width 73 height 43
click at [239, 3] on h4 "Úvodná stránka (sk)" at bounding box center [239, 4] width 68 height 6
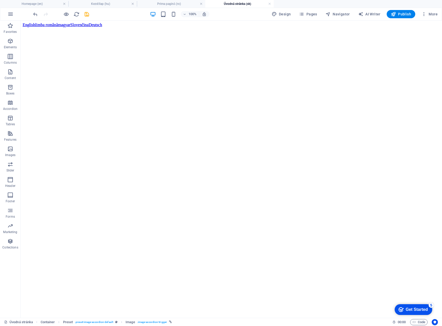
scroll to position [601, 0]
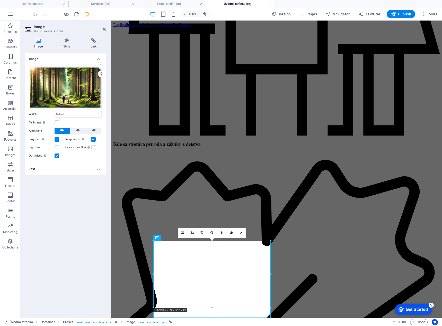
click at [66, 148] on label "Use as headline The image will be wrapped in an H1 headline tag. Useful for giv…" at bounding box center [78, 148] width 26 height 6
click at [0, 0] on input "Use as headline The image will be wrapped in an H1 headline tag. Useful for giv…" at bounding box center [0, 0] width 0 height 0
click at [67, 172] on h4 "Text" at bounding box center [65, 169] width 81 height 12
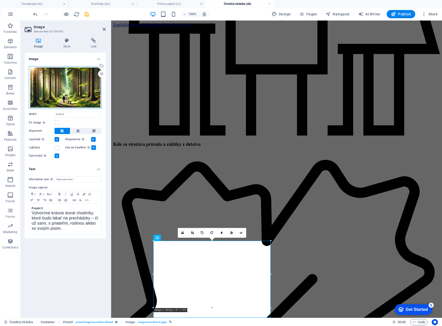
click at [68, 91] on div "Drag files here, click to choose files or select files from Files or our free s…" at bounding box center [65, 87] width 73 height 43
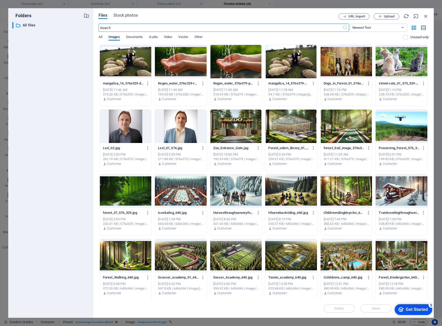
scroll to position [676, 0]
click at [332, 191] on div at bounding box center [346, 191] width 52 height 33
click at [332, 191] on div "1" at bounding box center [346, 191] width 52 height 33
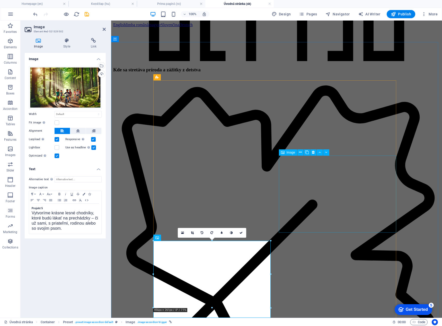
scroll to position [601, 0]
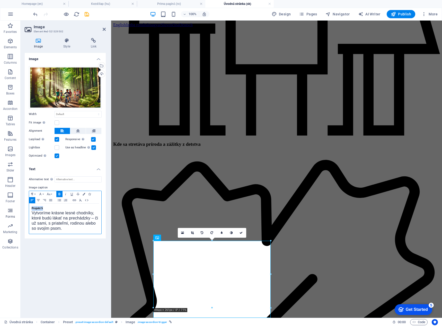
drag, startPoint x: 50, startPoint y: 210, endPoint x: 12, endPoint y: 209, distance: 38.6
click at [12, 209] on section "Favorites Elements Columns Content Boxes Accordion Tables Features Images Slide…" at bounding box center [221, 170] width 442 height 298
drag, startPoint x: 33, startPoint y: 214, endPoint x: 78, endPoint y: 231, distance: 48.6
click at [78, 231] on p "Vytvoríme krásne lesné chodníky, ktoré budú lákať na prechádzky – či už sami, s…" at bounding box center [65, 221] width 67 height 21
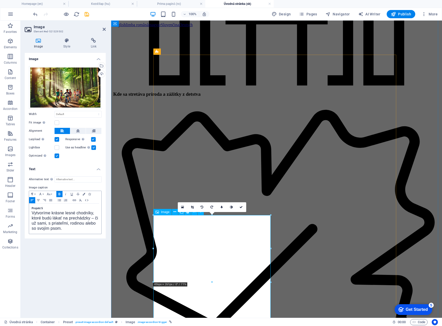
scroll to position [704, 0]
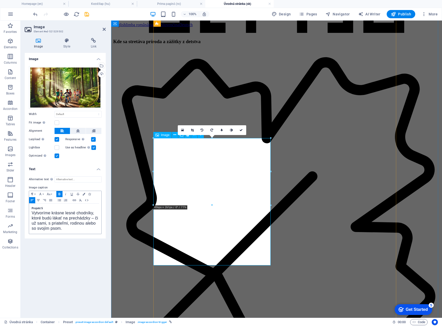
click at [83, 226] on p "Vytvoríme krásne lesné chodníky, ktoré budú lákať na prechádzky – či už sami, s…" at bounding box center [65, 221] width 67 height 21
click at [35, 14] on icon "undo" at bounding box center [35, 14] width 6 height 6
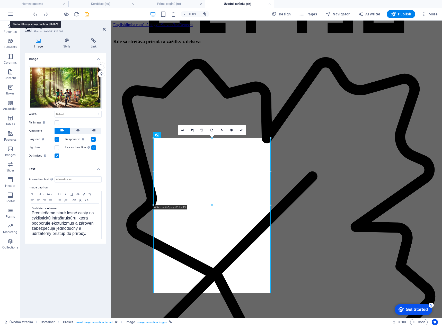
click at [35, 14] on icon "undo" at bounding box center [35, 14] width 6 height 6
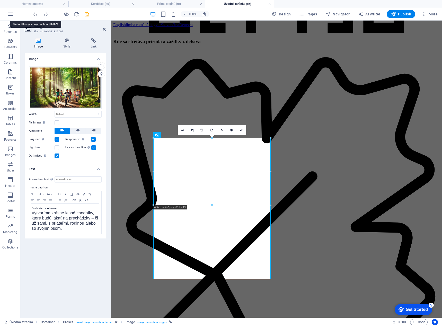
click at [35, 14] on icon "undo" at bounding box center [35, 14] width 6 height 6
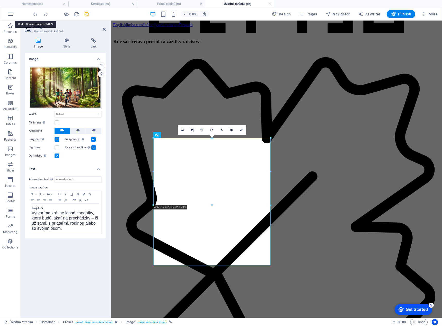
click at [35, 14] on icon "undo" at bounding box center [35, 14] width 6 height 6
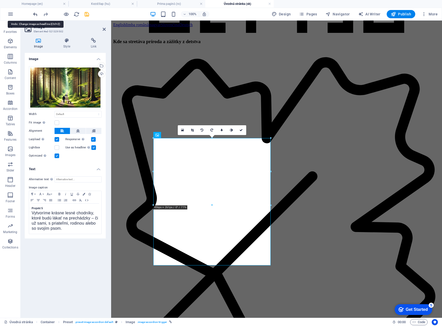
click at [35, 14] on icon "undo" at bounding box center [35, 14] width 6 height 6
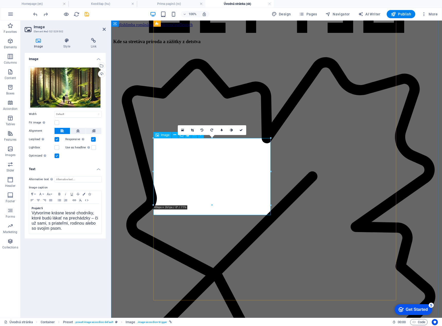
drag, startPoint x: 41, startPoint y: 208, endPoint x: 26, endPoint y: 208, distance: 14.4
click at [26, 208] on div "Alternative text The alternative text is used by devices that cannot display im…" at bounding box center [65, 205] width 81 height 66
click at [35, 15] on icon "undo" at bounding box center [35, 14] width 6 height 6
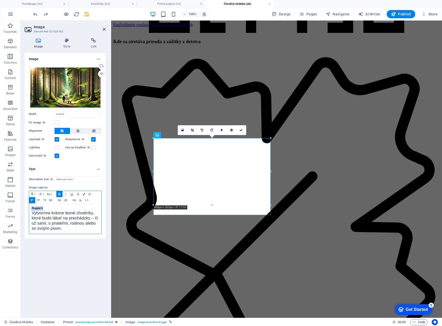
drag, startPoint x: 45, startPoint y: 207, endPoint x: 27, endPoint y: 207, distance: 17.7
click at [27, 207] on div "Alternative text The alternative text is used by devices that cannot display im…" at bounding box center [65, 205] width 81 height 66
click at [56, 221] on span "Vytvoríme krásne lesné chodníky, ktoré budú lákať na prechádzky – či už sami, s…" at bounding box center [65, 221] width 66 height 20
click at [31, 215] on div "Dedičstvo a obnova Vytvoríme krásne lesné chodníky, ktoré budú lákať na prechád…" at bounding box center [65, 219] width 72 height 30
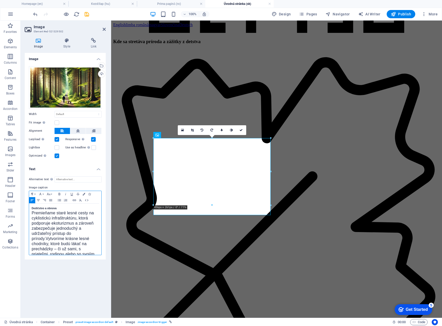
scroll to position [159, 0]
click at [49, 239] on span "Vytvoríme krásne lesné chodníky, ktoré budú lákať na prechádzky – či už sami, s…" at bounding box center [65, 247] width 66 height 20
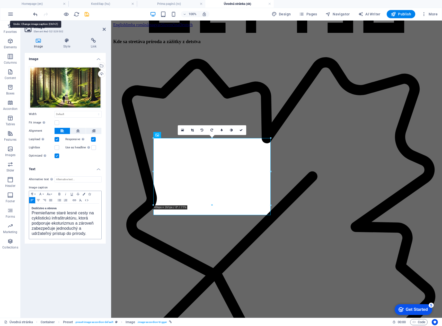
click at [34, 15] on icon "undo" at bounding box center [35, 14] width 6 height 6
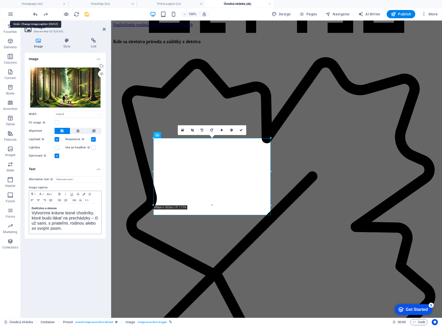
click at [34, 15] on icon "undo" at bounding box center [35, 14] width 6 height 6
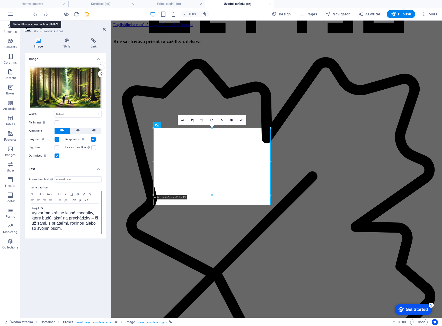
click at [34, 15] on icon "undo" at bounding box center [35, 14] width 6 height 6
click at [48, 14] on icon "redo" at bounding box center [46, 14] width 6 height 6
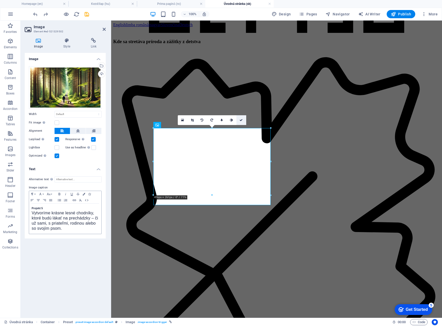
click at [239, 121] on link at bounding box center [241, 120] width 10 height 10
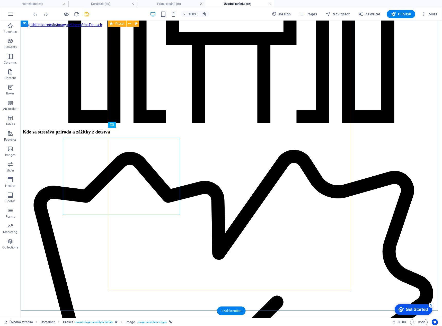
scroll to position [694, 0]
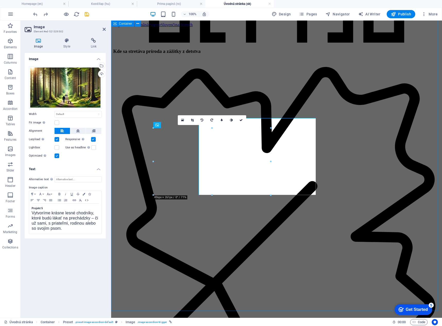
scroll to position [704, 0]
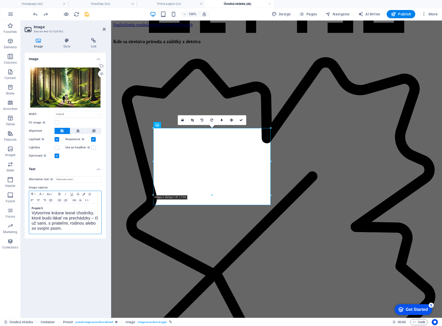
click at [32, 214] on span "Vytvoríme krásne lesné chodníky, ktoré budú lákať na prechádzky – či už sami, s…" at bounding box center [65, 221] width 66 height 20
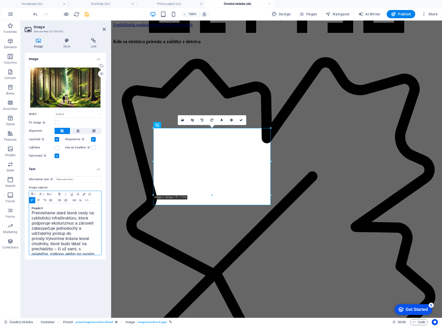
scroll to position [159, 0]
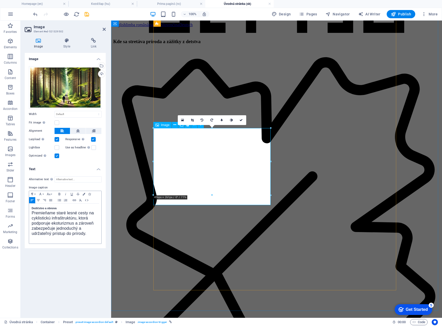
click at [240, 119] on icon at bounding box center [240, 120] width 3 height 3
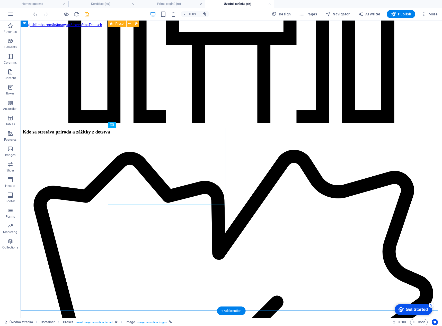
scroll to position [694, 0]
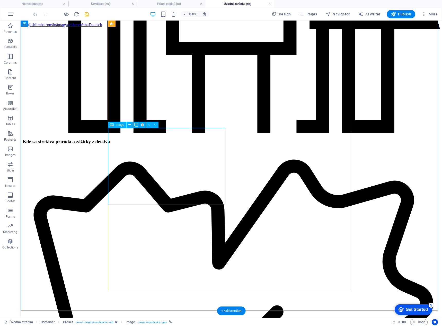
click at [130, 124] on icon at bounding box center [129, 124] width 3 height 5
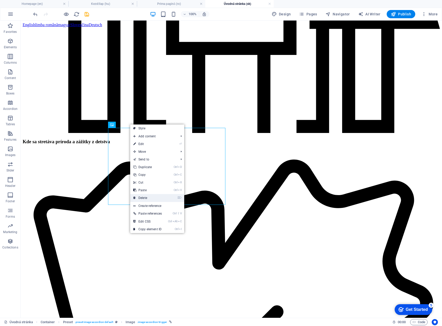
click at [143, 197] on link "⌦ Delete" at bounding box center [147, 198] width 35 height 8
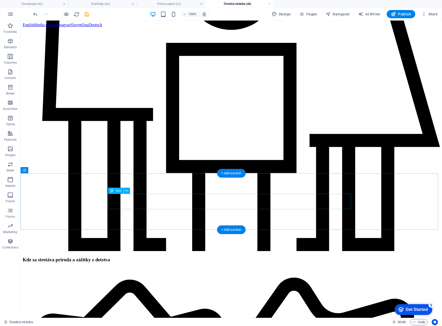
scroll to position [566, 0]
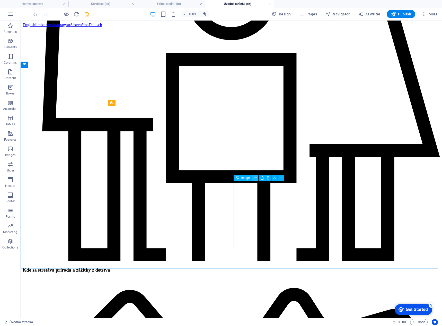
click at [255, 178] on icon at bounding box center [254, 178] width 3 height 5
click at [262, 179] on icon at bounding box center [262, 178] width 4 height 5
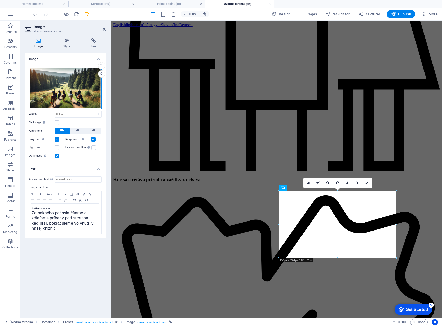
click at [52, 90] on div "Drag files here, click to choose files or select files from Files or our free s…" at bounding box center [65, 87] width 73 height 43
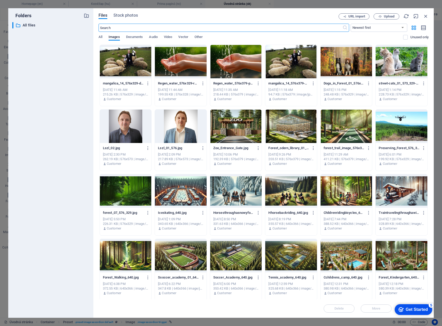
scroll to position [640, 0]
click at [293, 125] on div at bounding box center [291, 126] width 52 height 33
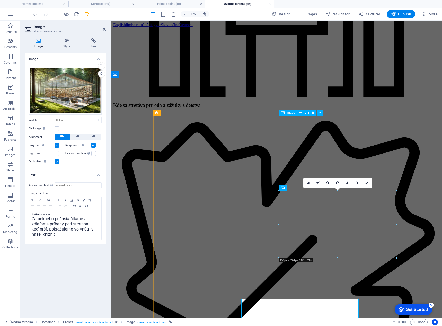
scroll to position [566, 0]
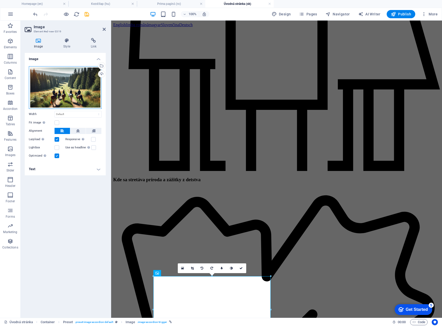
click at [55, 86] on div "Drag files here, click to choose files or select files from Files or our free s…" at bounding box center [65, 87] width 73 height 43
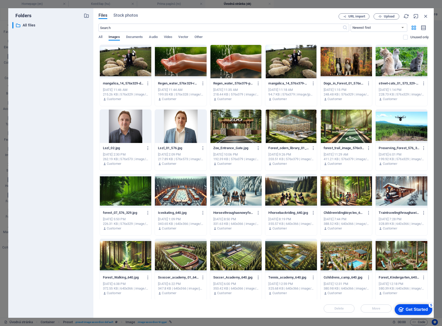
click at [343, 188] on div at bounding box center [346, 191] width 52 height 33
click at [343, 188] on div "1" at bounding box center [346, 191] width 52 height 33
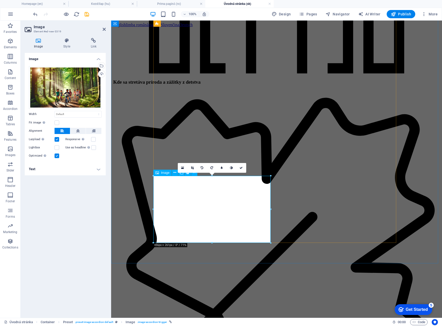
scroll to position [668, 0]
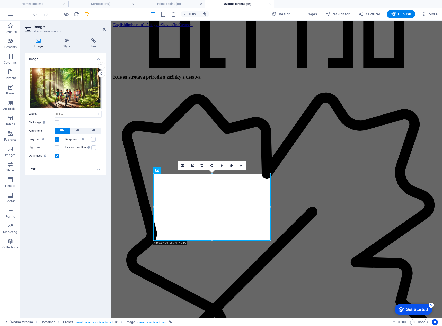
click at [33, 172] on h4 "Text" at bounding box center [65, 169] width 81 height 12
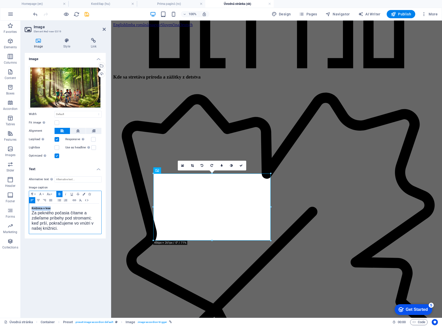
drag, startPoint x: 53, startPoint y: 208, endPoint x: 21, endPoint y: 208, distance: 32.4
click at [21, 208] on div "Image Style Link Image Drag files here, click to choose files or select files f…" at bounding box center [65, 176] width 89 height 284
click at [30, 214] on div "Dedičstvo a obnova Za pekného počasia čítame a zdieľame príbehy pod stromami; k…" at bounding box center [65, 219] width 72 height 30
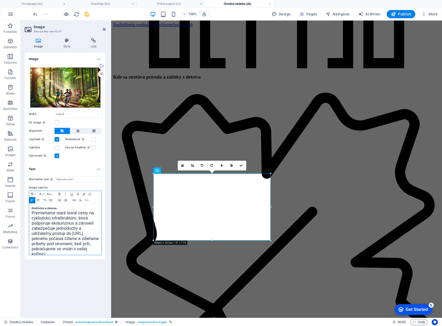
scroll to position [159, 0]
click at [48, 241] on span "Za pekného počasia čítame a zdieľame príbehy pod stromami; keď prší, pokračujem…" at bounding box center [63, 247] width 62 height 20
click at [240, 166] on icon at bounding box center [240, 165] width 3 height 3
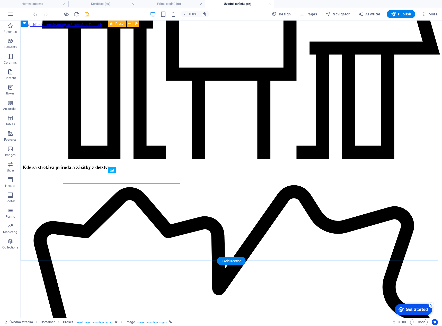
scroll to position [659, 0]
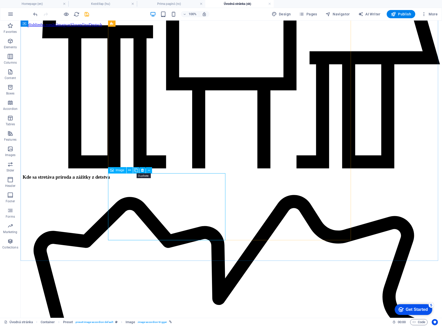
click at [135, 170] on icon at bounding box center [136, 170] width 4 height 5
click at [43, 6] on h4 "Homepage (en)" at bounding box center [34, 4] width 68 height 6
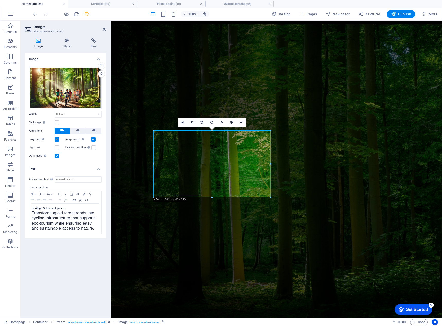
scroll to position [745, 0]
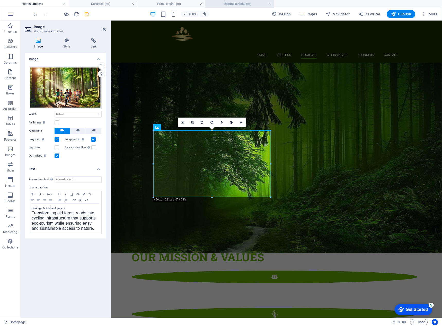
click at [230, 4] on h4 "Úvodná stránka (sk)" at bounding box center [239, 4] width 68 height 6
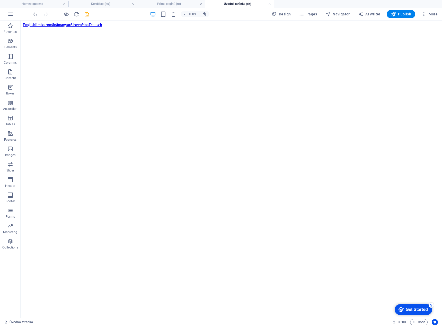
scroll to position [659, 0]
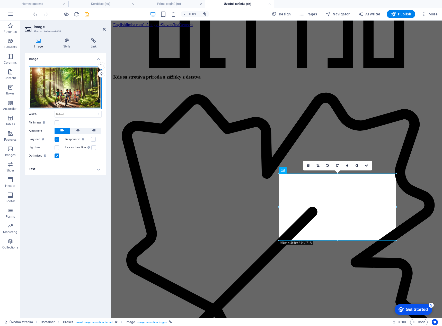
click at [76, 87] on div "Drag files here, click to choose files or select files from Files or our free s…" at bounding box center [65, 87] width 73 height 43
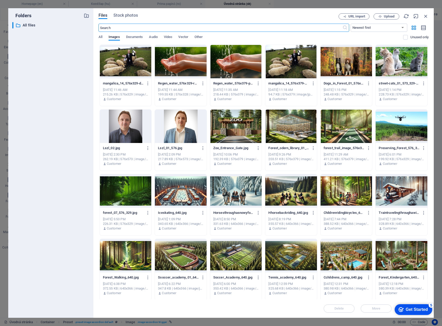
scroll to position [777, 0]
click at [293, 184] on div at bounding box center [291, 191] width 52 height 33
click at [293, 184] on div "1" at bounding box center [291, 191] width 52 height 33
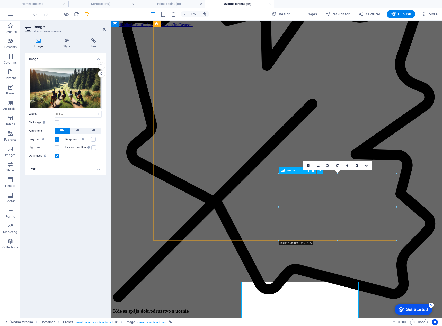
scroll to position [668, 0]
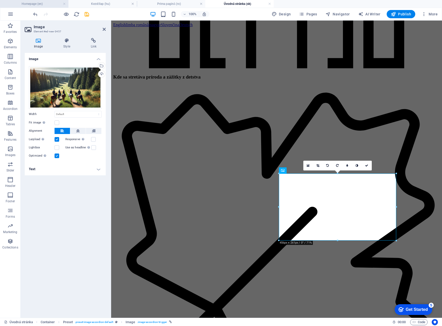
click at [41, 3] on h4 "Homepage (en)" at bounding box center [34, 4] width 68 height 6
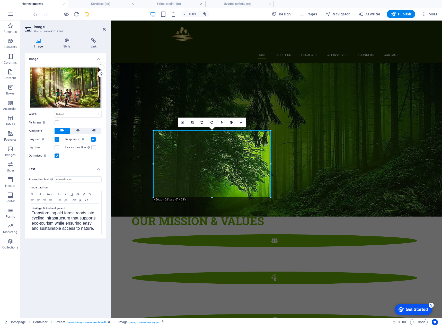
scroll to position [0, 0]
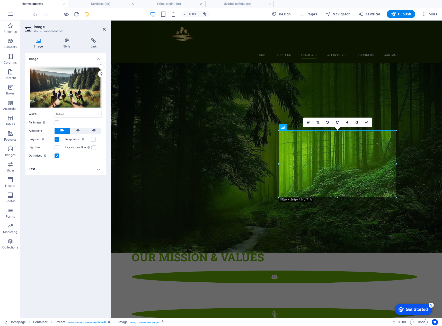
click at [63, 172] on h4 "Text" at bounding box center [65, 169] width 81 height 12
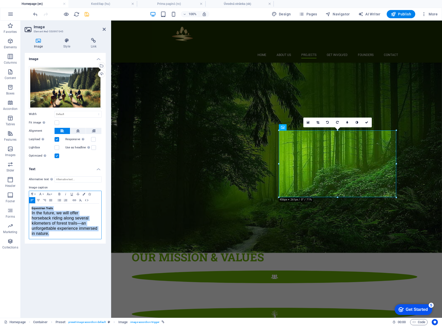
drag, startPoint x: 54, startPoint y: 235, endPoint x: 21, endPoint y: 205, distance: 45.1
click at [21, 205] on div "Image Style Link Image Drag files here, click to choose files or select files f…" at bounding box center [65, 176] width 89 height 284
click at [31, 206] on div "Equestrian Trails In the future, we will offer horseback riding along several k…" at bounding box center [65, 221] width 72 height 35
drag, startPoint x: 30, startPoint y: 214, endPoint x: 57, endPoint y: 235, distance: 35.1
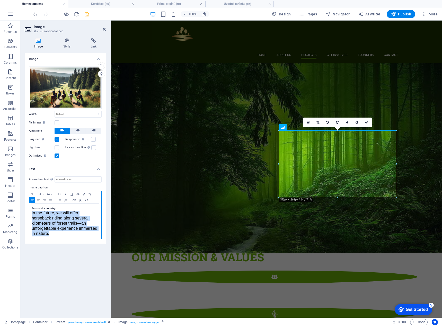
click at [57, 235] on div "Jazdecké chodníky In the future, we will offer horseback riding along several k…" at bounding box center [65, 221] width 72 height 35
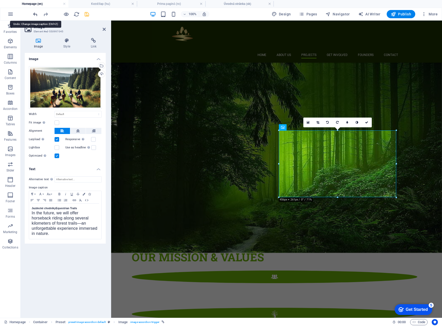
click at [242, 3] on h4 "Úvodná stránka (sk)" at bounding box center [239, 4] width 68 height 6
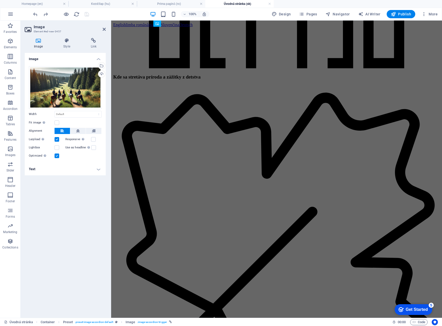
scroll to position [0, 0]
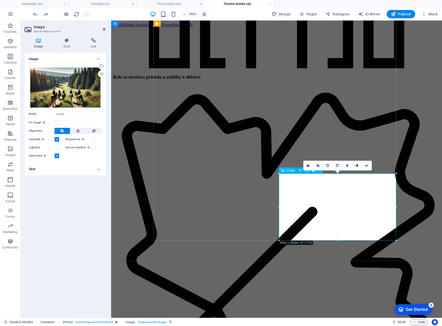
drag, startPoint x: 55, startPoint y: 171, endPoint x: 52, endPoint y: 172, distance: 3.0
click at [55, 171] on h4 "Text" at bounding box center [65, 169] width 81 height 12
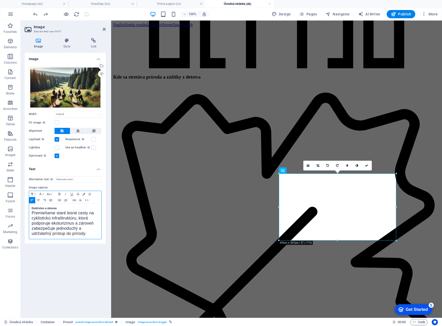
click at [31, 213] on div "Dedičstvo a obnova Premieňame staré lesné cesty na cyklistickú infraštruktúru, …" at bounding box center [65, 221] width 72 height 35
click at [53, 245] on span "Premieňame staré lesné cesty na cyklistickú infraštruktúru, ktorá podporuje eko…" at bounding box center [63, 249] width 62 height 25
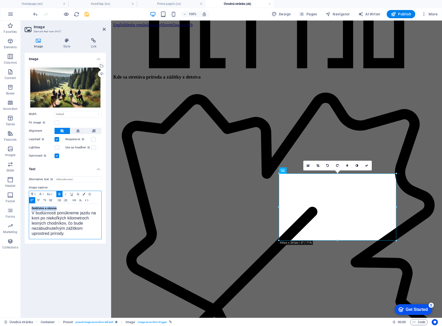
drag, startPoint x: 57, startPoint y: 209, endPoint x: 29, endPoint y: 208, distance: 27.3
click at [29, 208] on div "Dedičstvo a obnova V budúcnosti ponúkneme jazdu na koni po niekoľkých kilometro…" at bounding box center [65, 221] width 72 height 35
click at [366, 166] on icon at bounding box center [366, 165] width 3 height 3
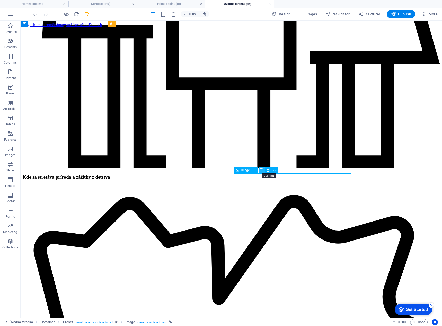
click at [262, 169] on icon at bounding box center [262, 170] width 4 height 5
click at [38, 5] on h4 "Homepage (en)" at bounding box center [34, 4] width 68 height 6
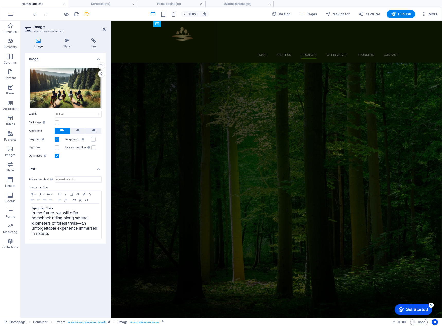
scroll to position [745, 0]
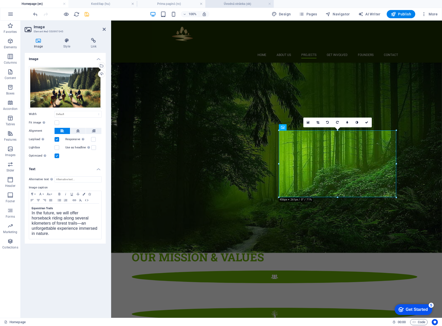
click at [228, 3] on h4 "Úvodná stránka (sk)" at bounding box center [239, 4] width 68 height 6
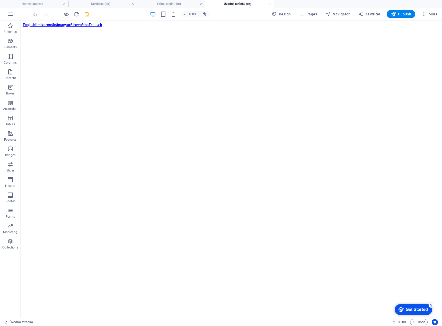
scroll to position [659, 0]
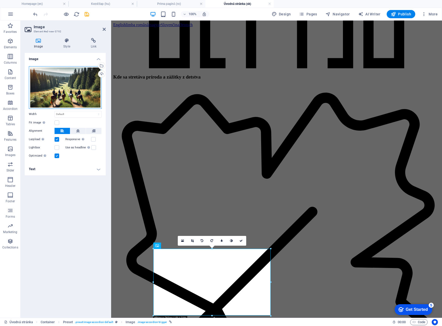
click at [67, 91] on div "Drag files here, click to choose files or select files from Files or our free s…" at bounding box center [65, 87] width 73 height 43
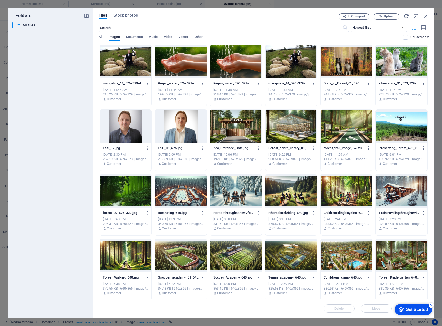
click at [337, 127] on div at bounding box center [346, 126] width 52 height 33
drag, startPoint x: 337, startPoint y: 127, endPoint x: 226, endPoint y: 106, distance: 113.7
click at [338, 127] on div "1" at bounding box center [346, 126] width 52 height 33
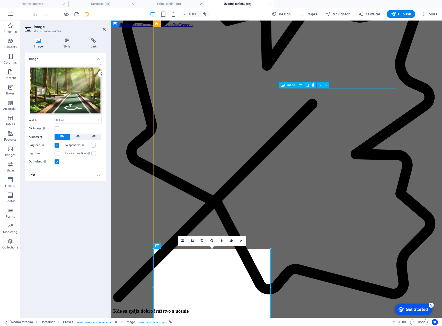
scroll to position [668, 0]
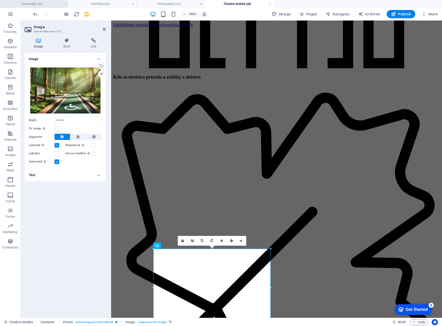
click at [37, 5] on h4 "Homepage (en)" at bounding box center [34, 4] width 68 height 6
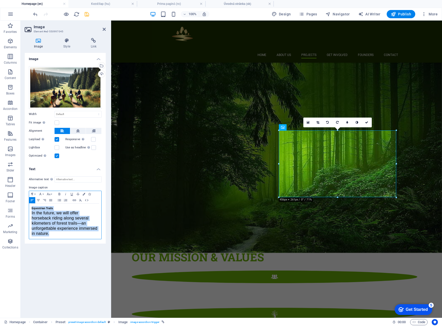
drag, startPoint x: 58, startPoint y: 234, endPoint x: 25, endPoint y: 205, distance: 44.6
click at [25, 205] on div "Alternative text The alternative text is used by devices that cannot display im…" at bounding box center [65, 207] width 81 height 71
click at [242, 3] on h4 "Úvodná stránka (sk)" at bounding box center [239, 4] width 68 height 6
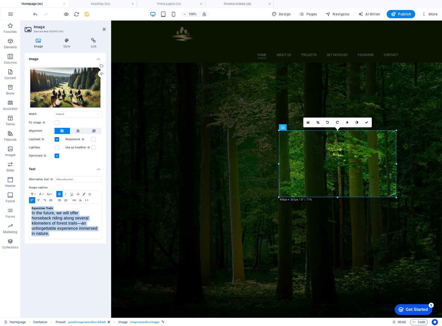
scroll to position [668, 0]
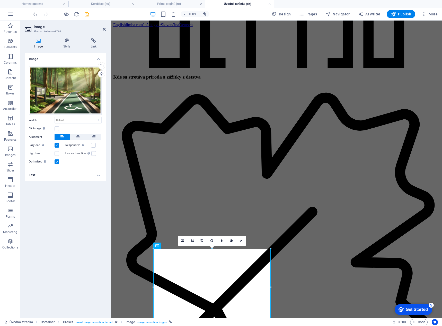
click at [27, 175] on h4 "Text" at bounding box center [65, 175] width 81 height 12
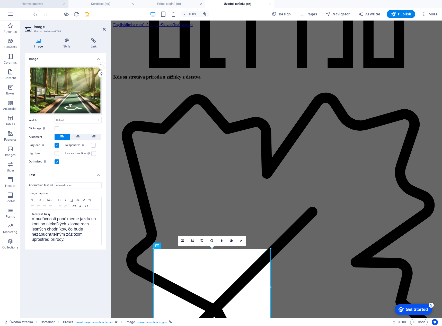
click at [28, 3] on h4 "Homepage (en)" at bounding box center [34, 4] width 68 height 6
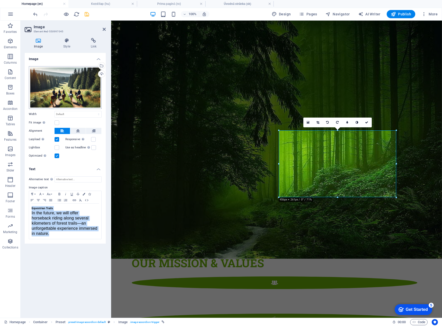
scroll to position [0, 0]
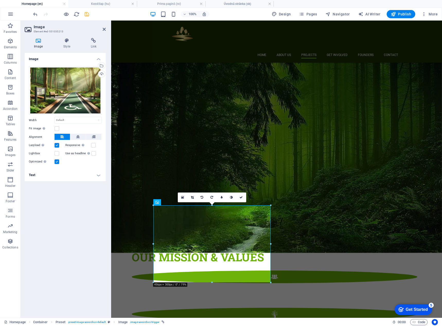
click at [84, 172] on h4 "Text" at bounding box center [65, 175] width 81 height 12
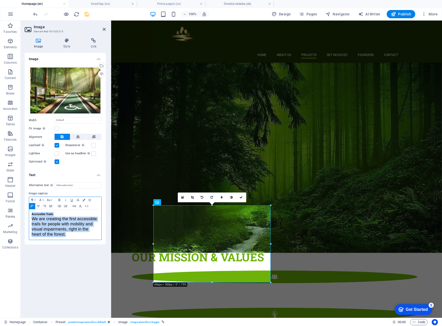
drag, startPoint x: 73, startPoint y: 238, endPoint x: 15, endPoint y: 213, distance: 63.1
click at [15, 213] on section "Favorites Elements Columns Content Boxes Accordion Tables Features Images Slide…" at bounding box center [221, 170] width 442 height 298
click at [93, 4] on h4 "Kezdőlap (hu)" at bounding box center [102, 4] width 68 height 6
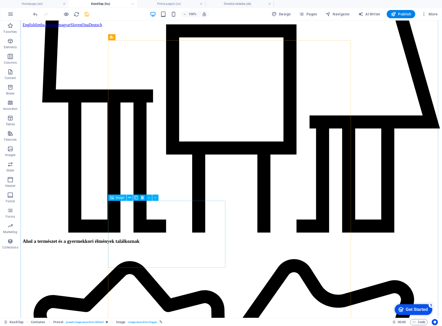
scroll to position [668, 0]
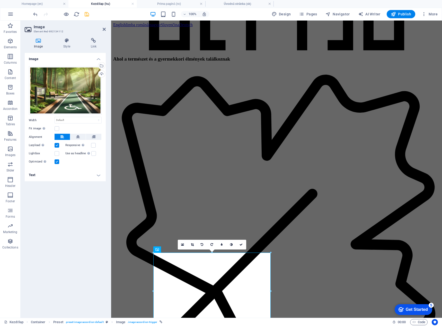
click at [83, 178] on h4 "Text" at bounding box center [65, 175] width 81 height 12
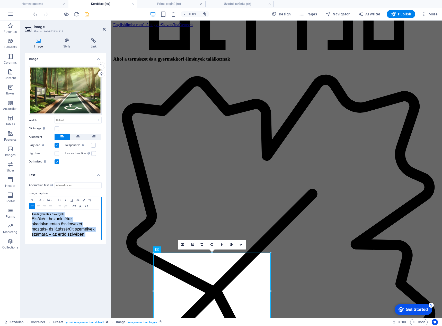
drag, startPoint x: 91, startPoint y: 237, endPoint x: 22, endPoint y: 214, distance: 72.8
click at [22, 214] on div "Image Style Link Image Drag files here, click to choose files or select files f…" at bounding box center [65, 176] width 89 height 284
click at [221, 5] on h4 "Úvodná stránka (sk)" at bounding box center [239, 4] width 68 height 6
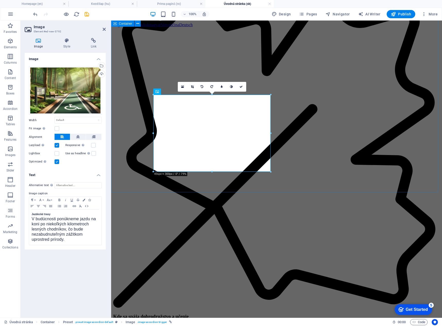
scroll to position [823, 0]
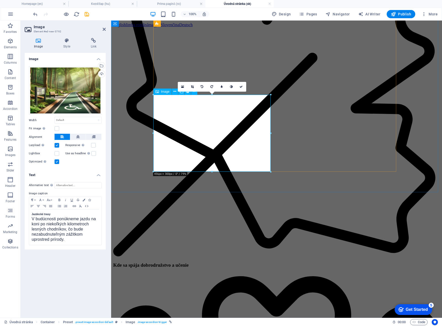
drag, startPoint x: 52, startPoint y: 214, endPoint x: 27, endPoint y: 214, distance: 24.7
click at [27, 214] on div "Alternative text The alternative text is used by devices that cannot display im…" at bounding box center [65, 213] width 81 height 71
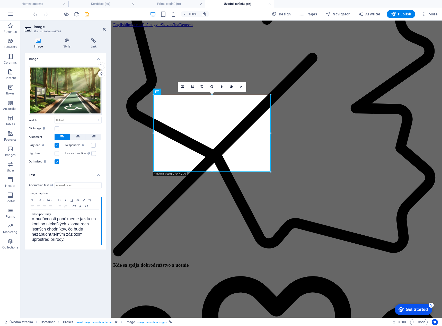
click at [39, 221] on span "V budúcnosti ponúkneme jazdu na koni po niekoľkých kilometroch lesných chodníko…" at bounding box center [64, 229] width 64 height 25
click at [240, 85] on link at bounding box center [241, 87] width 10 height 10
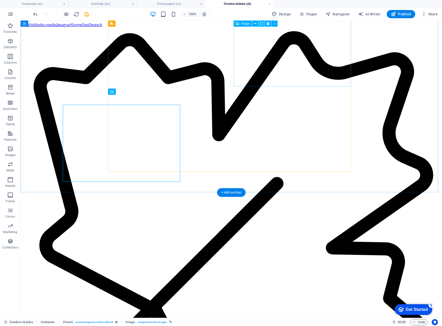
scroll to position [813, 0]
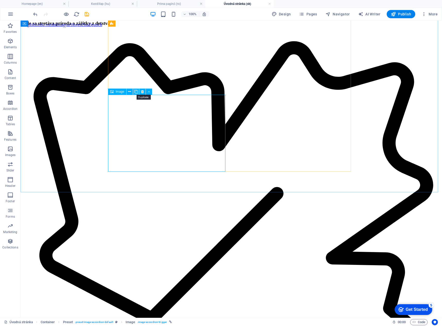
click at [134, 93] on icon at bounding box center [136, 91] width 4 height 5
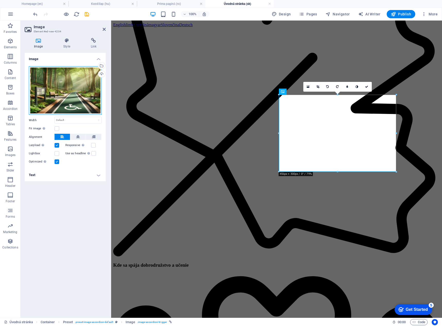
click at [81, 96] on div "Drag files here, click to choose files or select files from Files or our free s…" at bounding box center [65, 90] width 73 height 49
click at [81, 96] on body "transylvania-camp.eu Homepage (en) Kezdőlap (hu) Prima pagină (ro) Úvodná strán…" at bounding box center [221, 163] width 442 height 326
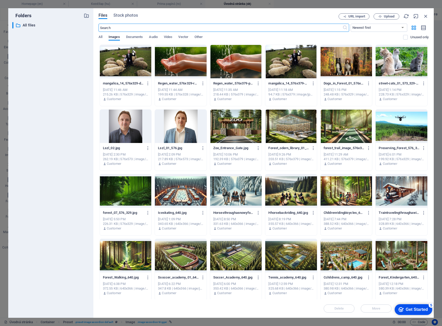
scroll to position [931, 0]
click at [180, 59] on div at bounding box center [181, 61] width 52 height 33
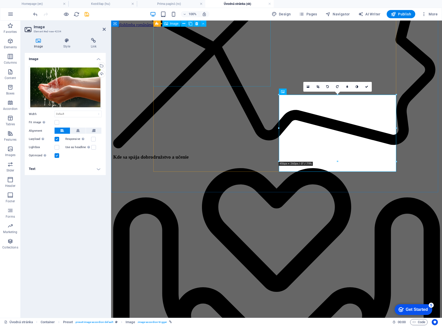
scroll to position [823, 0]
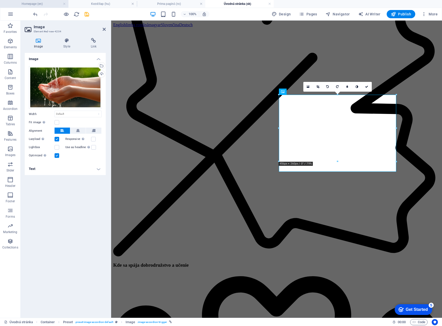
click at [32, 1] on h4 "Homepage (en)" at bounding box center [34, 4] width 68 height 6
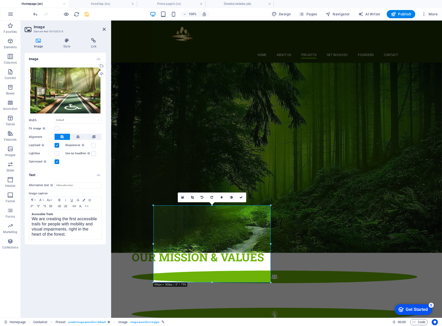
scroll to position [0, 0]
click at [86, 15] on icon "save" at bounding box center [87, 14] width 6 height 6
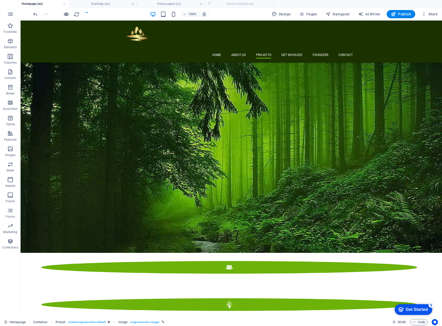
scroll to position [707, 0]
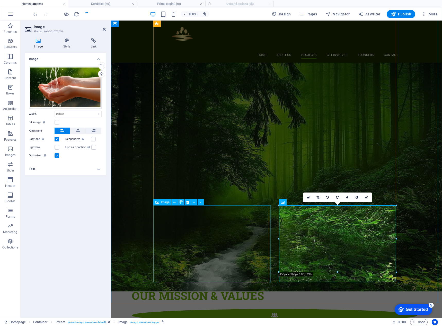
scroll to position [745, 0]
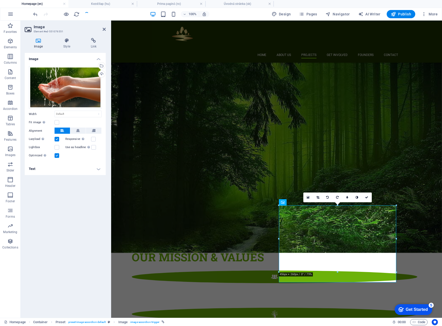
click at [62, 168] on h4 "Text" at bounding box center [65, 169] width 81 height 12
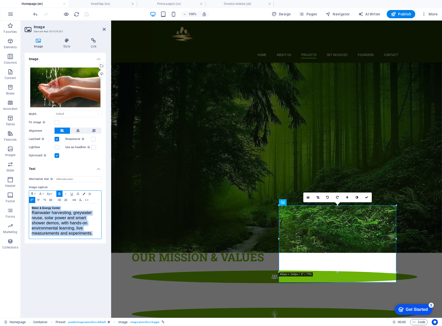
drag, startPoint x: 31, startPoint y: 209, endPoint x: 104, endPoint y: 245, distance: 81.4
click at [104, 245] on div "Image Drag files here, click to choose files or select files from Files or our …" at bounding box center [65, 183] width 81 height 261
click at [108, 5] on h4 "Kezdőlap (hu)" at bounding box center [102, 4] width 68 height 6
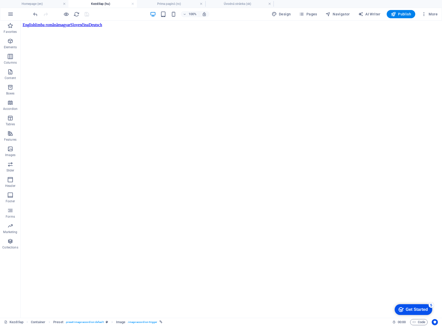
scroll to position [683, 0]
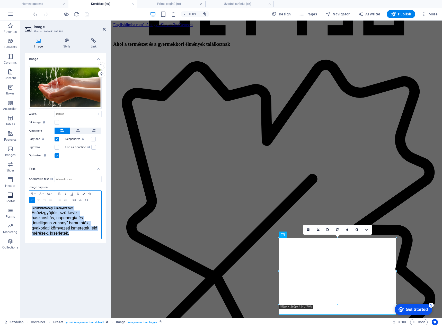
drag, startPoint x: 77, startPoint y: 233, endPoint x: 13, endPoint y: 201, distance: 71.4
click at [13, 201] on section "Favorites Elements Columns Content Boxes Accordion Tables Features Images Slide…" at bounding box center [221, 170] width 442 height 298
drag, startPoint x: 226, startPoint y: 4, endPoint x: 224, endPoint y: 13, distance: 9.4
click at [226, 4] on h4 "Úvodná stránka (sk)" at bounding box center [239, 4] width 68 height 6
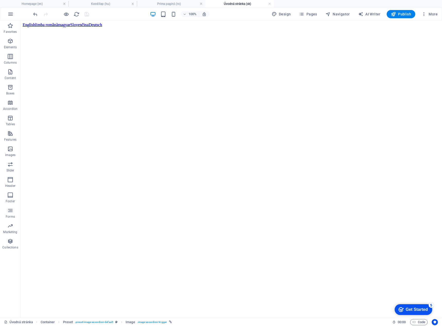
scroll to position [823, 0]
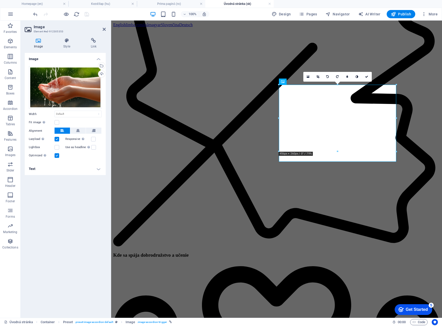
click at [70, 170] on h4 "Text" at bounding box center [65, 169] width 81 height 12
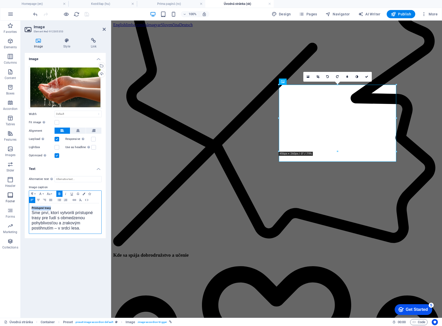
drag, startPoint x: 54, startPoint y: 208, endPoint x: 17, endPoint y: 202, distance: 37.3
click at [20, 203] on section "Favorites Elements Columns Content Boxes Accordion Tables Features Images Slide…" at bounding box center [221, 170] width 442 height 298
click at [31, 213] on div "Centrum udržateľnosti Sme prví, ktorí vytvorili prístupné trasy pre ľudí s obme…" at bounding box center [65, 219] width 72 height 30
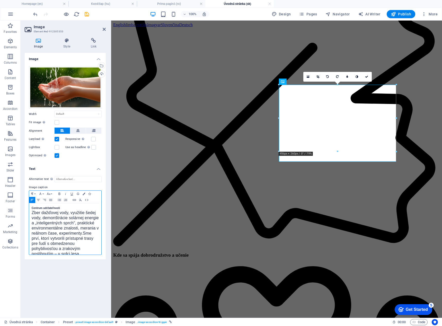
scroll to position [213, 0]
click at [38, 244] on span "Sme prví, ktorí vytvorili prístupné trasy pre ľudí s obmedzenou pohyblivosťou a…" at bounding box center [62, 246] width 61 height 20
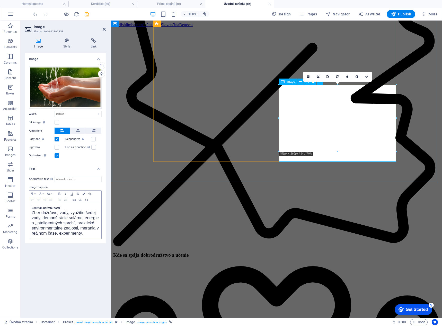
drag, startPoint x: 65, startPoint y: 207, endPoint x: 15, endPoint y: 207, distance: 49.1
click at [15, 207] on section "Favorites Elements Columns Content Boxes Accordion Tables Features Images Slide…" at bounding box center [221, 170] width 442 height 298
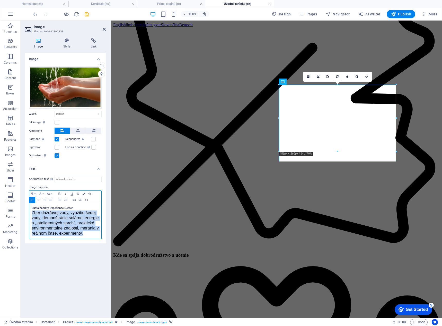
drag, startPoint x: 89, startPoint y: 234, endPoint x: 27, endPoint y: 213, distance: 65.8
click at [27, 213] on div "Alternative text The alternative text is used by devices that cannot display im…" at bounding box center [65, 207] width 81 height 71
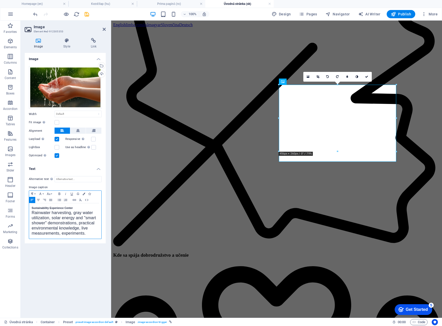
scroll to position [192, 0]
click at [86, 12] on icon "save" at bounding box center [87, 14] width 6 height 6
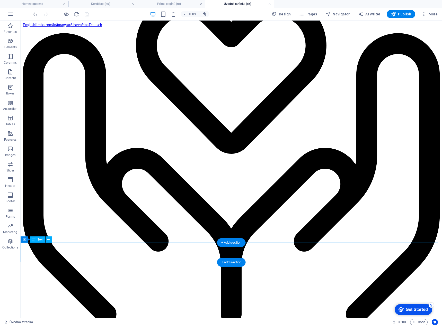
scroll to position [1362, 0]
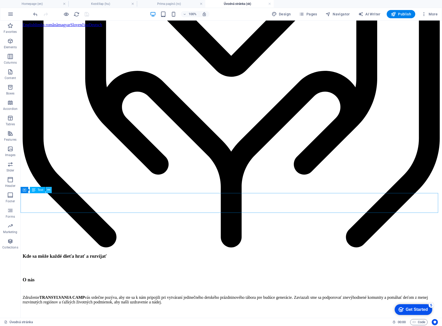
click at [48, 191] on icon at bounding box center [48, 190] width 3 height 5
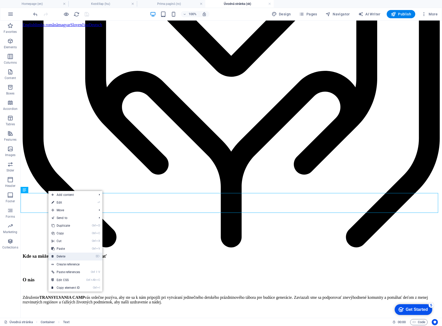
click at [70, 256] on link "⌦ Delete" at bounding box center [65, 257] width 35 height 8
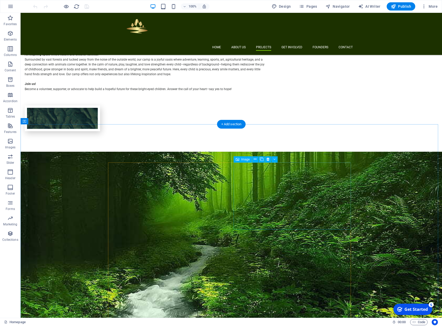
scroll to position [565, 0]
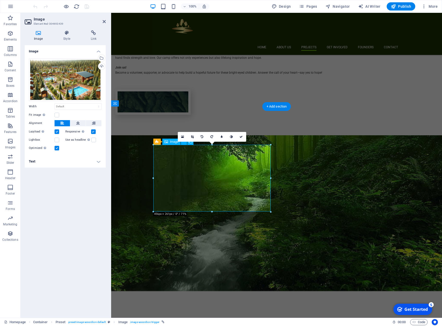
click at [97, 166] on h4 "Text" at bounding box center [65, 161] width 81 height 12
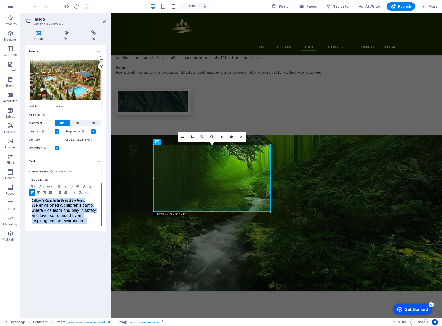
drag, startPoint x: 90, startPoint y: 221, endPoint x: 27, endPoint y: 199, distance: 67.0
click at [27, 199] on div "Alternative text The alternative text is used by devices that cannot display im…" at bounding box center [65, 198] width 81 height 66
copy div "Children’s Camp in the Heart of the Forest We envisioned a children’s camp wher…"
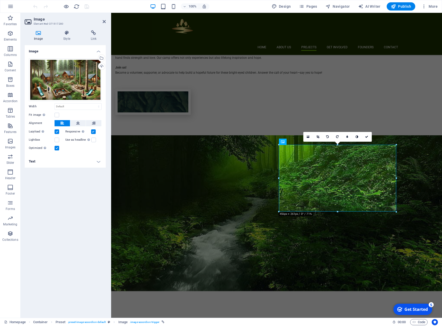
click at [76, 164] on h4 "Text" at bounding box center [65, 161] width 81 height 12
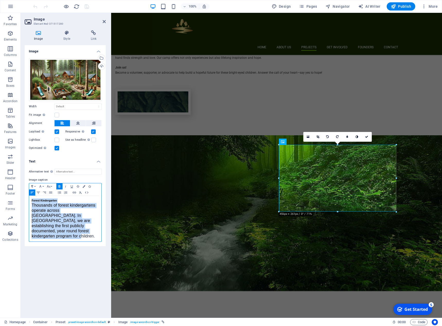
drag, startPoint x: 31, startPoint y: 200, endPoint x: 57, endPoint y: 230, distance: 39.9
click at [57, 230] on div "Forest Kindergarten Thousands of forest kindergartens operate across Western Eu…" at bounding box center [65, 219] width 72 height 46
copy div "Forest Kindergarten Thousands of forest kindergartens operate across Western Eu…"
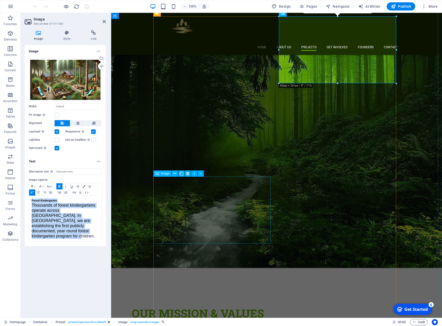
scroll to position [694, 0]
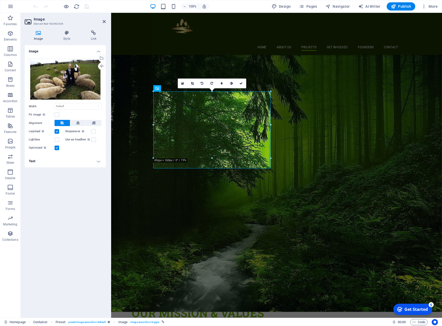
click at [68, 163] on h4 "Text" at bounding box center [65, 161] width 81 height 12
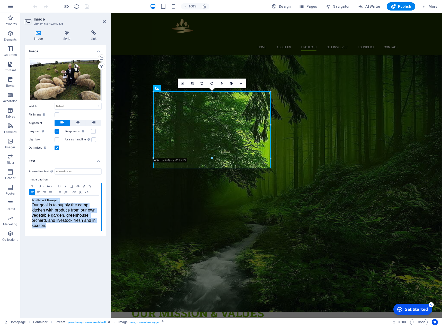
drag, startPoint x: 57, startPoint y: 227, endPoint x: 27, endPoint y: 201, distance: 39.6
click at [27, 201] on div "Alternative text The alternative text is used by devices that cannot display im…" at bounding box center [65, 199] width 81 height 71
copy div "Eco-Farm & Farmyard Our goal is to supply the camp kitchen with produce from ou…"
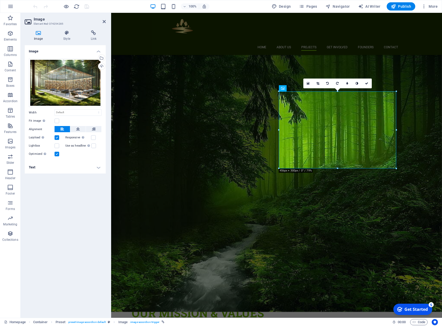
click at [84, 169] on h4 "Text" at bounding box center [65, 167] width 81 height 12
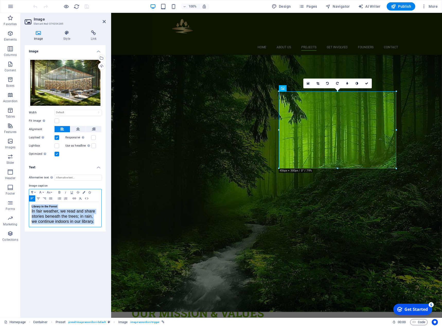
drag, startPoint x: 96, startPoint y: 222, endPoint x: 29, endPoint y: 208, distance: 68.0
click at [29, 208] on div "Library in the Forest In fair weather, we read and share stories beneath the tr…" at bounding box center [65, 214] width 72 height 25
copy div "Library in the Forest In fair weather, we read and share stories beneath the tr…"
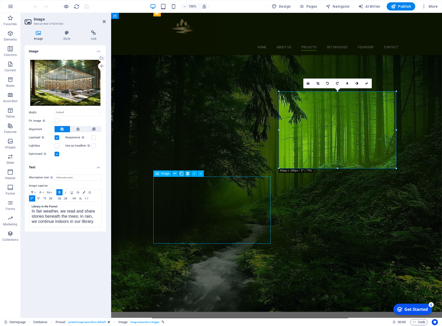
scroll to position [660, 0]
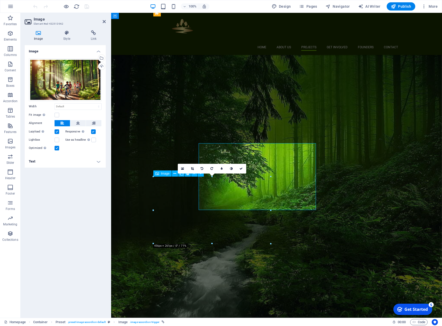
scroll to position [694, 0]
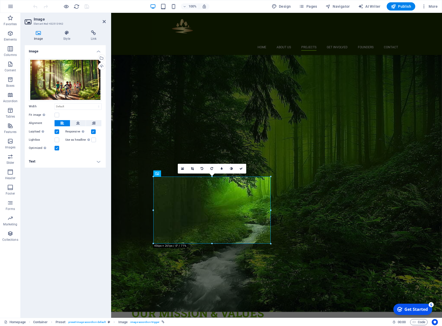
click at [90, 160] on h4 "Text" at bounding box center [65, 161] width 81 height 12
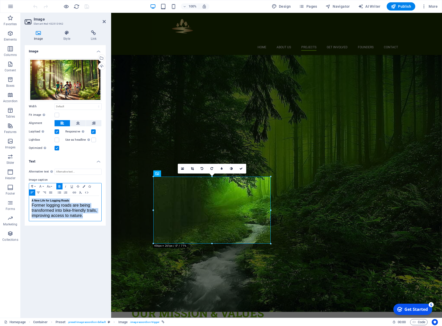
drag, startPoint x: 32, startPoint y: 203, endPoint x: 87, endPoint y: 218, distance: 57.7
click at [87, 218] on div "A New Life for Logging Roads Former logging roads are being transformed into bi…" at bounding box center [65, 208] width 72 height 25
copy div "A New Life for Logging Roads Former logging roads are being transformed into bi…"
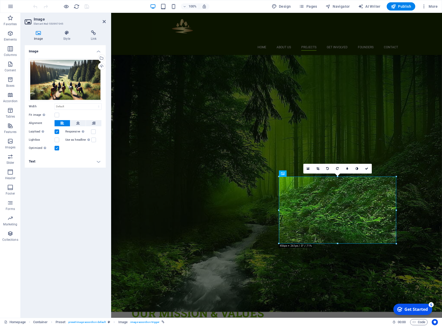
click at [73, 163] on h4 "Text" at bounding box center [65, 161] width 81 height 12
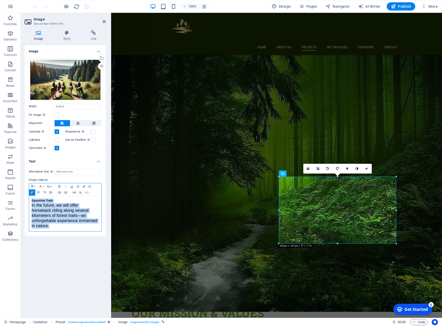
drag, startPoint x: 53, startPoint y: 227, endPoint x: 31, endPoint y: 200, distance: 35.0
click at [31, 200] on div "Equestrian Trails In the future, we will offer horseback riding along several k…" at bounding box center [65, 213] width 72 height 35
copy div "Equestrian Trails In the future, we will offer horseback riding along several k…"
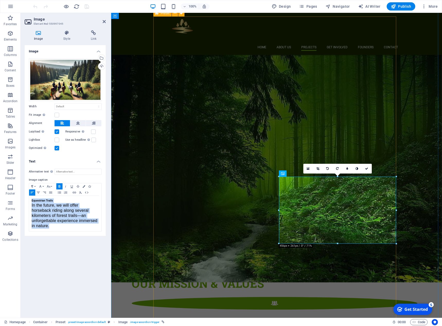
scroll to position [745, 0]
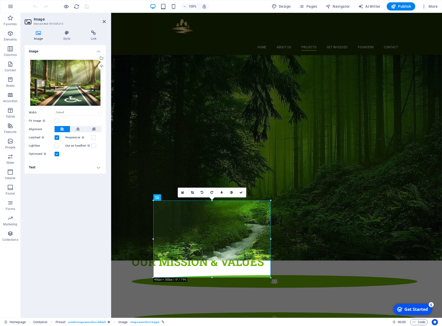
click at [87, 172] on h4 "Text" at bounding box center [65, 167] width 81 height 12
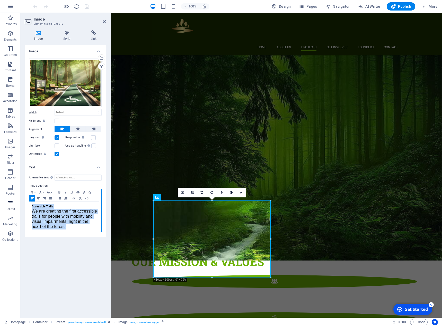
drag, startPoint x: 77, startPoint y: 225, endPoint x: 6, endPoint y: 202, distance: 74.9
click at [6, 202] on section "Favorites Elements Columns Content Boxes Accordion Tables Features Images Slide…" at bounding box center [221, 165] width 442 height 305
copy div "Accessible Trails We are creating the first accessible trails for people with m…"
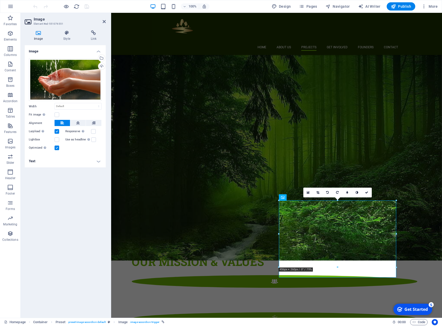
click at [51, 162] on h4 "Text" at bounding box center [65, 161] width 81 height 12
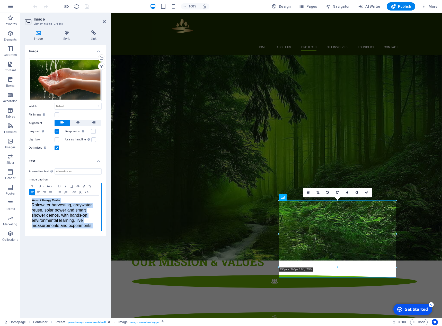
drag, startPoint x: 96, startPoint y: 226, endPoint x: 24, endPoint y: 201, distance: 76.1
click at [24, 201] on div "Image Style Link Image Drag files here, click to choose files or select files f…" at bounding box center [65, 172] width 89 height 292
copy div "Water & Energy Center Rainwater harvesting, greywater reuse, solar power and sm…"
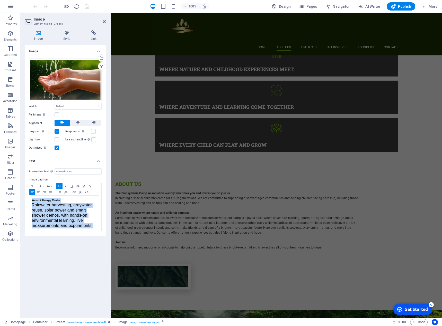
scroll to position [463, 0]
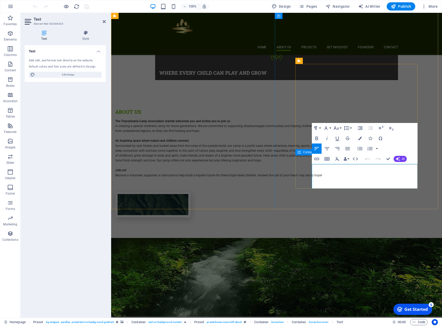
drag, startPoint x: 367, startPoint y: 186, endPoint x: 309, endPoint y: 165, distance: 62.4
copy div "Inclusivity, Accessibility, and Community Our camp is open to everyone, and fin…"
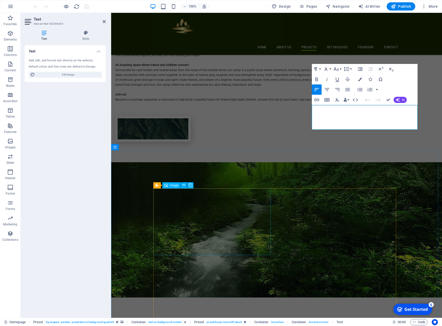
scroll to position [540, 0]
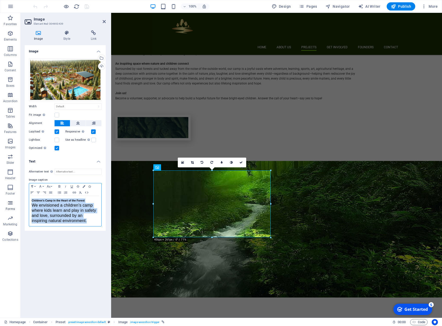
drag, startPoint x: 89, startPoint y: 221, endPoint x: 18, endPoint y: 199, distance: 74.4
click at [18, 199] on section "Favorites Elements Columns Content Boxes Accordion Tables Features Images Slide…" at bounding box center [221, 165] width 442 height 305
copy div "Children’s Camp in the Heart of the Forest We envisioned a children’s camp wher…"
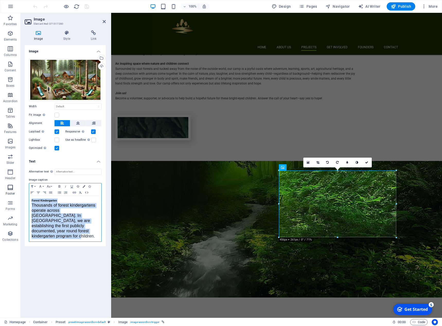
drag, startPoint x: 62, startPoint y: 230, endPoint x: 19, endPoint y: 196, distance: 55.4
click at [19, 196] on section "Favorites Elements Columns Content Boxes Accordion Tables Features Images Slide…" at bounding box center [221, 165] width 442 height 305
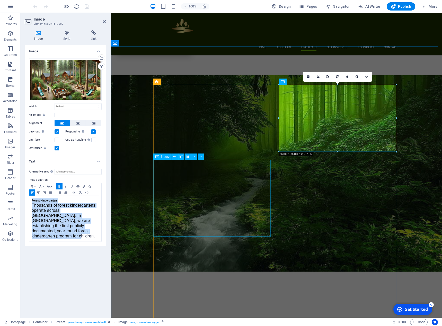
scroll to position [643, 0]
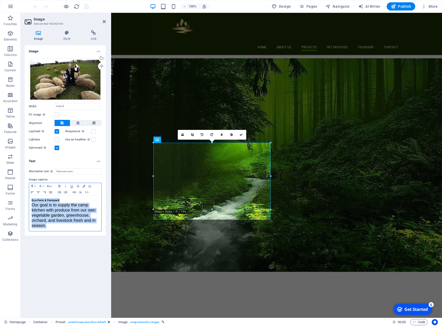
drag, startPoint x: 51, startPoint y: 227, endPoint x: 21, endPoint y: 197, distance: 42.7
click at [21, 197] on div "Image Style Link Image Drag files here, click to choose files or select files f…" at bounding box center [65, 172] width 89 height 292
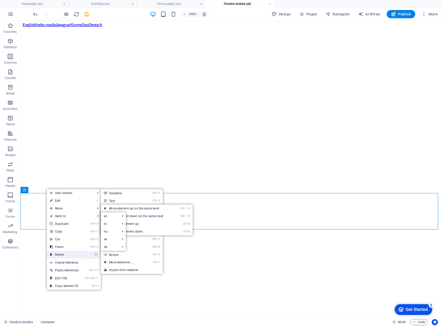
scroll to position [1362, 0]
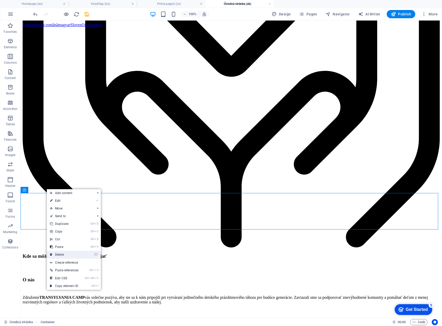
click at [64, 254] on link "⌦ Delete" at bounding box center [64, 255] width 35 height 8
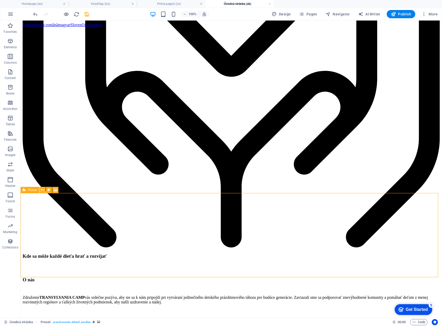
click at [43, 188] on icon at bounding box center [42, 190] width 3 height 5
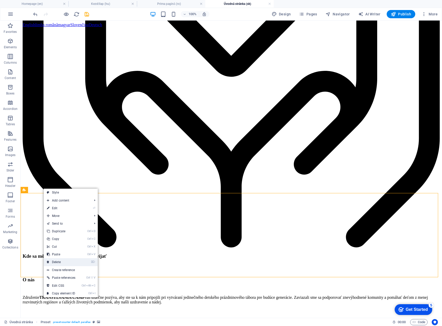
click at [64, 261] on link "⌦ Delete" at bounding box center [61, 263] width 35 height 8
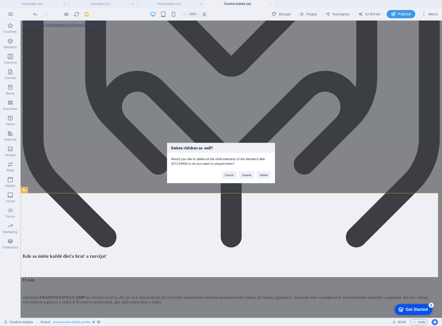
click at [272, 178] on div "Cancel Unpack Delete" at bounding box center [246, 172] width 57 height 13
click at [263, 176] on button "Delete" at bounding box center [263, 175] width 14 height 8
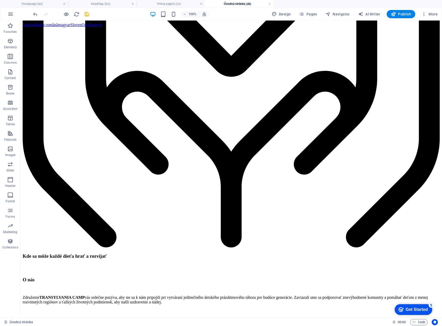
click at [91, 13] on div "100% Design Pages Navigator AI Writer Publish More" at bounding box center [235, 14] width 407 height 8
click at [87, 14] on icon "save" at bounding box center [87, 14] width 6 height 6
click at [285, 4] on ul "Homepage (en) Kezdőlap (hu) Prima pagină (ro) Úvodná stránka (sk)" at bounding box center [221, 4] width 442 height 8
click at [313, 15] on span "Pages" at bounding box center [308, 14] width 18 height 5
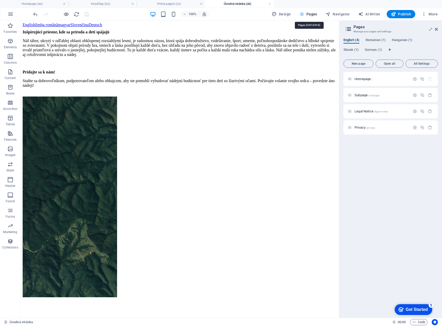
scroll to position [1377, 0]
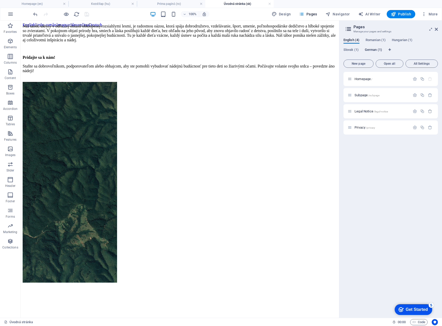
click at [373, 50] on span "German (1)" at bounding box center [372, 50] width 17 height 7
click at [366, 80] on span "Startseite /" at bounding box center [362, 79] width 16 height 4
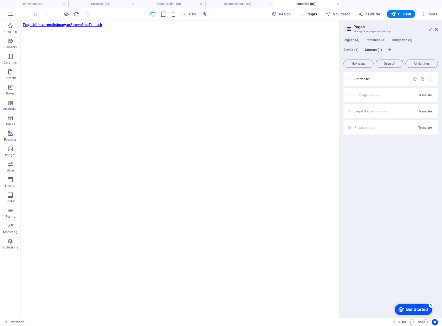
scroll to position [308, 0]
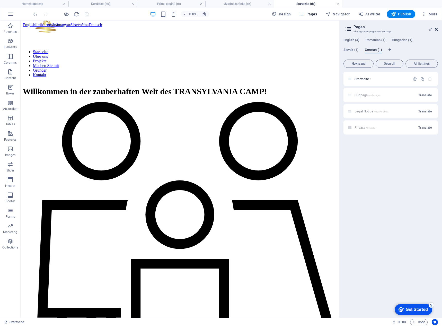
click at [435, 30] on icon at bounding box center [435, 29] width 3 height 4
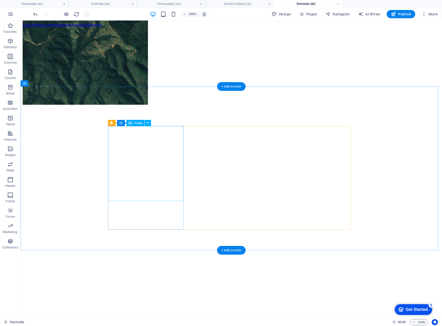
scroll to position [1902, 0]
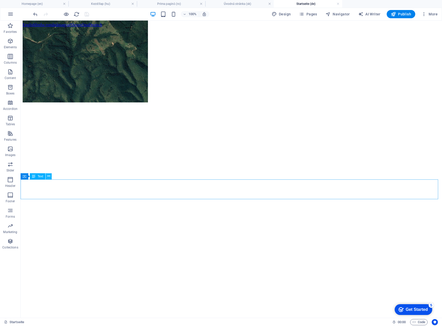
click at [48, 177] on icon at bounding box center [48, 176] width 3 height 5
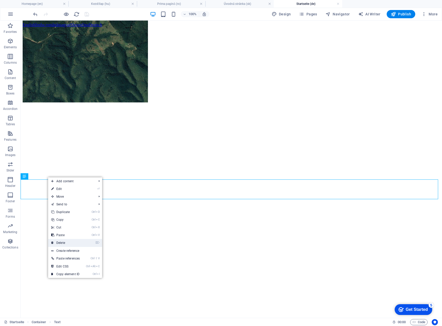
click at [65, 243] on link "⌦ Delete" at bounding box center [65, 243] width 35 height 8
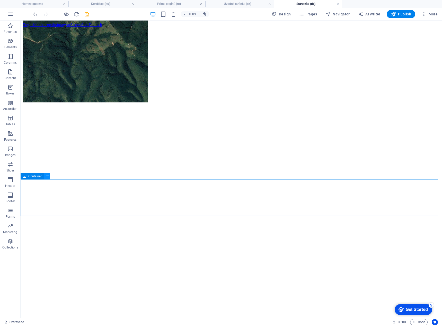
click at [47, 176] on icon at bounding box center [47, 176] width 3 height 5
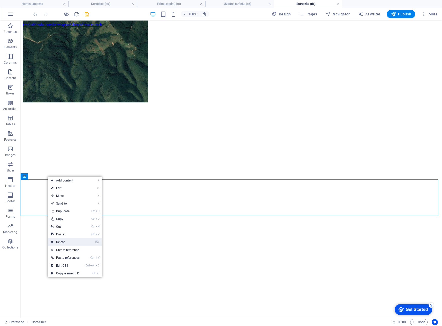
drag, startPoint x: 67, startPoint y: 243, endPoint x: 46, endPoint y: 222, distance: 29.3
click at [67, 243] on link "⌦ Delete" at bounding box center [65, 243] width 35 height 8
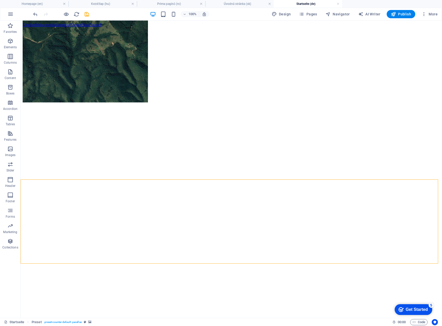
drag, startPoint x: 30, startPoint y: 215, endPoint x: 44, endPoint y: 216, distance: 13.4
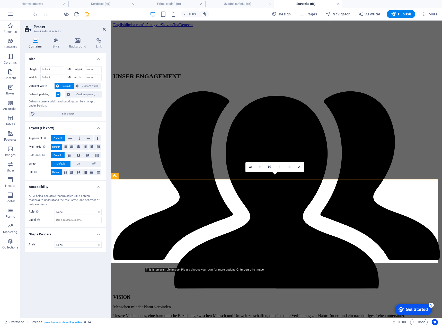
scroll to position [1937, 0]
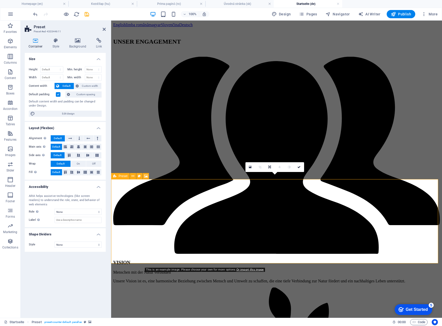
click at [117, 175] on div "Preset" at bounding box center [120, 176] width 19 height 6
click at [131, 176] on button at bounding box center [133, 176] width 6 height 6
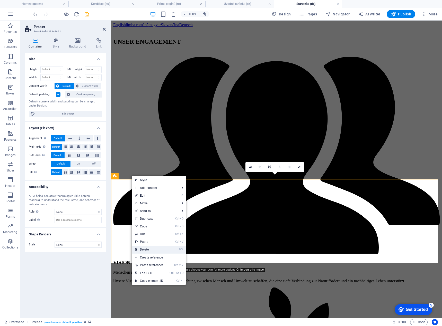
click at [145, 248] on link "⌦ Delete" at bounding box center [149, 250] width 35 height 8
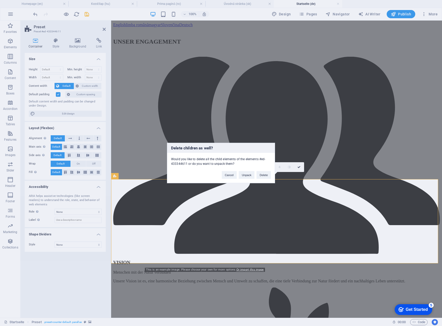
click at [271, 179] on div "Cancel Unpack Delete" at bounding box center [246, 172] width 57 height 13
click at [262, 175] on button "Delete" at bounding box center [263, 175] width 14 height 8
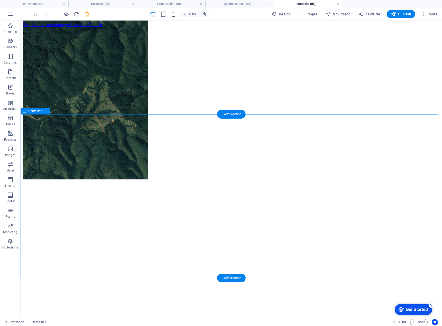
scroll to position [1799, 0]
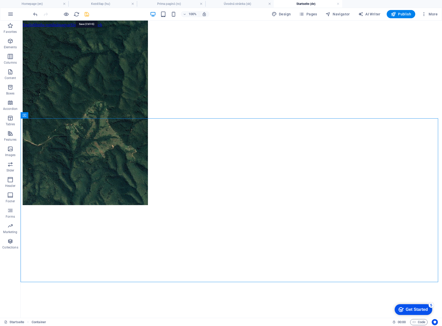
click at [86, 14] on icon "save" at bounding box center [87, 14] width 6 height 6
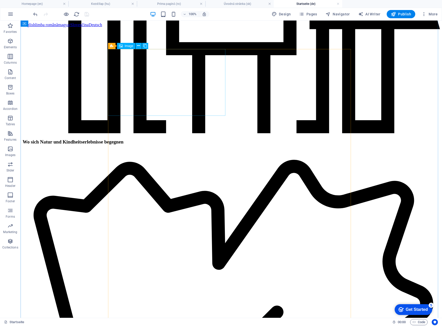
scroll to position [617, 0]
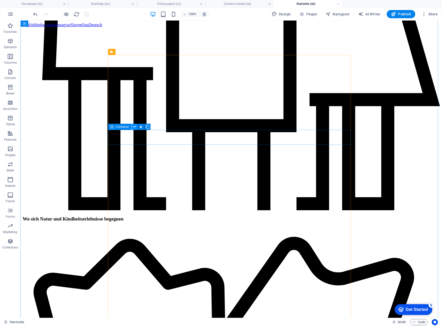
click at [135, 126] on icon at bounding box center [134, 126] width 3 height 5
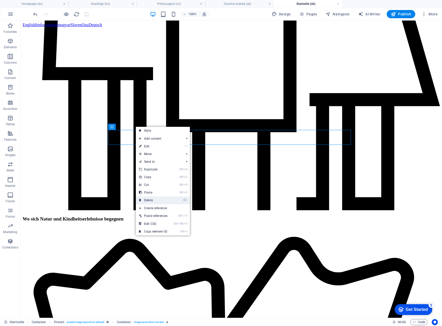
click at [163, 199] on link "⌦ Delete" at bounding box center [153, 201] width 35 height 8
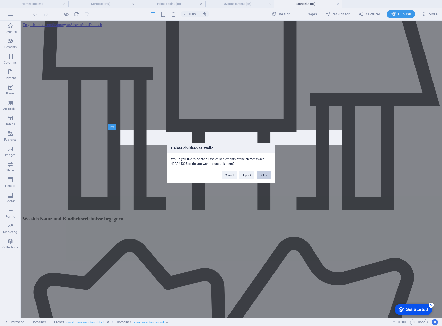
click at [261, 175] on button "Delete" at bounding box center [263, 175] width 14 height 8
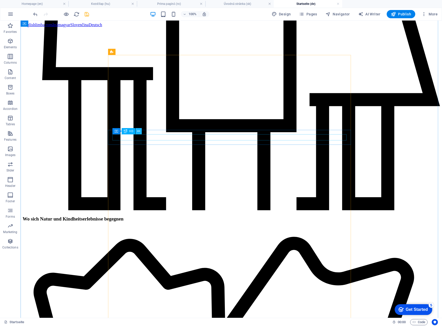
click at [139, 131] on icon at bounding box center [138, 131] width 3 height 5
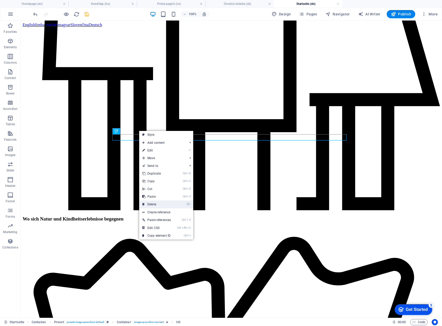
click at [157, 206] on link "⌦ Delete" at bounding box center [156, 205] width 35 height 8
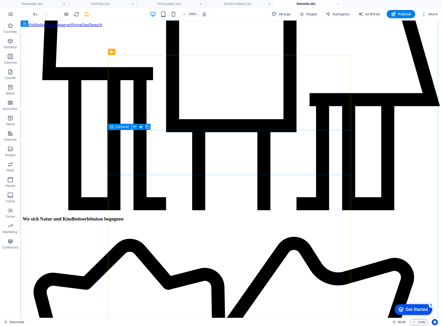
click at [135, 128] on icon at bounding box center [134, 126] width 3 height 5
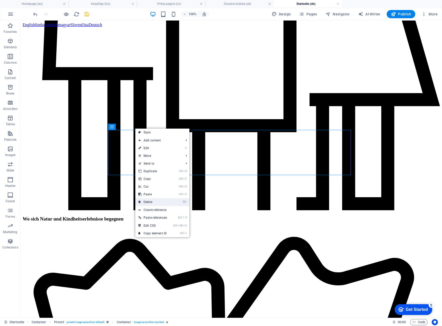
click at [148, 203] on link "⌦ Delete" at bounding box center [152, 202] width 35 height 8
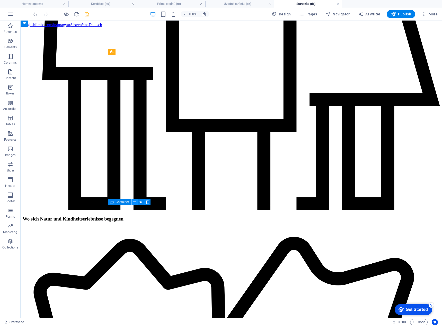
click at [133, 202] on icon at bounding box center [134, 202] width 3 height 5
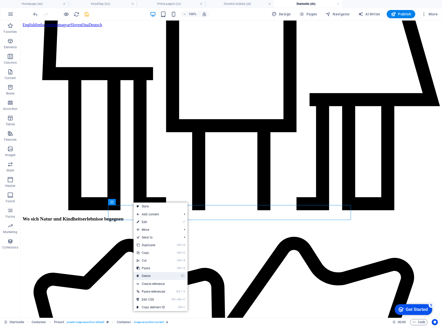
click at [153, 277] on link "⌦ Delete" at bounding box center [150, 276] width 35 height 8
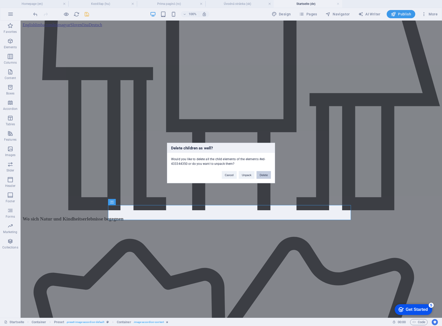
click at [261, 177] on button "Delete" at bounding box center [263, 175] width 14 height 8
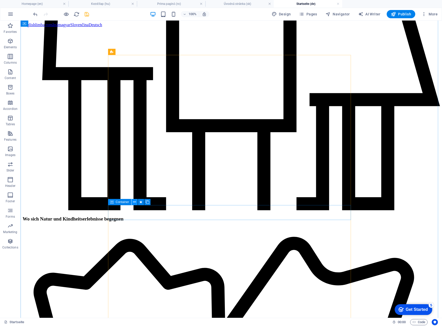
click at [135, 203] on icon at bounding box center [134, 202] width 3 height 5
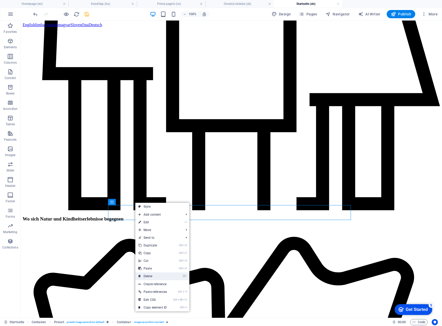
click at [153, 275] on link "⌦ Delete" at bounding box center [152, 277] width 35 height 8
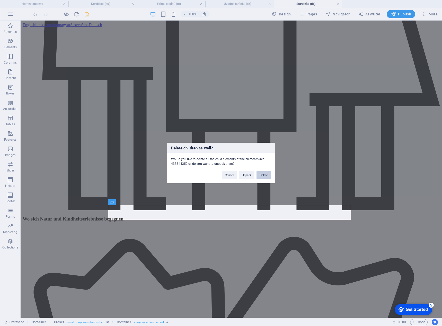
click at [260, 175] on button "Delete" at bounding box center [263, 175] width 14 height 8
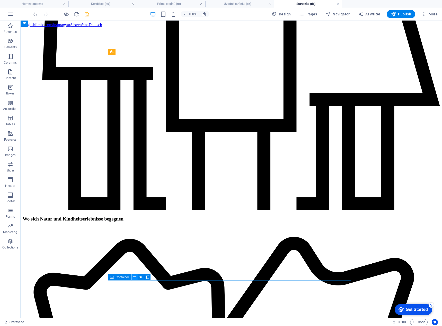
click at [135, 279] on icon at bounding box center [134, 277] width 3 height 5
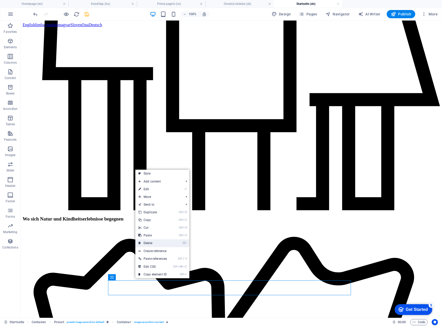
click at [152, 242] on link "⌦ Delete" at bounding box center [152, 244] width 35 height 8
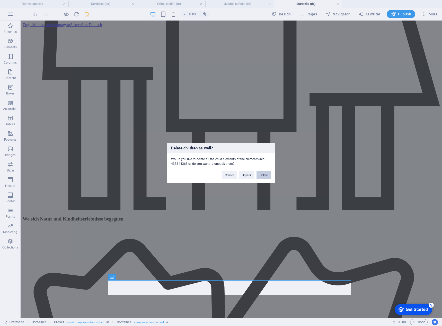
drag, startPoint x: 260, startPoint y: 177, endPoint x: 240, endPoint y: 155, distance: 29.3
click at [260, 177] on button "Delete" at bounding box center [263, 175] width 14 height 8
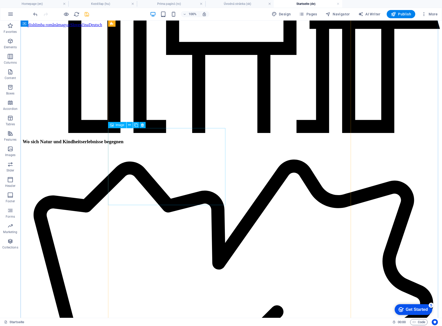
scroll to position [694, 0]
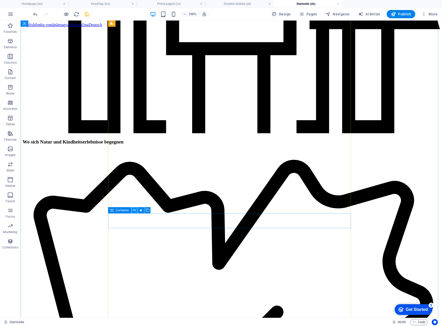
click at [135, 210] on icon at bounding box center [134, 210] width 3 height 5
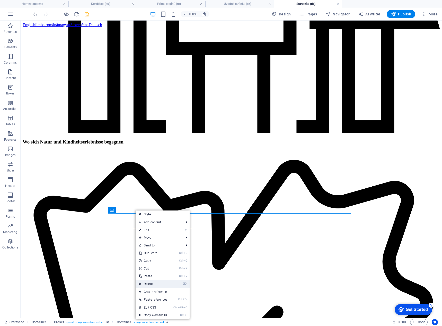
click at [157, 281] on link "⌦ Delete" at bounding box center [152, 284] width 35 height 8
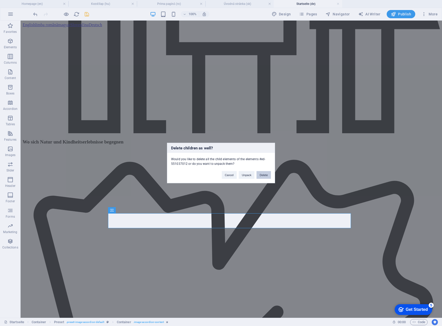
click at [267, 175] on button "Delete" at bounding box center [263, 175] width 14 height 8
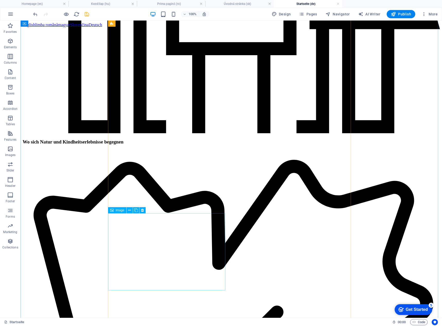
scroll to position [771, 0]
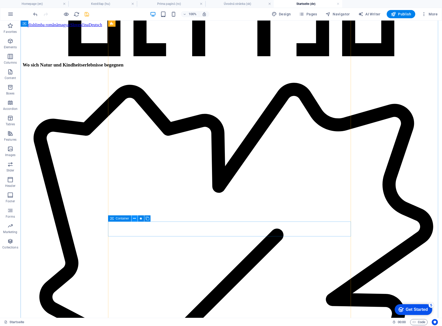
click at [132, 218] on button at bounding box center [134, 219] width 6 height 6
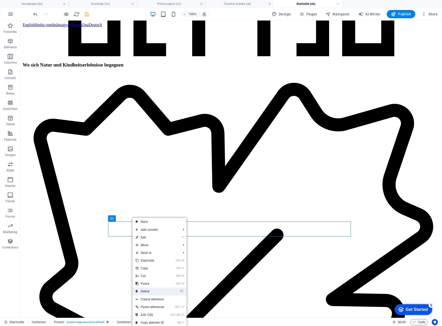
click at [151, 290] on link "⌦ Delete" at bounding box center [149, 292] width 35 height 8
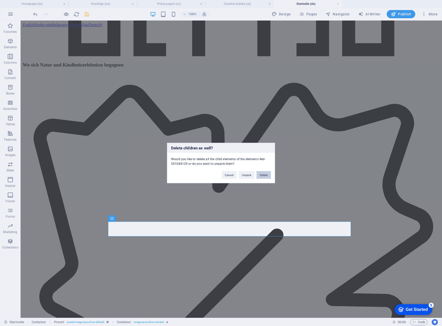
click at [268, 177] on button "Delete" at bounding box center [263, 175] width 14 height 8
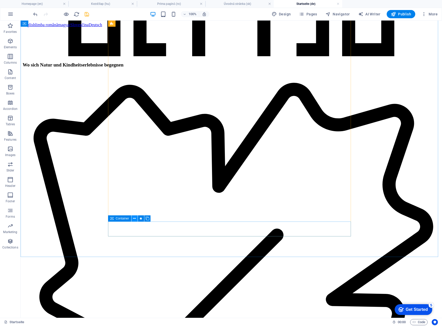
click at [134, 220] on icon at bounding box center [134, 218] width 3 height 5
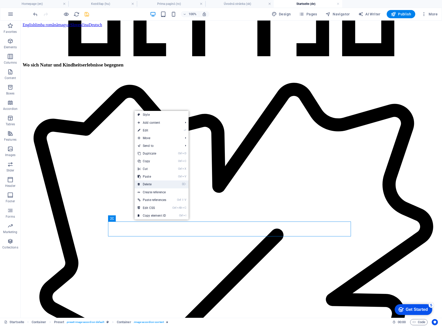
click at [156, 184] on link "⌦ Delete" at bounding box center [151, 185] width 35 height 8
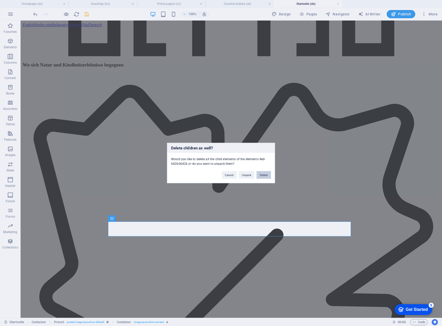
click at [263, 173] on button "Delete" at bounding box center [263, 175] width 14 height 8
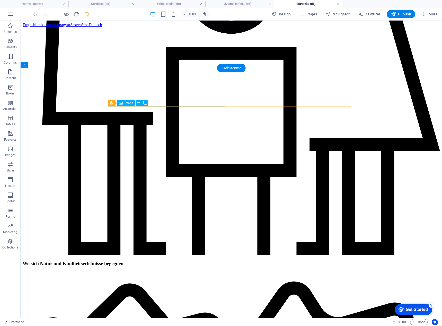
scroll to position [565, 0]
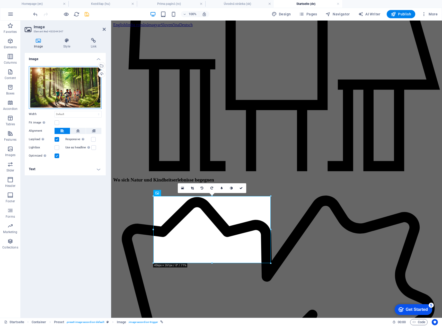
click at [69, 95] on div "Drag files here, click to choose files or select files from Files or our free s…" at bounding box center [65, 87] width 73 height 43
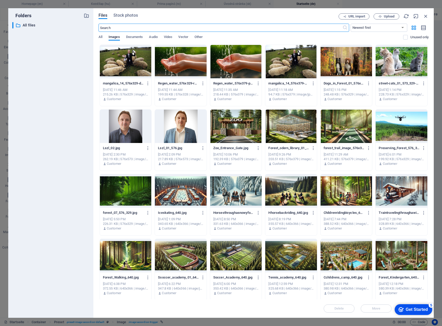
scroll to position [640, 0]
click at [120, 72] on div at bounding box center [126, 61] width 52 height 33
click at [120, 72] on div "1" at bounding box center [126, 61] width 52 height 33
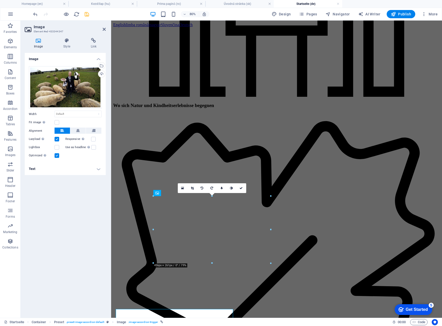
scroll to position [565, 0]
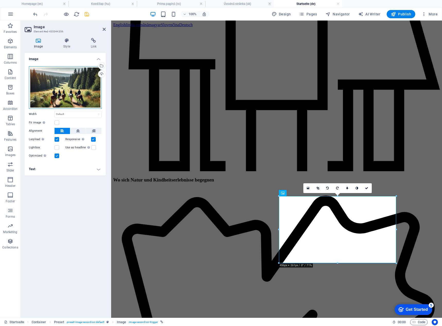
click at [70, 95] on div "Drag files here, click to choose files or select files from Files or our free s…" at bounding box center [65, 87] width 73 height 43
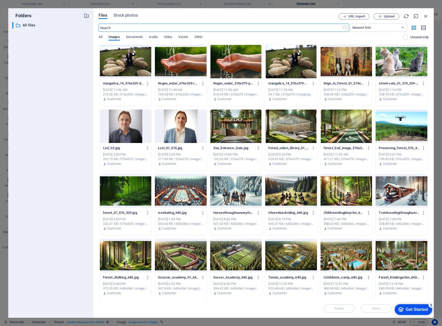
scroll to position [640, 0]
click at [294, 126] on div at bounding box center [291, 126] width 52 height 33
click at [294, 127] on div "1" at bounding box center [291, 126] width 52 height 33
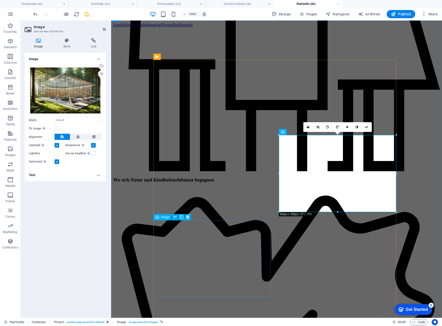
scroll to position [668, 0]
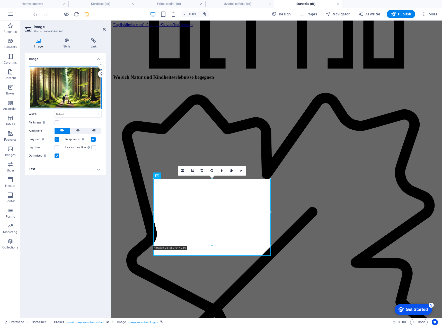
click at [72, 95] on div "Drag files here, click to choose files or select files from Files or our free s…" at bounding box center [65, 87] width 73 height 43
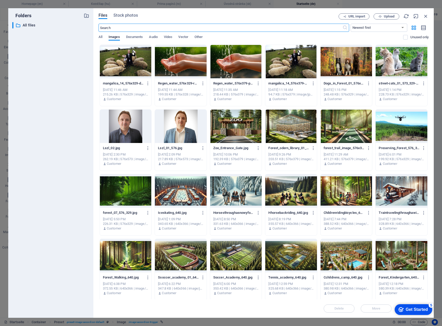
scroll to position [781, 0]
click at [339, 197] on div at bounding box center [346, 191] width 52 height 33
click at [339, 197] on div "1" at bounding box center [346, 191] width 52 height 33
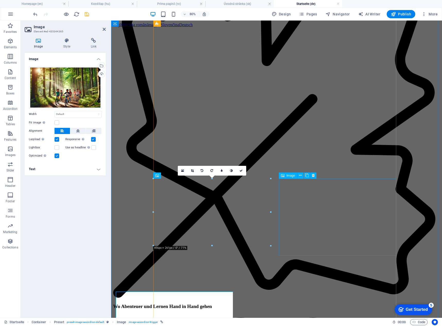
scroll to position [668, 0]
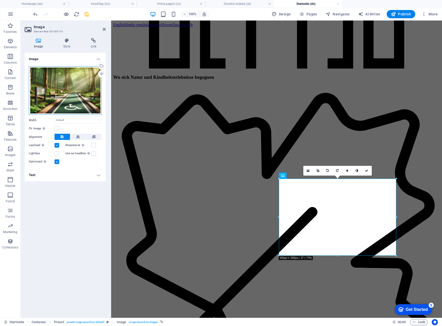
click at [79, 99] on div "Drag files here, click to choose files or select files from Files or our free s…" at bounding box center [65, 90] width 73 height 49
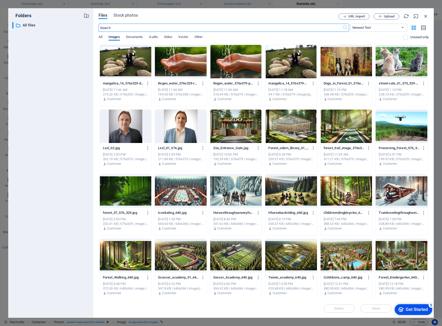
scroll to position [781, 0]
click at [273, 192] on div at bounding box center [291, 191] width 52 height 33
click at [273, 192] on div "1" at bounding box center [291, 191] width 52 height 33
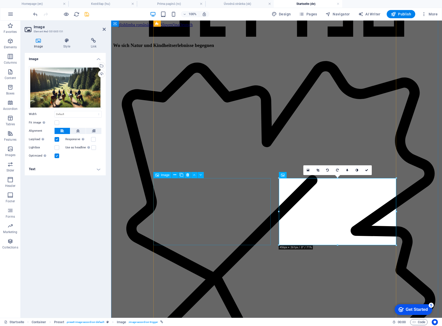
scroll to position [771, 0]
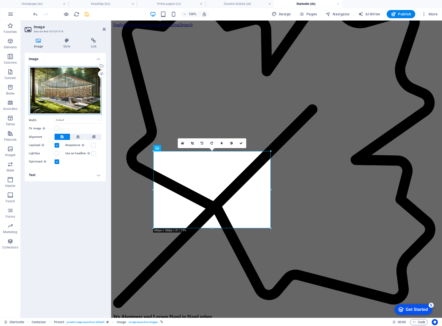
click at [68, 94] on div "Drag files here, click to choose files or select files from Files or our free s…" at bounding box center [65, 90] width 73 height 49
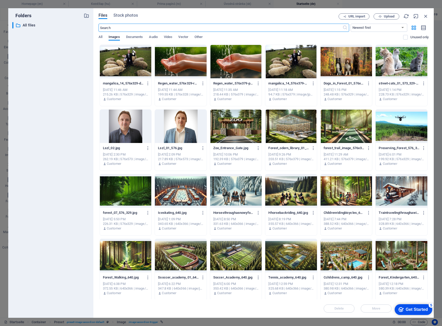
scroll to position [884, 0]
click at [349, 129] on div at bounding box center [346, 126] width 52 height 33
drag, startPoint x: 349, startPoint y: 129, endPoint x: 235, endPoint y: 111, distance: 114.8
click at [349, 129] on div "1" at bounding box center [346, 126] width 52 height 33
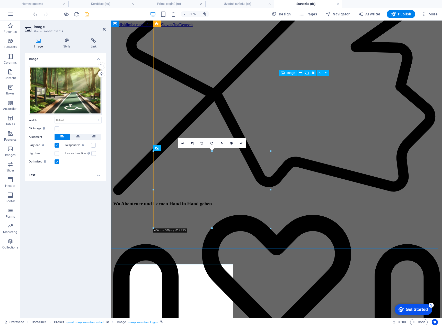
scroll to position [771, 0]
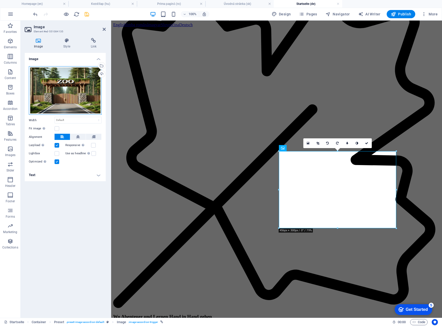
click at [93, 104] on div "Drag files here, click to choose files or select files from Files or our free s…" at bounding box center [65, 90] width 73 height 49
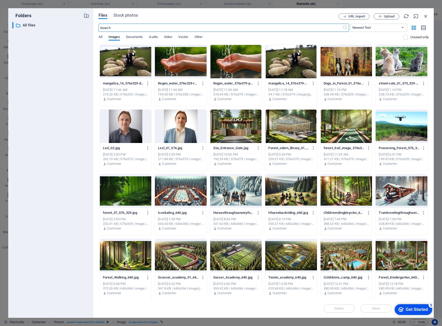
scroll to position [884, 0]
click at [166, 61] on div at bounding box center [181, 61] width 52 height 33
drag, startPoint x: 166, startPoint y: 61, endPoint x: 55, endPoint y: 42, distance: 112.7
click at [166, 61] on div "1" at bounding box center [181, 61] width 52 height 33
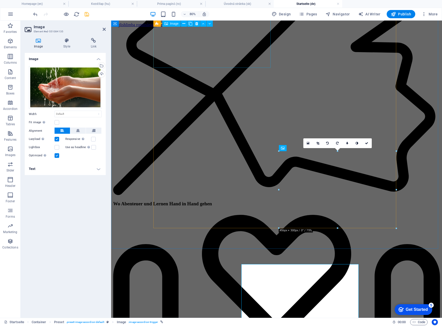
scroll to position [771, 0]
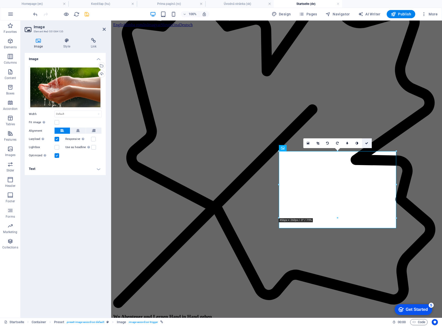
click at [368, 144] on icon at bounding box center [366, 143] width 3 height 3
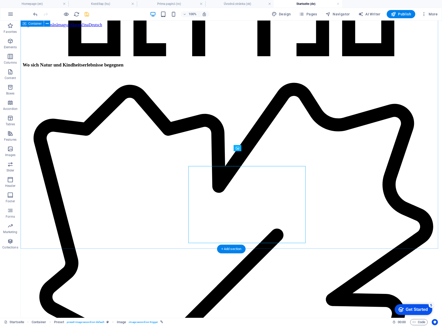
scroll to position [756, 0]
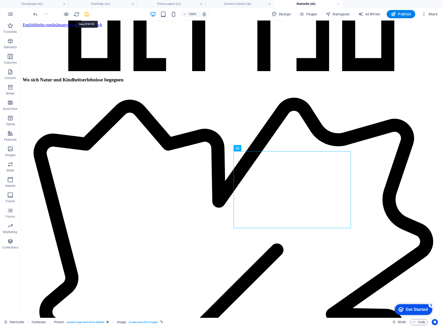
click at [87, 14] on icon "save" at bounding box center [87, 14] width 6 height 6
